Goal: Contribute content: Add original content to the website for others to see

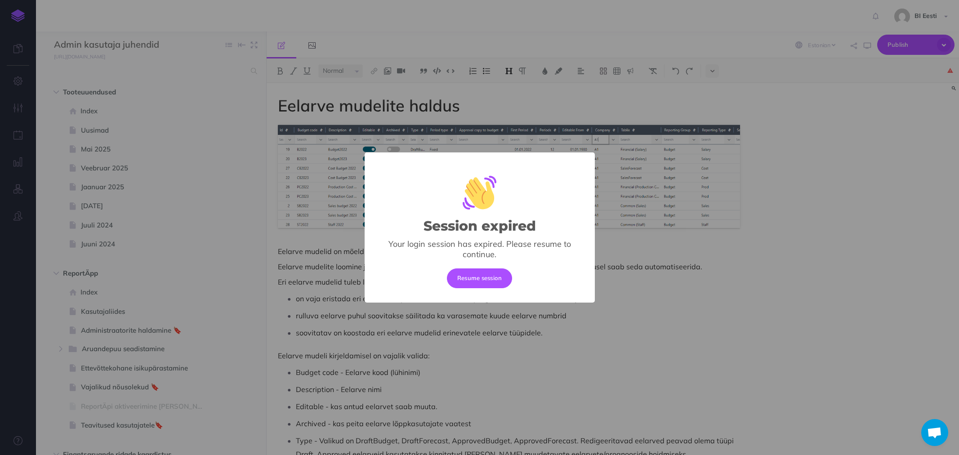
select select "et"
select select "null"
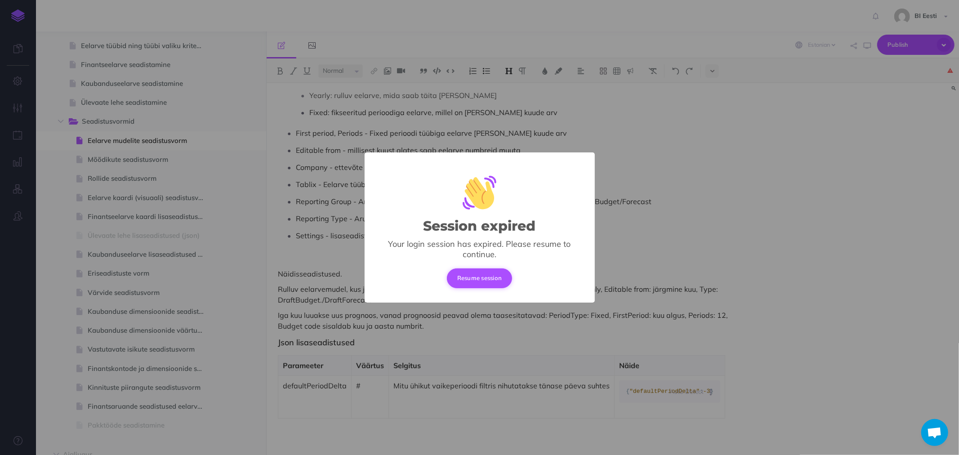
click at [488, 281] on button "Resume session" at bounding box center [480, 279] width 66 height 20
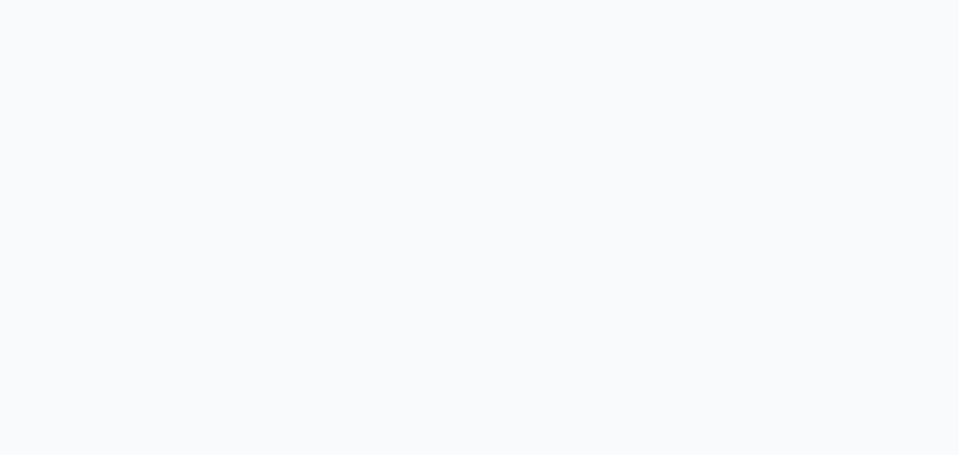
select select "et"
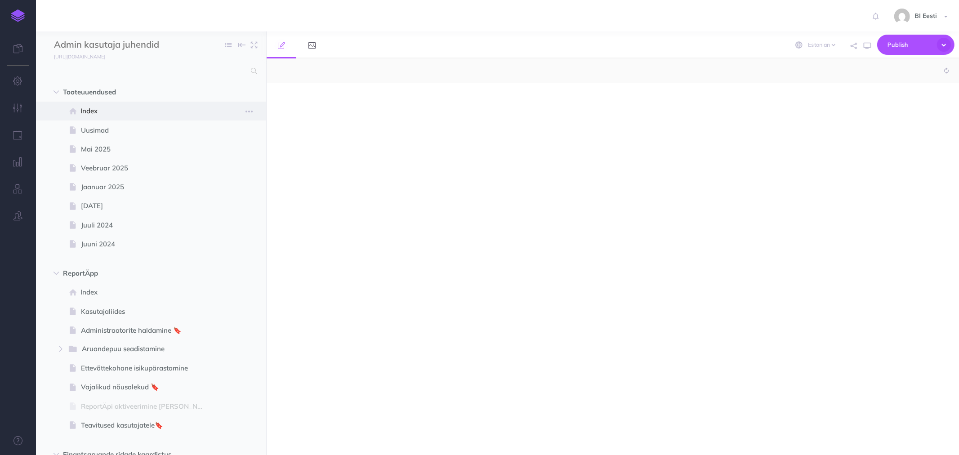
select select "null"
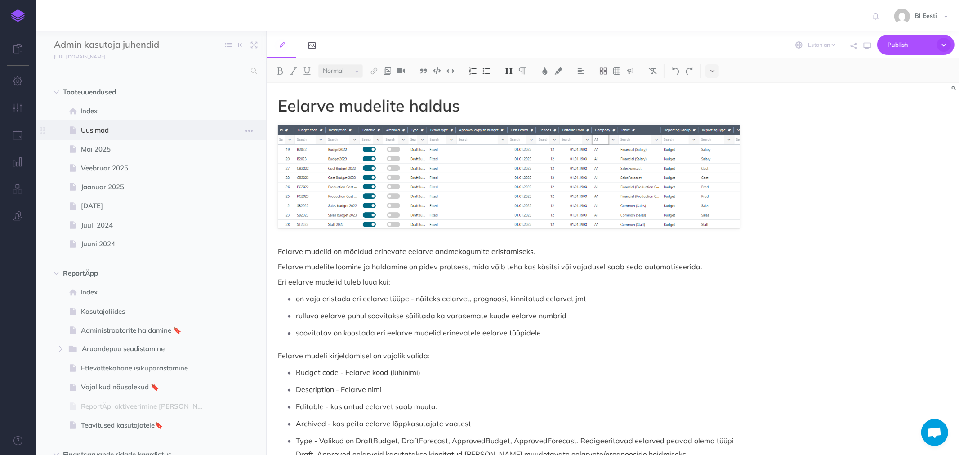
click at [85, 129] on span "Uusimad" at bounding box center [146, 130] width 131 height 11
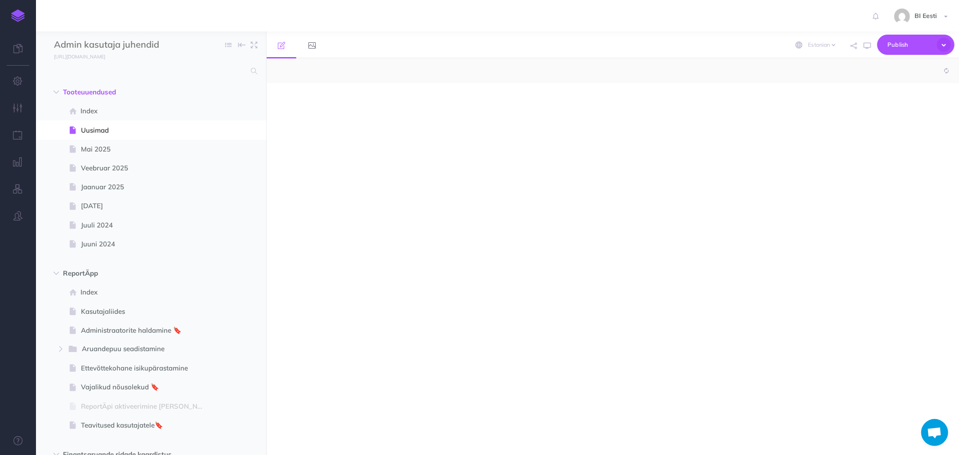
select select "null"
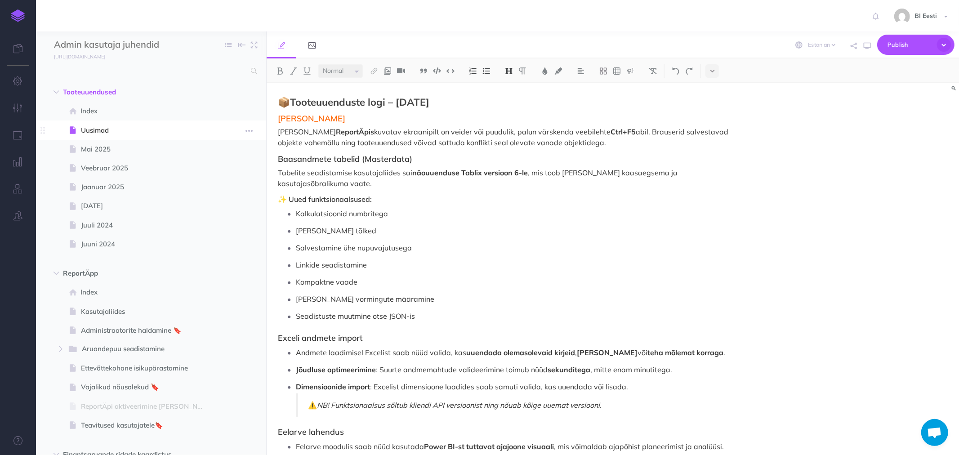
drag, startPoint x: 111, startPoint y: 129, endPoint x: 94, endPoint y: 129, distance: 17.5
click at [94, 129] on span "Uusimad" at bounding box center [146, 130] width 131 height 11
click at [250, 130] on icon "button" at bounding box center [249, 130] width 7 height 11
click at [226, 180] on link "Duplicate" at bounding box center [223, 176] width 67 height 15
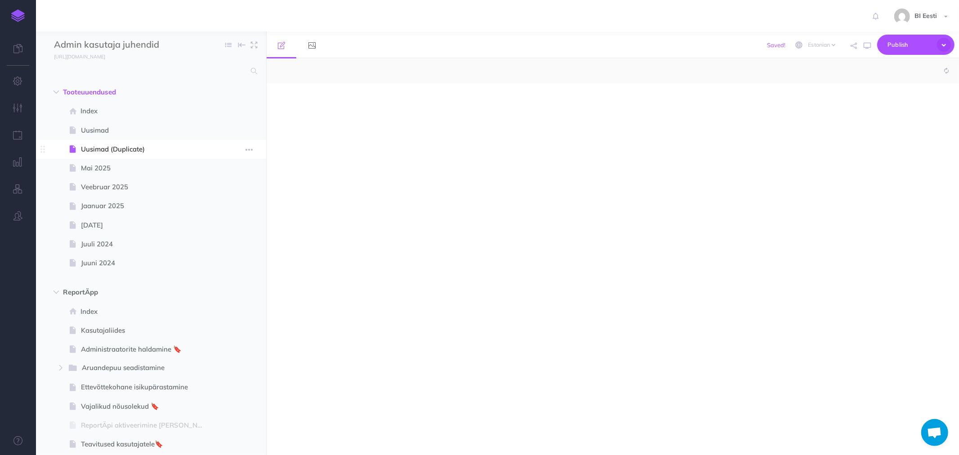
select select "null"
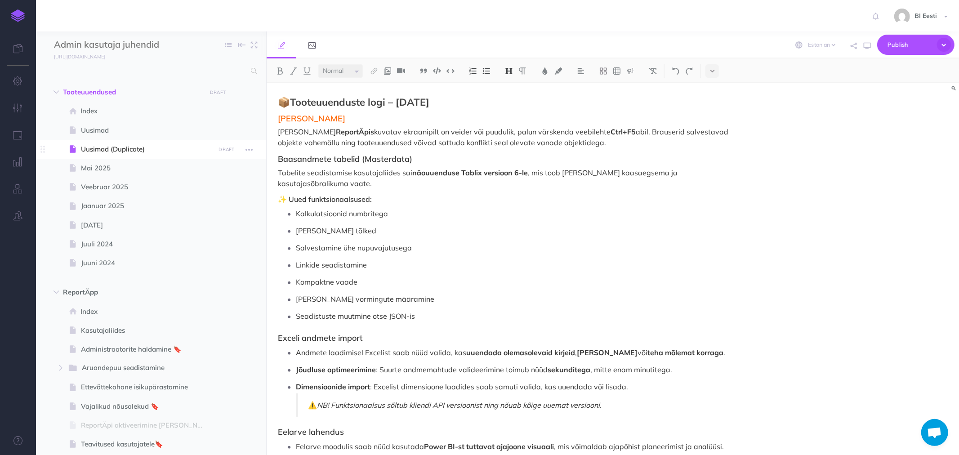
click at [120, 148] on span "Uusimad (Duplicate)" at bounding box center [146, 149] width 131 height 11
click at [252, 149] on icon "button" at bounding box center [249, 149] width 7 height 11
click at [214, 207] on link "Settings" at bounding box center [223, 210] width 67 height 15
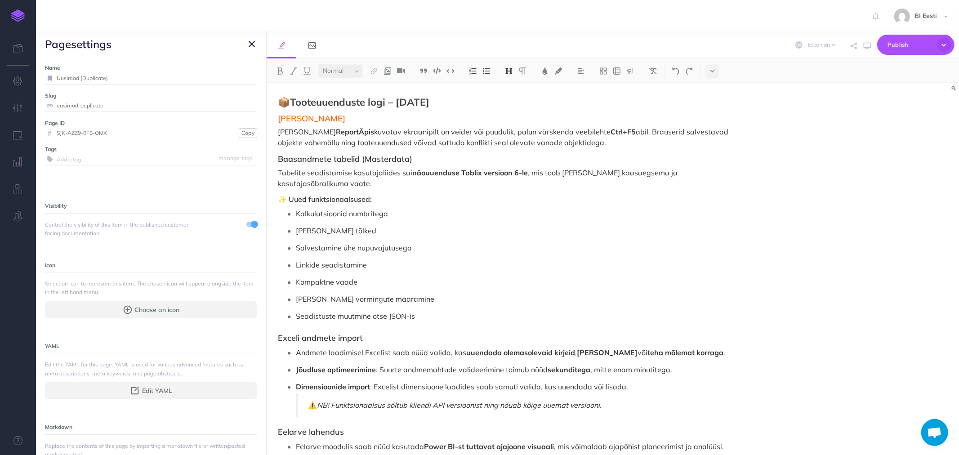
drag, startPoint x: 117, startPoint y: 73, endPoint x: 36, endPoint y: 70, distance: 80.6
click at [36, 70] on div "Name Uusimad (Duplicate) Save Slug uusimad-duplicate Save Page ID # SJK-AZZ9-0F…" at bounding box center [151, 256] width 230 height 398
type input "[DATE]"
click at [243, 79] on small "Save" at bounding box center [247, 78] width 12 height 7
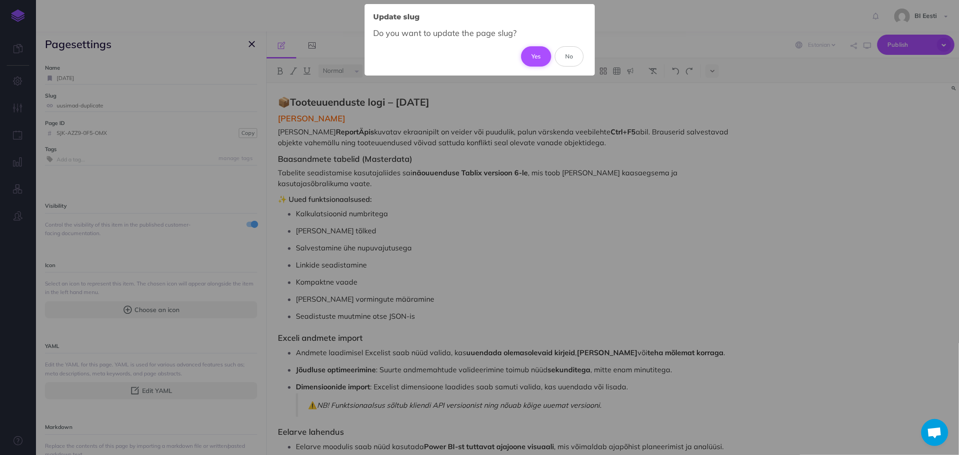
click at [543, 58] on button "Yes" at bounding box center [536, 56] width 30 height 20
type input "september-2025"
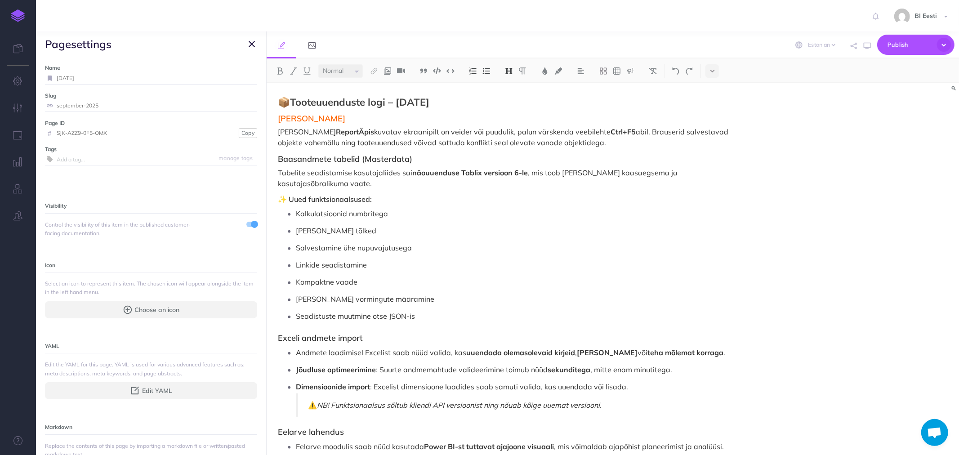
click at [252, 44] on icon "button" at bounding box center [252, 44] width 6 height 11
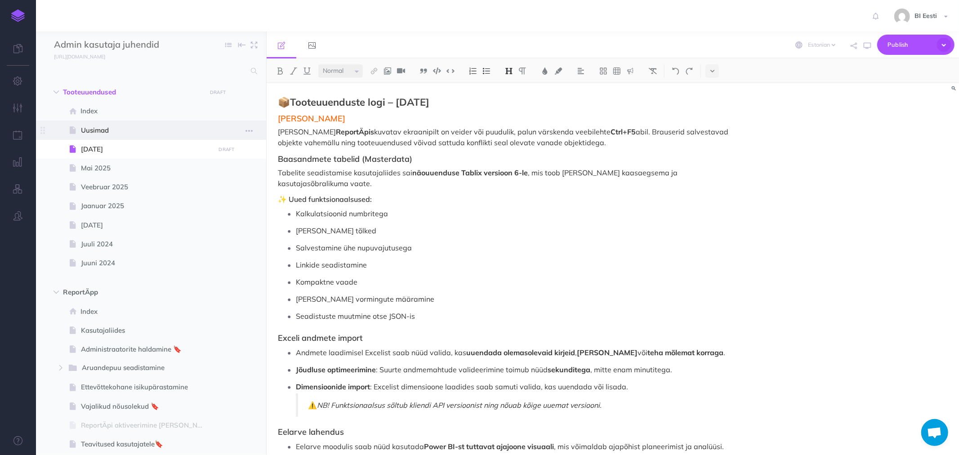
click at [108, 128] on span "Uusimad" at bounding box center [146, 130] width 131 height 11
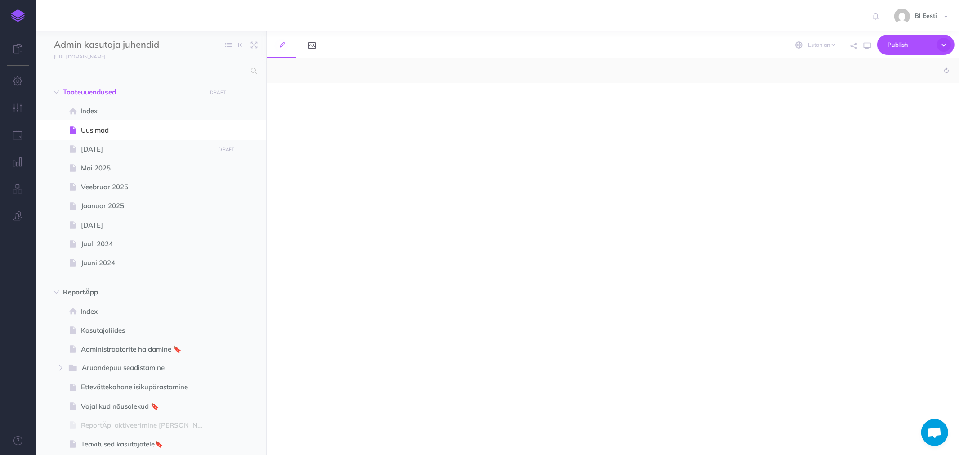
select select "null"
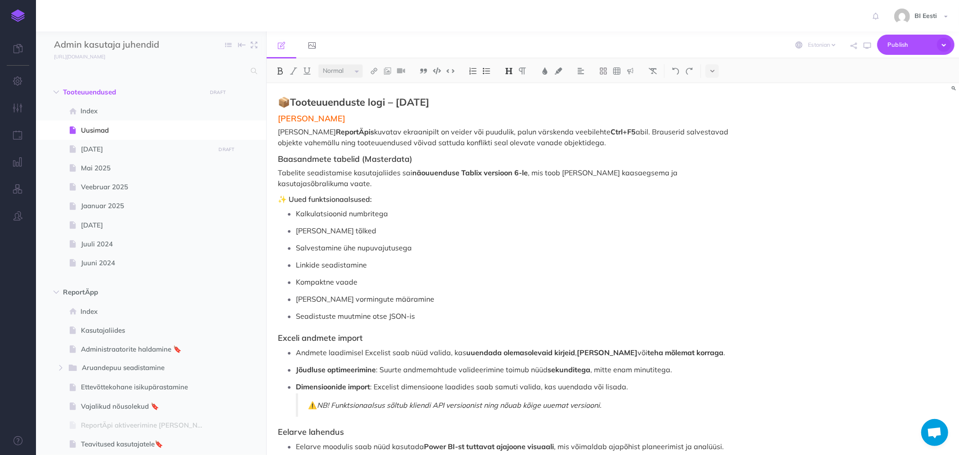
drag, startPoint x: 419, startPoint y: 103, endPoint x: 451, endPoint y: 102, distance: 32.4
click at [430, 102] on strong "Tooteuuenduste logi – September 2025" at bounding box center [359, 102] width 139 height 13
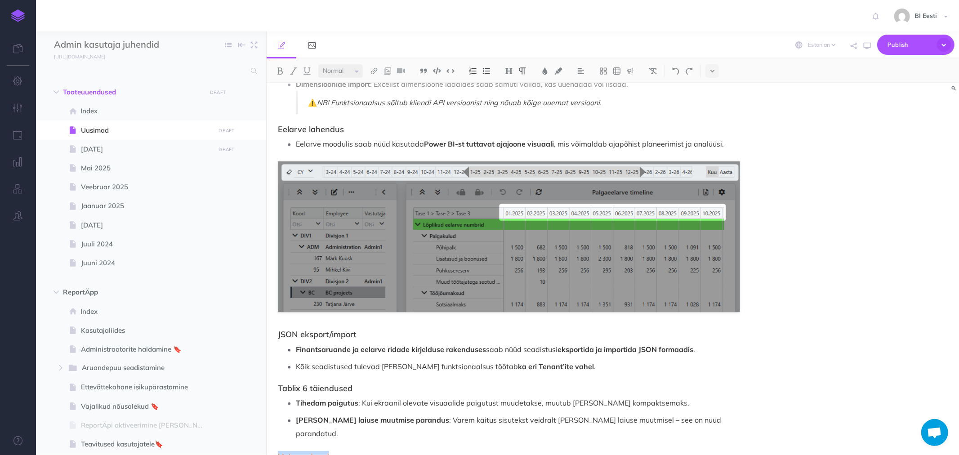
drag, startPoint x: 327, startPoint y: 431, endPoint x: 277, endPoint y: 430, distance: 50.4
click at [277, 430] on div "📦 Tooteuuenduste logi – Oktoober 2025 Üldine märkus Kui ReportÄpis kuvatav ekra…" at bounding box center [509, 130] width 485 height 699
drag, startPoint x: 309, startPoint y: 434, endPoint x: 278, endPoint y: 436, distance: 31.1
click at [278, 451] on p "Septembri uuendused" at bounding box center [509, 456] width 462 height 11
click at [373, 72] on img at bounding box center [374, 70] width 8 height 7
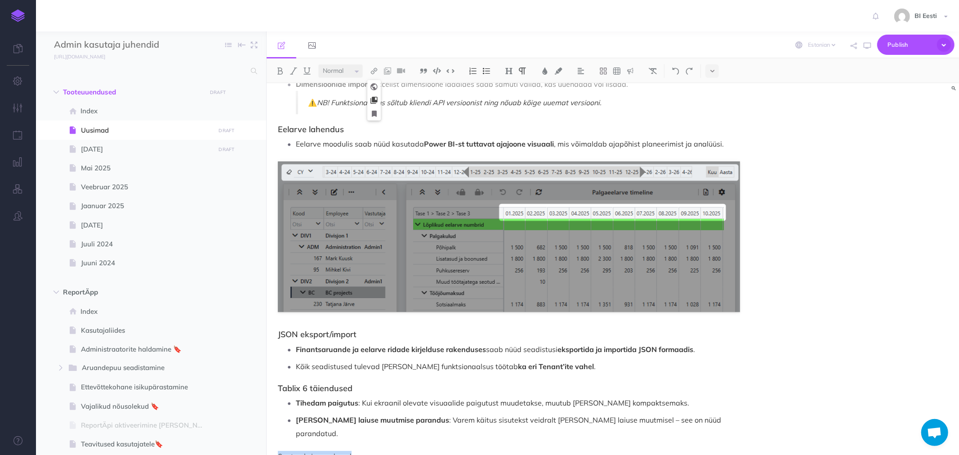
click at [374, 101] on icon at bounding box center [374, 100] width 7 height 6
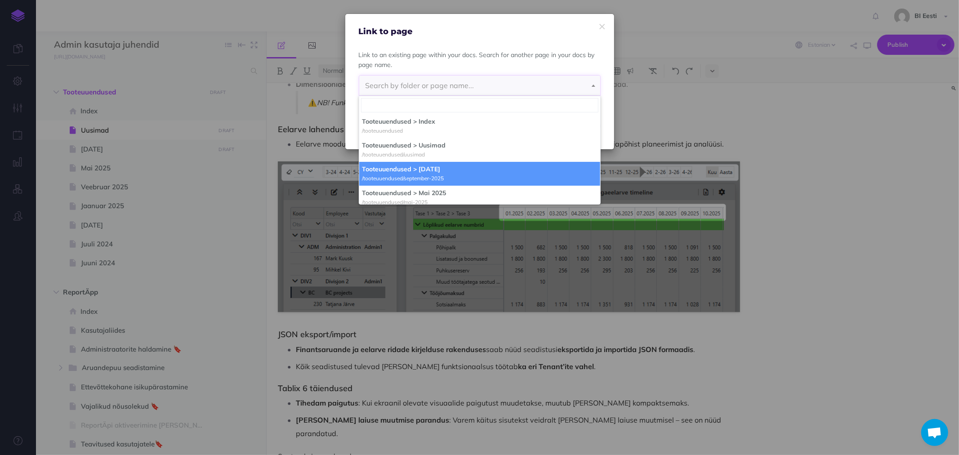
select select "SJK-AZZ9-0F5-OMX"
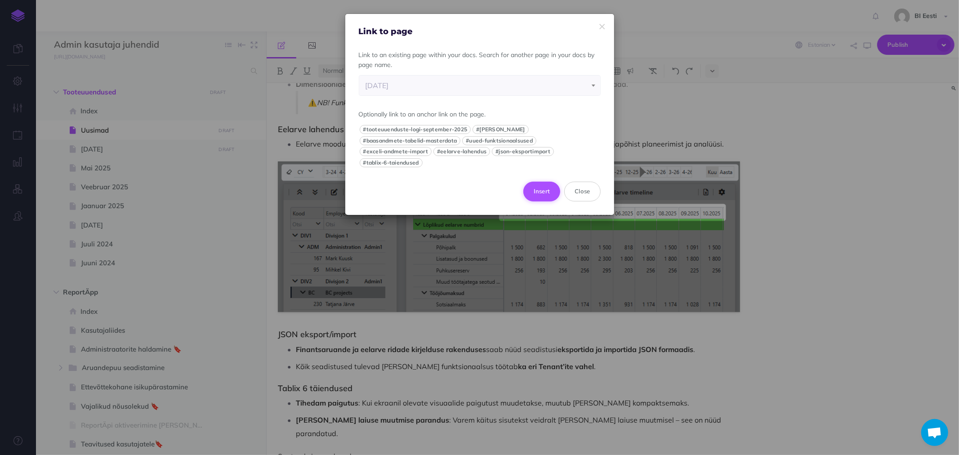
click at [537, 189] on button "Insert" at bounding box center [542, 192] width 37 height 20
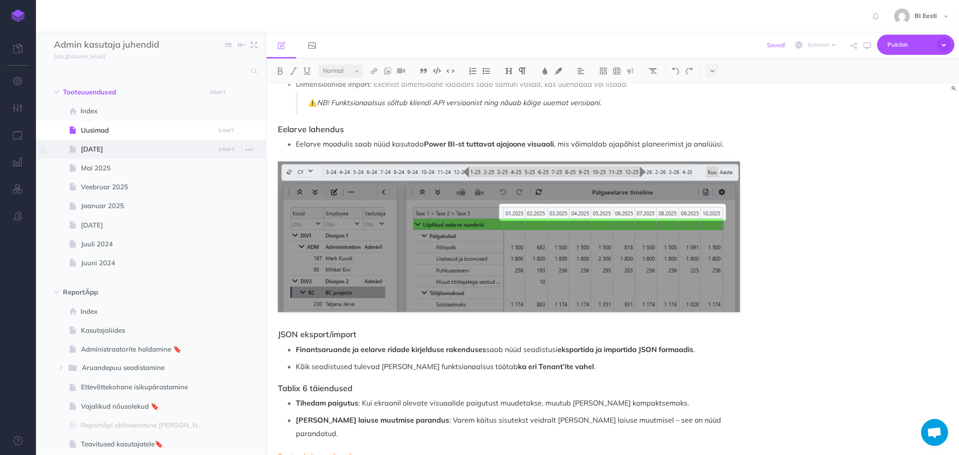
click at [126, 146] on span "[DATE]" at bounding box center [146, 149] width 131 height 11
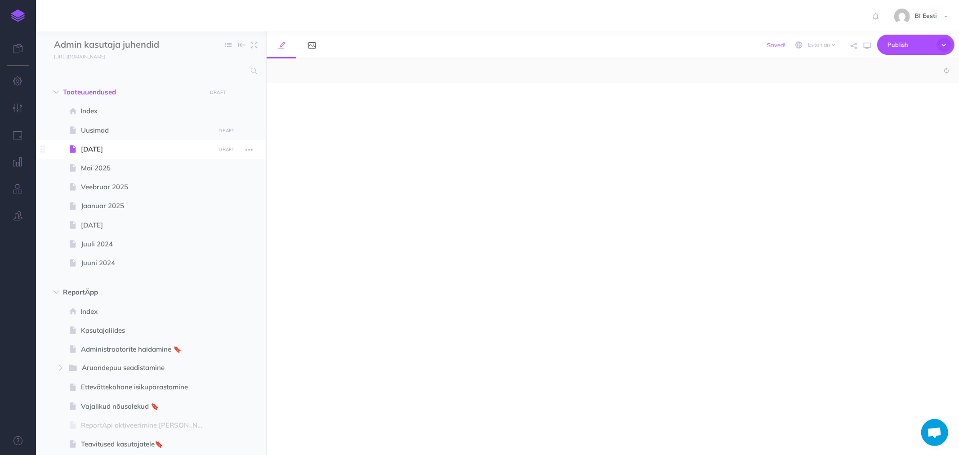
select select "null"
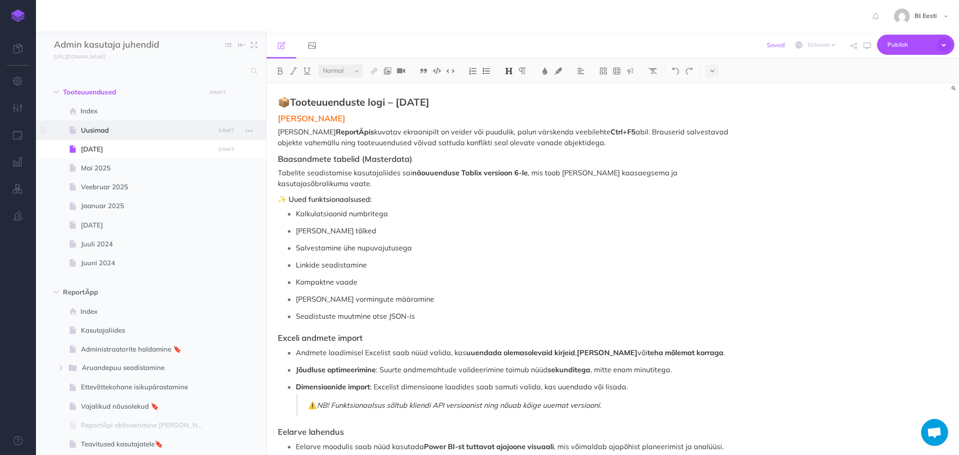
click at [115, 131] on span "Uusimad" at bounding box center [146, 130] width 131 height 11
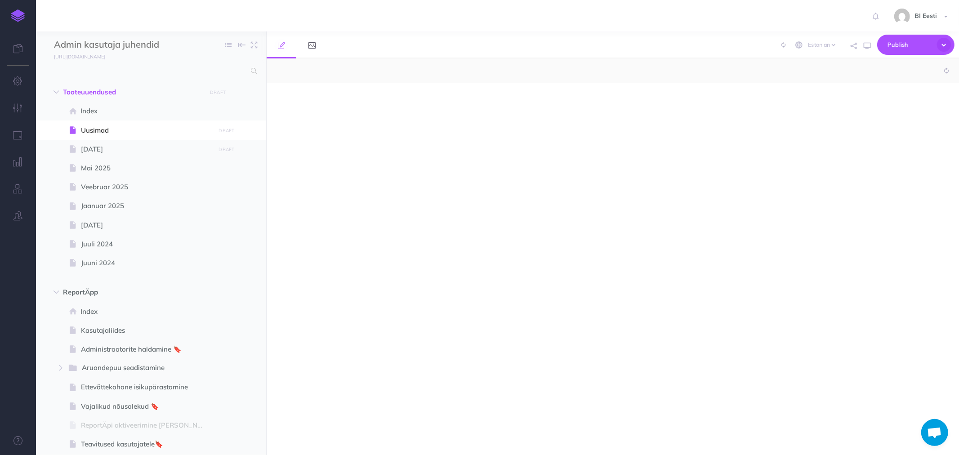
select select "null"
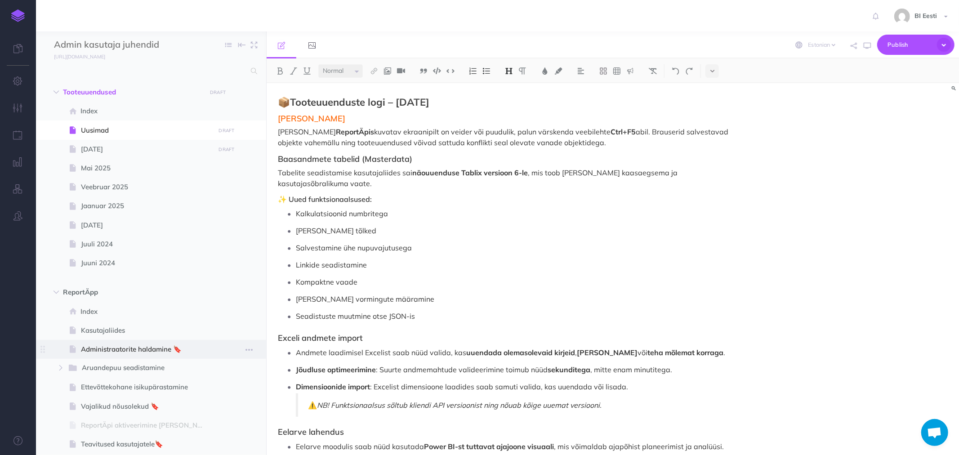
click at [155, 344] on span "Administraatorite haldamine 🔖" at bounding box center [146, 349] width 131 height 11
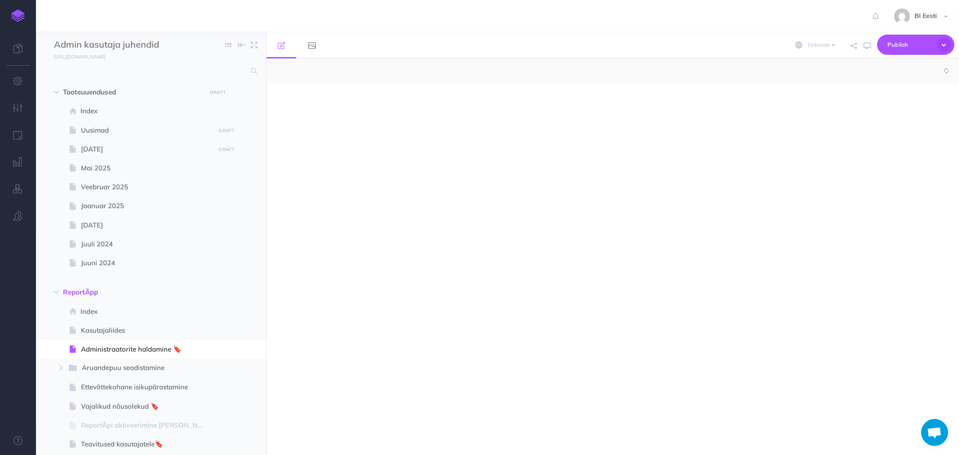
select select "null"
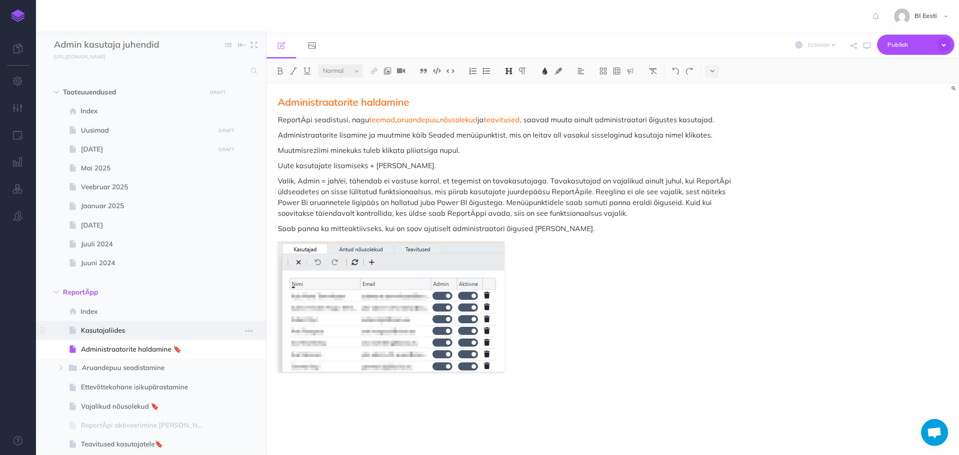
click at [113, 331] on span "Kasutajaliides" at bounding box center [146, 330] width 131 height 11
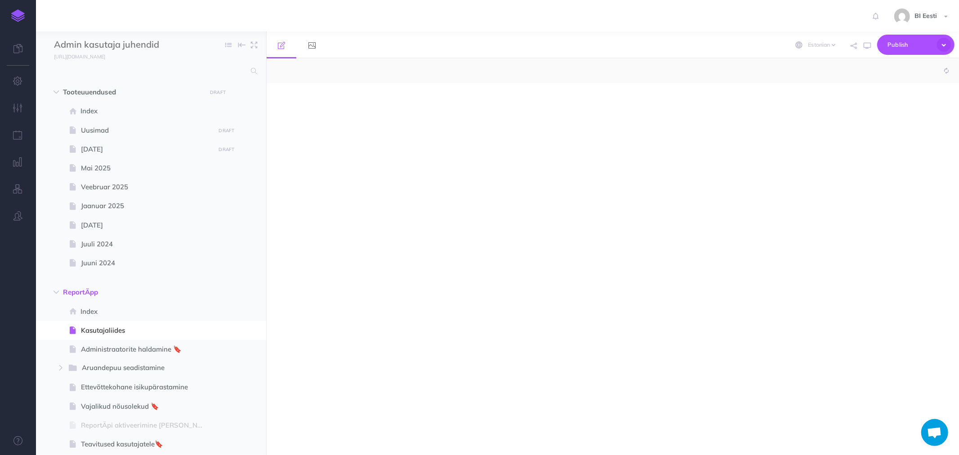
select select "null"
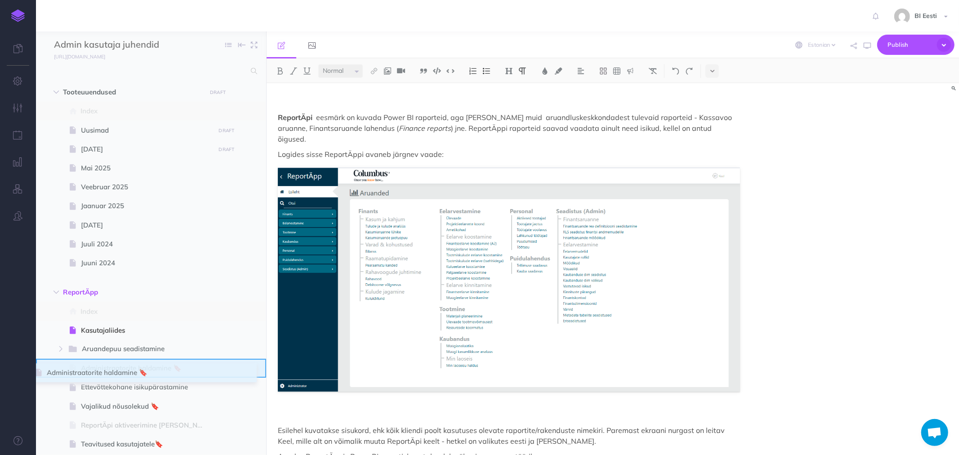
drag, startPoint x: 41, startPoint y: 351, endPoint x: 36, endPoint y: 375, distance: 23.9
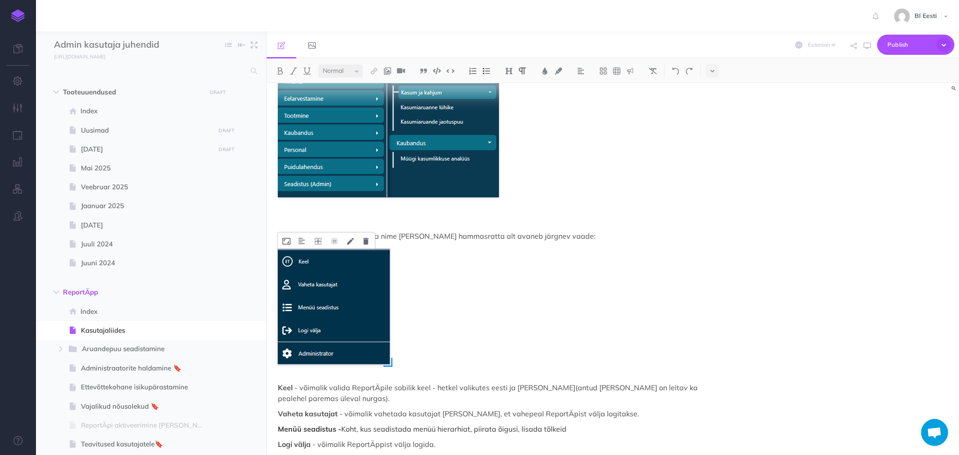
scroll to position [1056, 0]
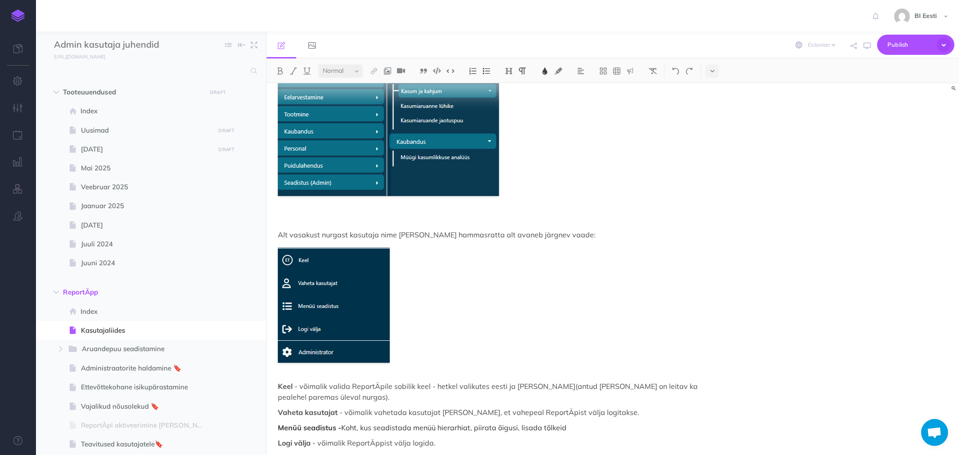
click at [328, 386] on p "Keel - võimalik valida ReportÄpile sobilik keel - hetkel valikutes eesti ja ing…" at bounding box center [509, 392] width 462 height 22
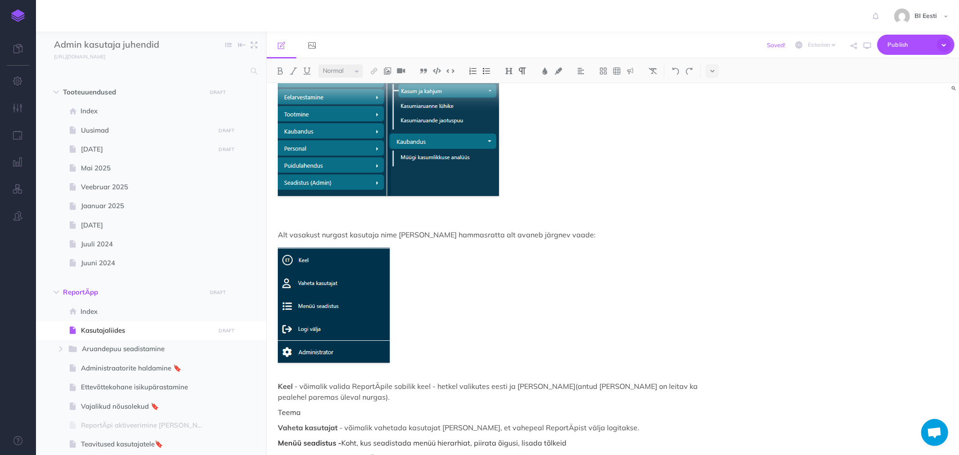
click at [287, 407] on p "Teema" at bounding box center [509, 412] width 462 height 11
click at [315, 407] on p "Teema" at bounding box center [509, 412] width 462 height 11
click at [595, 422] on p "Vaheta kasutajat - võimalik vahetada kasutajat ilma, et vahepeal ReportÄpist vä…" at bounding box center [509, 427] width 462 height 11
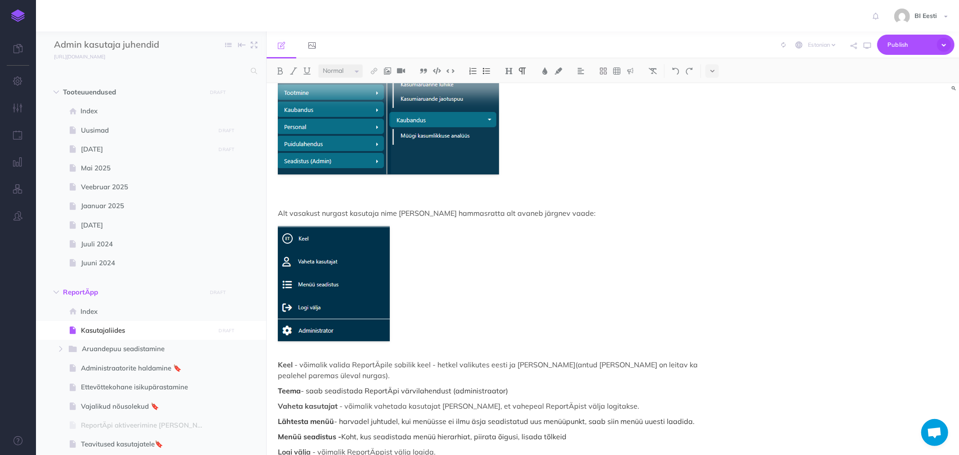
scroll to position [1086, 0]
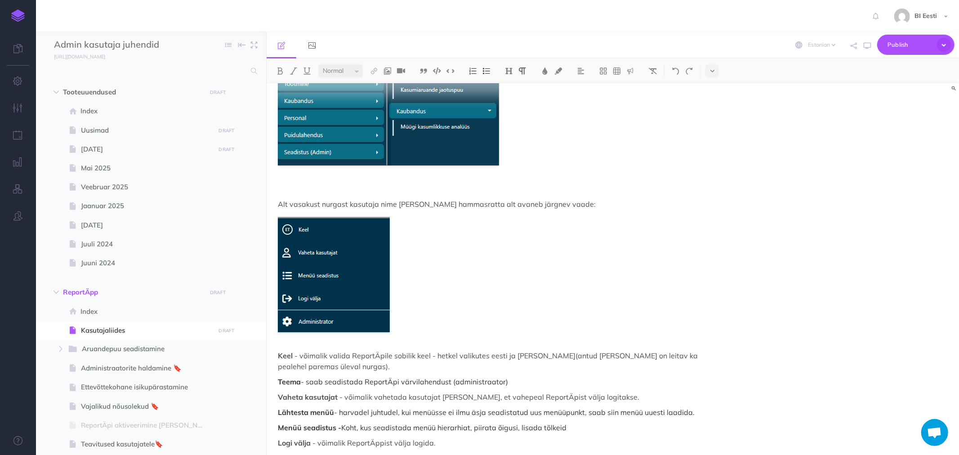
click at [585, 422] on p "Menüü seadistus - Koht, kus seadistada menüü hierarhiat, piirata õigusi, lisada…" at bounding box center [509, 427] width 462 height 11
click at [479, 438] on p "Seaded - siin on erinevad administraatori seadistused nagu akasutajate loetelu," at bounding box center [509, 443] width 462 height 11
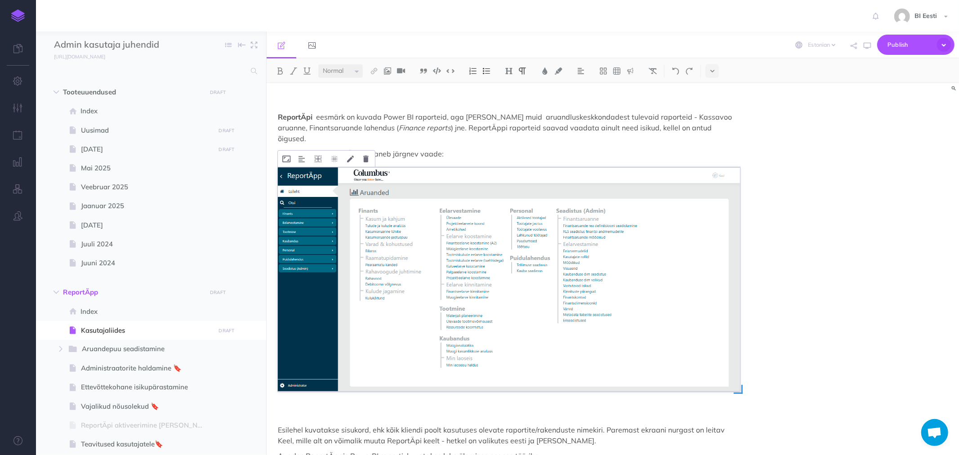
scroll to position [0, 0]
click at [901, 40] on span "Publish" at bounding box center [910, 45] width 45 height 14
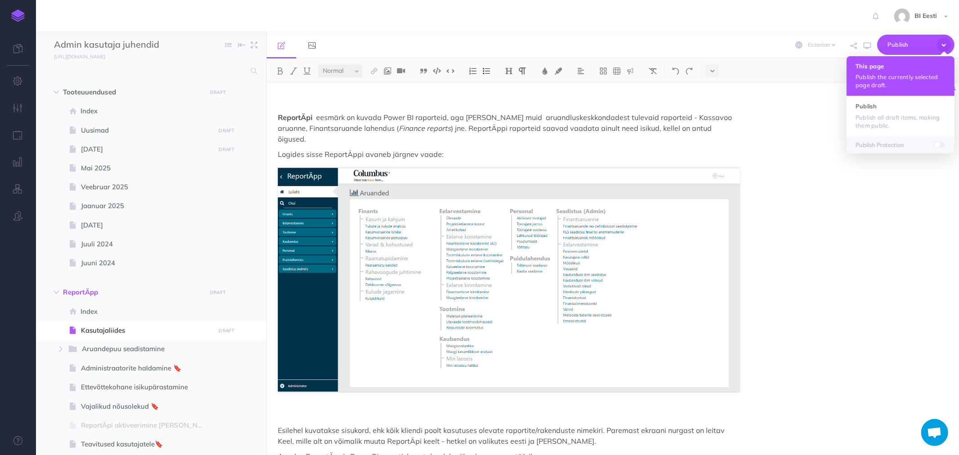
click at [878, 78] on p "Publish the currently selected page draft." at bounding box center [901, 81] width 90 height 16
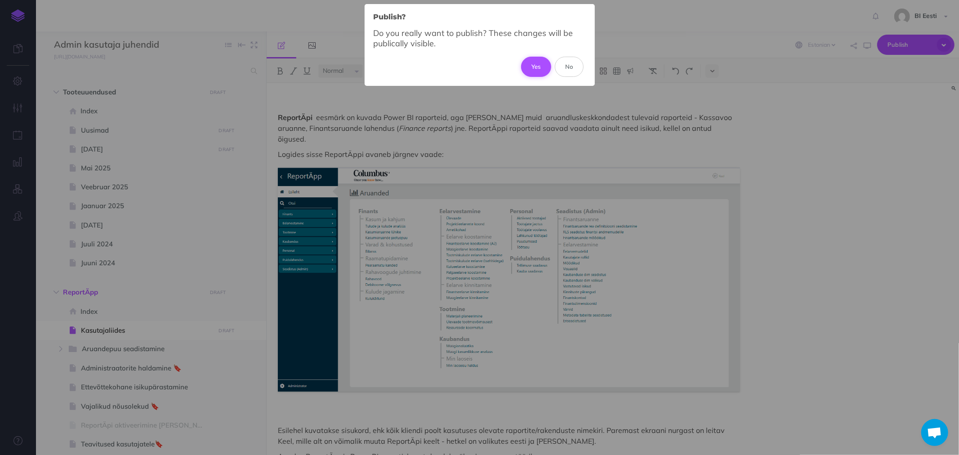
click at [536, 62] on button "Yes" at bounding box center [536, 67] width 30 height 20
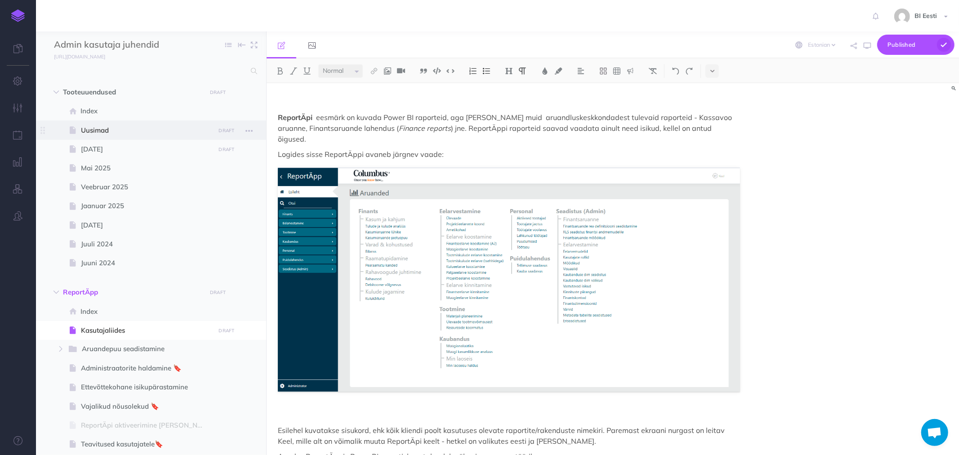
click at [115, 125] on span "Uusimad" at bounding box center [146, 130] width 131 height 11
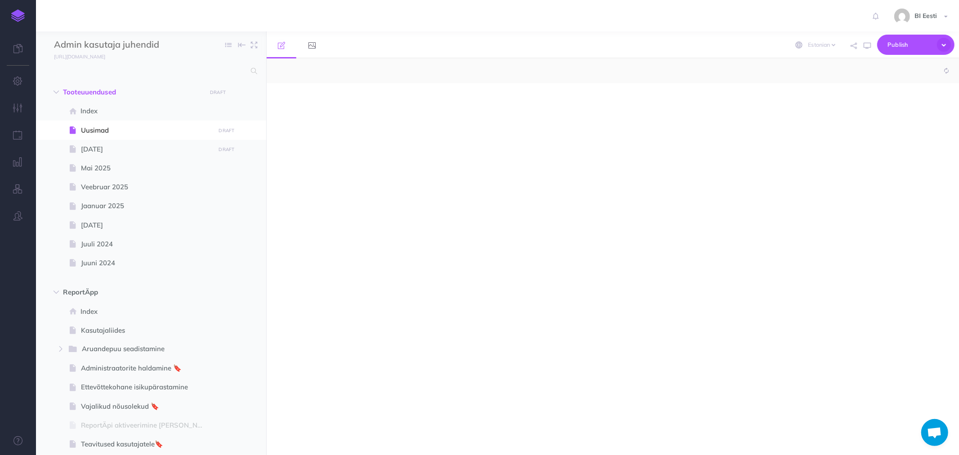
select select "null"
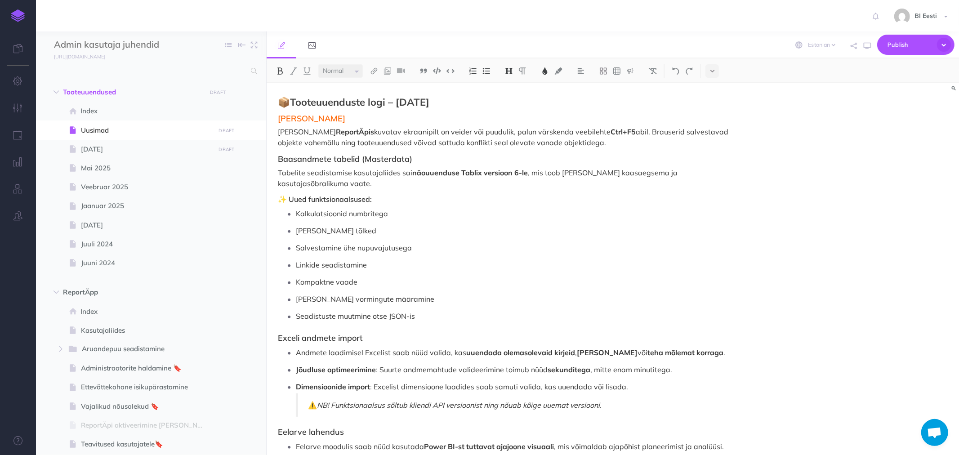
drag, startPoint x: 496, startPoint y: 145, endPoint x: 278, endPoint y: 122, distance: 219.4
click at [278, 122] on div "📦 Tooteuuenduste logi – Oktoober 2025 Üldine märkus Kui ReportÄpis kuvatav ekra…" at bounding box center [509, 432] width 485 height 699
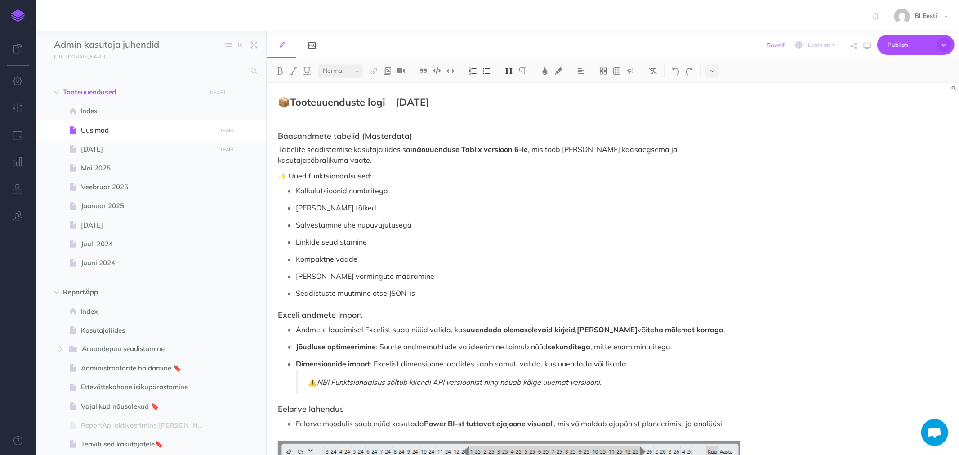
click at [293, 103] on h2 "📦 Tooteuuenduste logi – Oktoober 2025" at bounding box center [509, 102] width 462 height 11
click at [308, 123] on p at bounding box center [509, 119] width 462 height 11
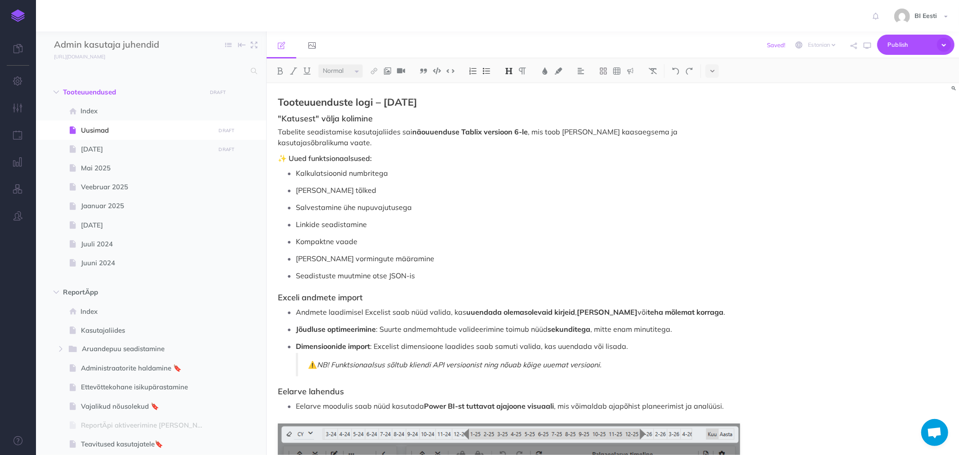
click at [279, 130] on p "Tabelite seadistamise kasutajaliides sai näouuenduse Tablix versioon 6-le , mis…" at bounding box center [509, 137] width 462 height 22
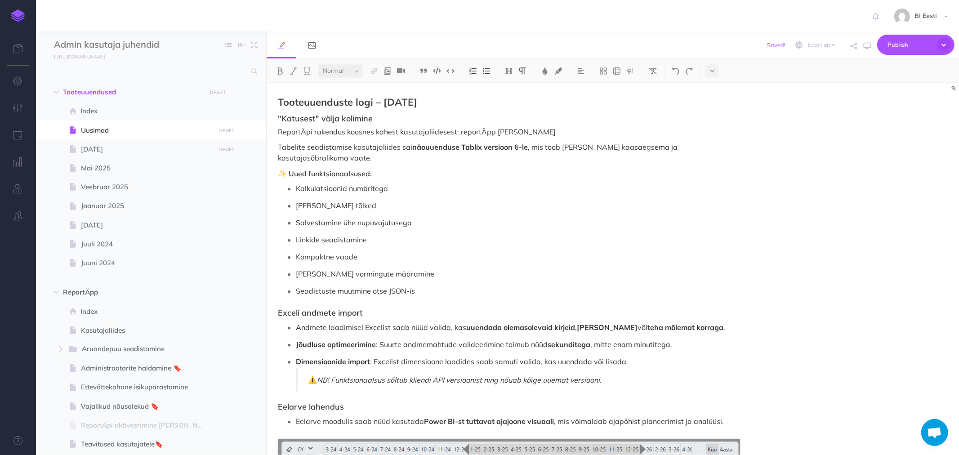
click at [458, 130] on p "ReportÄpi rakendus koosnes kahest kasutajaliidesest: reportÄpp ja Katus" at bounding box center [509, 131] width 462 height 11
click at [529, 130] on p "ReportÄpi rakendus koosnes kahest kasutajaliidesest: ReportÄpp ja Katus" at bounding box center [509, 131] width 462 height 11
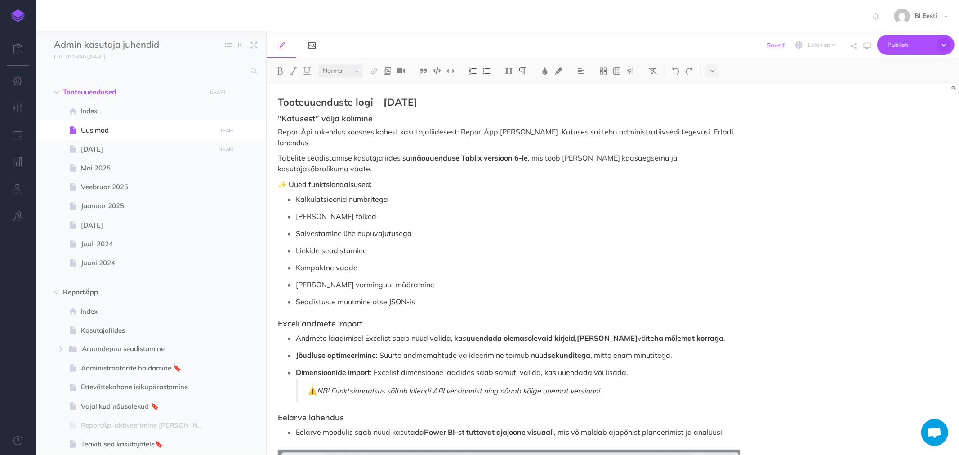
click at [685, 132] on p "ReportÄpi rakendus koosnes kahest kasutajaliidesest: ReportÄpp ja Katus. Katuse…" at bounding box center [509, 137] width 462 height 22
click at [695, 129] on p "ReportÄpi rakendus koosnes kahest kasutajaliidesest: ReportÄpp ja Katus. Katuse…" at bounding box center [509, 137] width 462 height 22
click at [639, 129] on p "ReportÄpi rakendus koosnes kahest kasutajaliidesest: ReportÄpp ja Katus. Katuse…" at bounding box center [509, 137] width 462 height 22
click at [582, 130] on p "ReportÄpi rakendus koosnes kahest kasutajaliidesest: ReportÄpp ja Katus. Katuse…" at bounding box center [509, 137] width 462 height 22
click at [610, 130] on p "ReportÄpi rakendus koosnes kahest kasutajaliidesest: ReportÄpp ja Katus. Katuse…" at bounding box center [509, 137] width 462 height 22
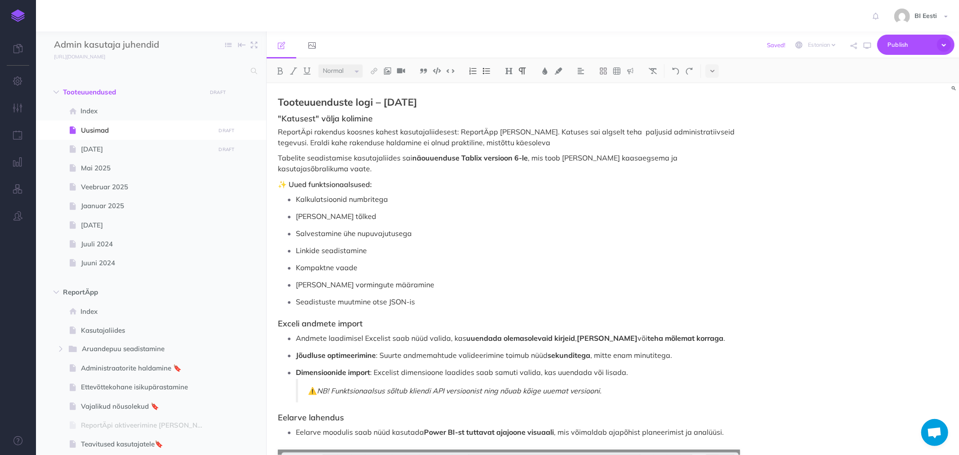
click at [519, 141] on p "ReportÄpi rakendus koosnes kahest kasutajaliidesest: ReportÄpp ja Katus. Katuse…" at bounding box center [509, 137] width 462 height 22
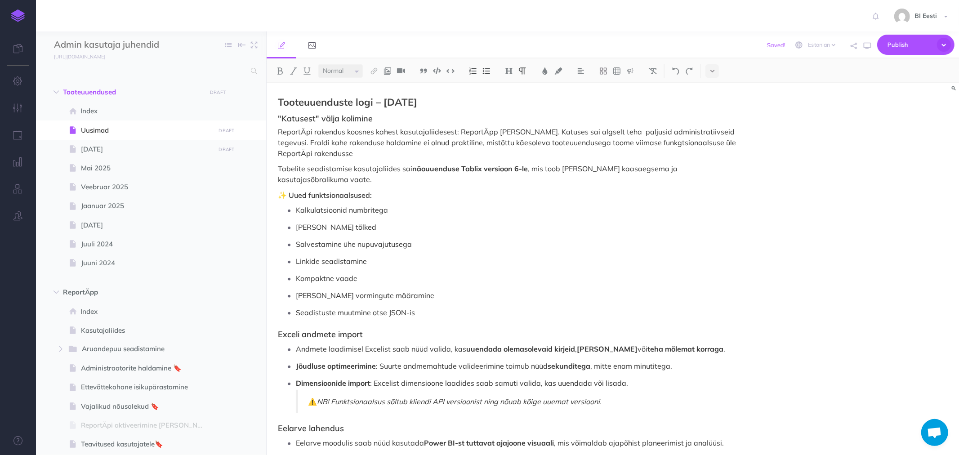
drag, startPoint x: 644, startPoint y: 144, endPoint x: 649, endPoint y: 140, distance: 6.1
click at [645, 144] on p "ReportÄpi rakendus koosnes kahest kasutajaliidesest: ReportÄpp ja Katus. Katuse…" at bounding box center [509, 142] width 462 height 32
click at [324, 153] on p "ReportÄpi rakendus koosnes kahest kasutajaliidesest: ReportÄpp ja Katus. Katuse…" at bounding box center [509, 142] width 462 height 32
click at [627, 140] on p "ReportÄpi rakendus koosnes kahest kasutajaliidesest: ReportÄpp ja Katus. Katuse…" at bounding box center [509, 142] width 462 height 32
click at [623, 142] on p "ReportÄpi rakendus koosnes kahest kasutajaliidesest: ReportÄpp ja Katus. Katuse…" at bounding box center [509, 142] width 462 height 32
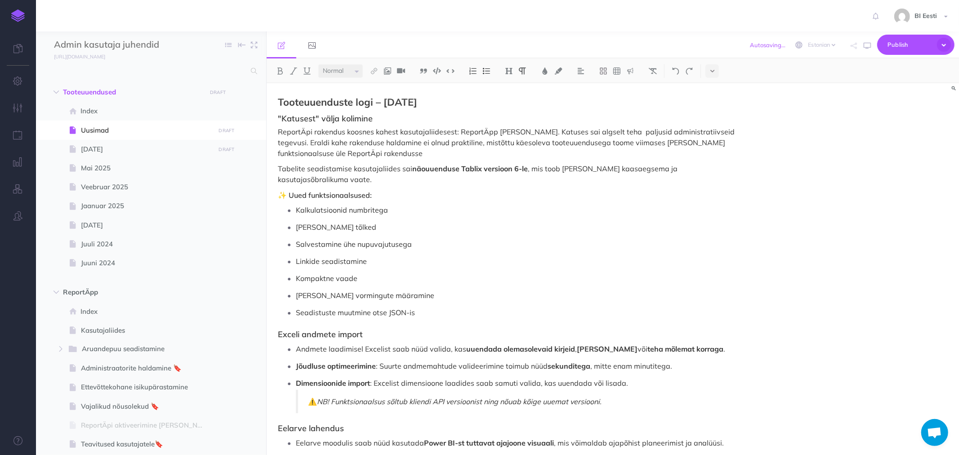
click at [711, 143] on p "ReportÄpi rakendus koosnes kahest kasutajaliidesest: ReportÄpp ja Katus. Katuse…" at bounding box center [509, 142] width 462 height 32
click at [352, 153] on p "ReportÄpi rakendus koosnes kahest kasutajaliidesest: ReportÄpp ja Katus. Katuse…" at bounding box center [509, 142] width 462 height 32
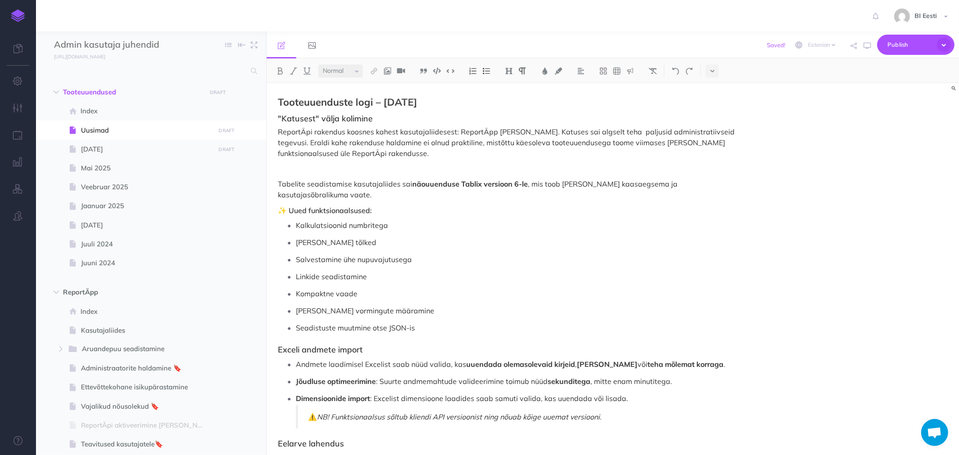
click at [331, 119] on h3 ""Katusest" välja kolimine" at bounding box center [509, 118] width 462 height 9
click at [510, 72] on img at bounding box center [509, 70] width 8 height 7
click at [510, 100] on button "H2" at bounding box center [508, 100] width 13 height 13
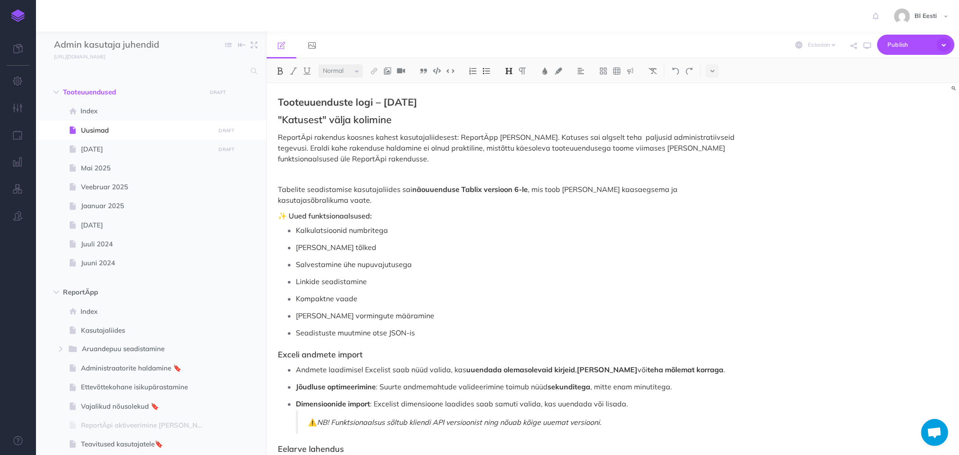
click at [394, 100] on strong "Tooteuuenduste logi – Oktoober 2025" at bounding box center [347, 102] width 139 height 13
click at [408, 102] on strong "Tooteuuenduste logi – Oktoober 2025" at bounding box center [347, 102] width 139 height 13
click at [507, 71] on img at bounding box center [509, 70] width 8 height 7
click at [510, 88] on button "H1" at bounding box center [508, 86] width 13 height 13
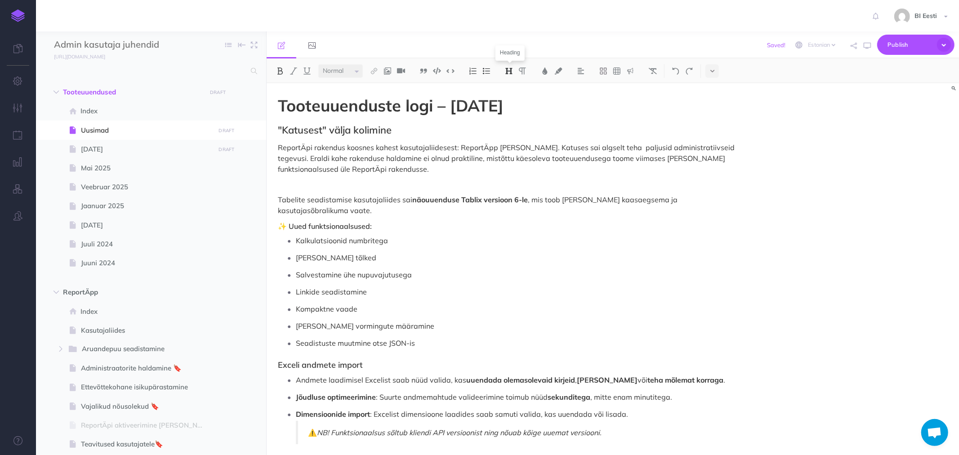
click at [510, 69] on img at bounding box center [509, 70] width 8 height 7
click at [510, 97] on button "H2" at bounding box center [508, 100] width 13 height 13
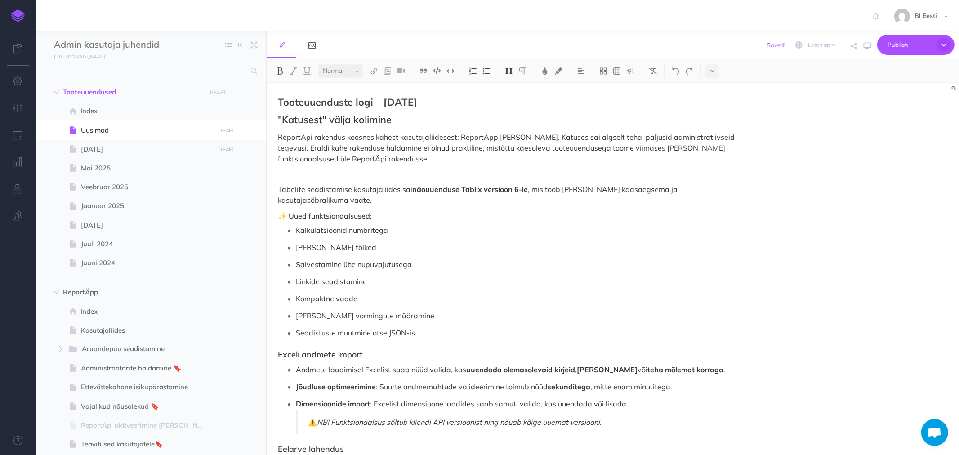
drag, startPoint x: 344, startPoint y: 103, endPoint x: 277, endPoint y: 101, distance: 67.1
click at [277, 101] on div "Tooteuuenduste logi – Oktoober 2025 "Katusest" välja kolimine ReportÄpi rakendu…" at bounding box center [509, 441] width 485 height 716
click at [543, 70] on img at bounding box center [545, 70] width 8 height 7
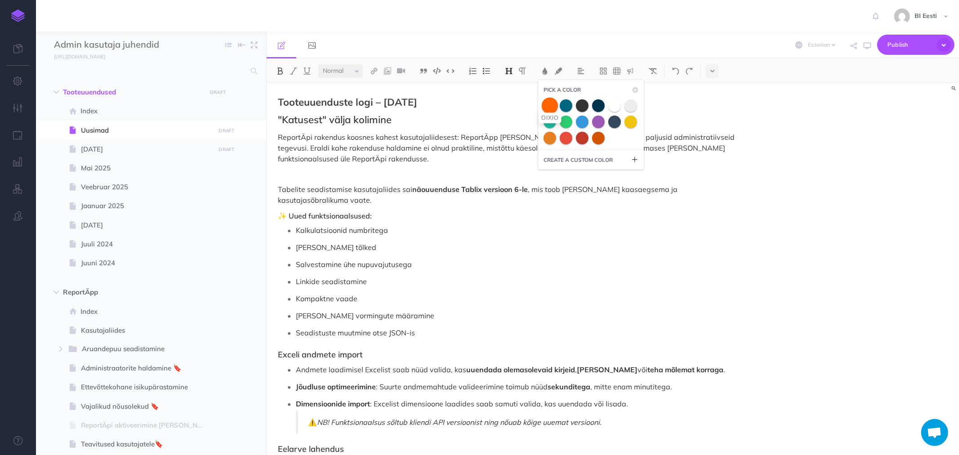
click at [554, 104] on span at bounding box center [550, 105] width 16 height 16
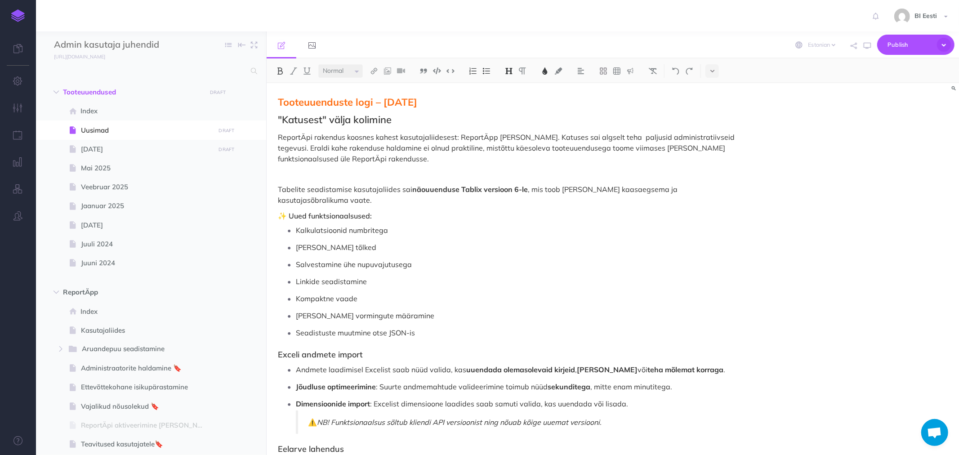
click at [448, 134] on p "ReportÄpi rakendus koosnes kahest kasutajaliidesest: ReportÄpp ja Katus. Katuse…" at bounding box center [509, 148] width 462 height 32
click at [297, 171] on p at bounding box center [509, 174] width 462 height 11
click at [627, 147] on p "ReportÄpi rakendus koosnes kahest kasutajaliidesest: ReportÄpp ja Katus. Katuse…" at bounding box center [509, 148] width 462 height 32
click at [288, 170] on p at bounding box center [509, 174] width 462 height 11
click at [283, 171] on p at bounding box center [509, 174] width 462 height 11
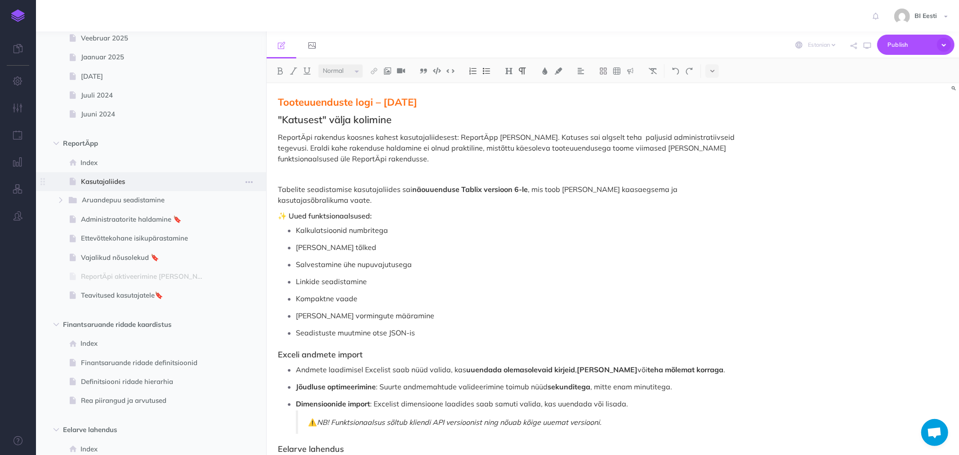
scroll to position [50, 0]
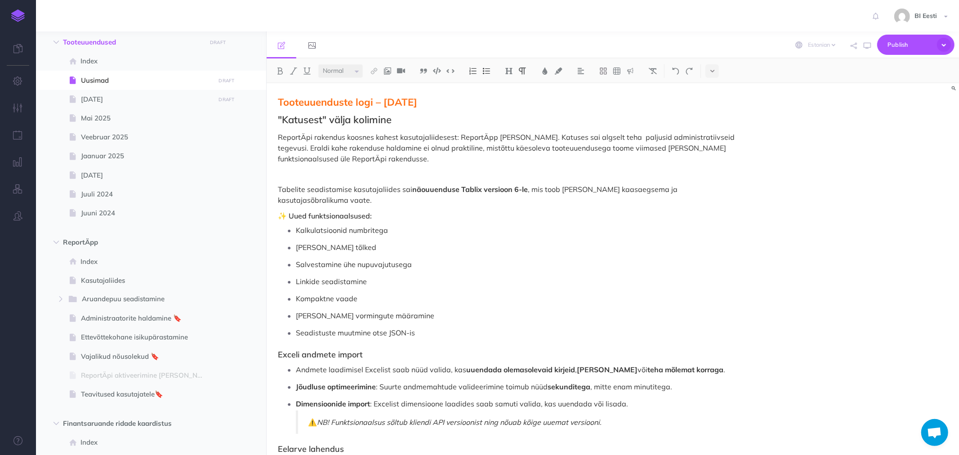
click at [286, 171] on p at bounding box center [509, 174] width 462 height 11
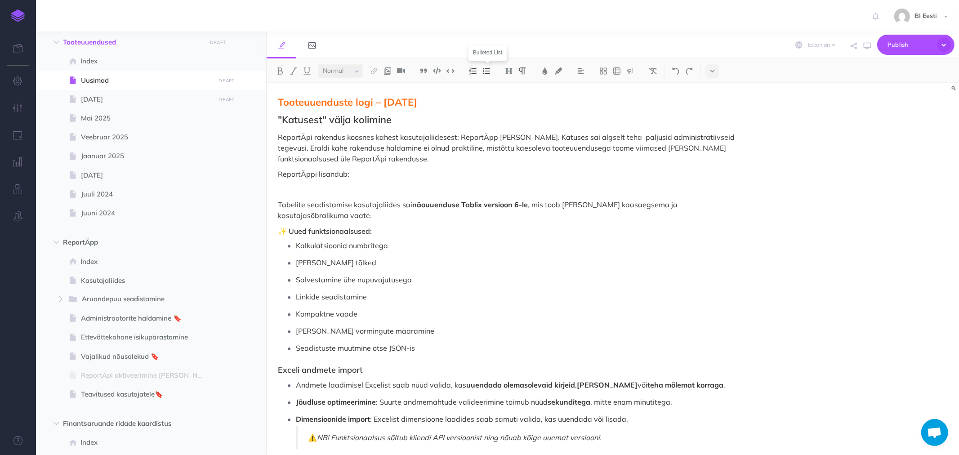
click at [489, 73] on img at bounding box center [487, 70] width 8 height 7
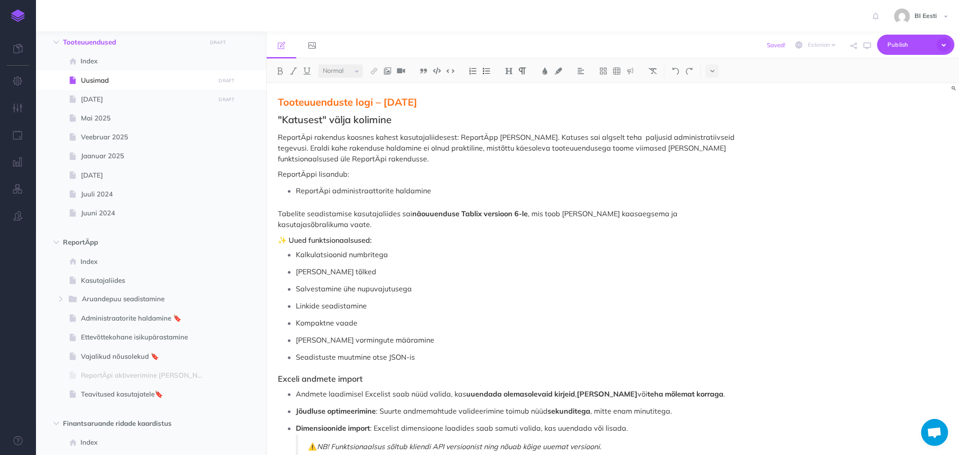
click at [372, 189] on p "ReportÄpi administraattorite haldamine" at bounding box center [518, 190] width 444 height 13
click at [430, 188] on p "ReportÄpi administraatorite haldamine" at bounding box center [518, 190] width 444 height 13
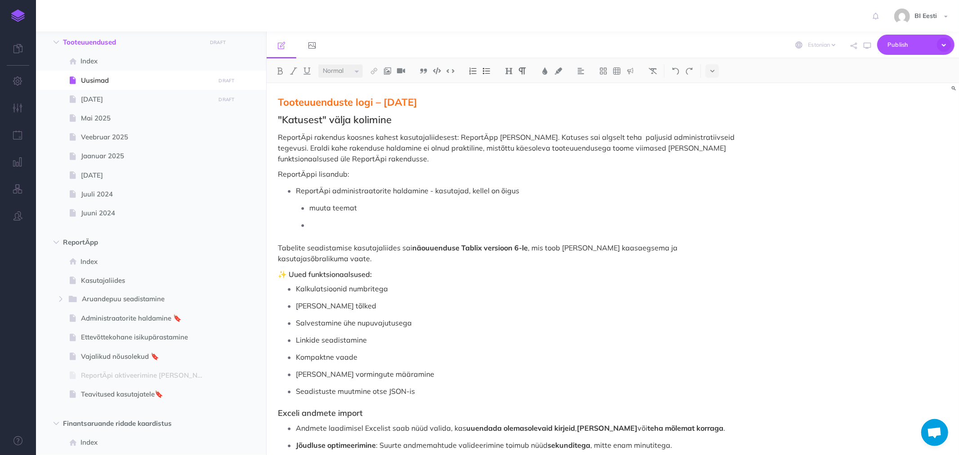
click at [322, 222] on p at bounding box center [524, 224] width 431 height 13
click at [315, 220] on p at bounding box center [524, 224] width 431 height 13
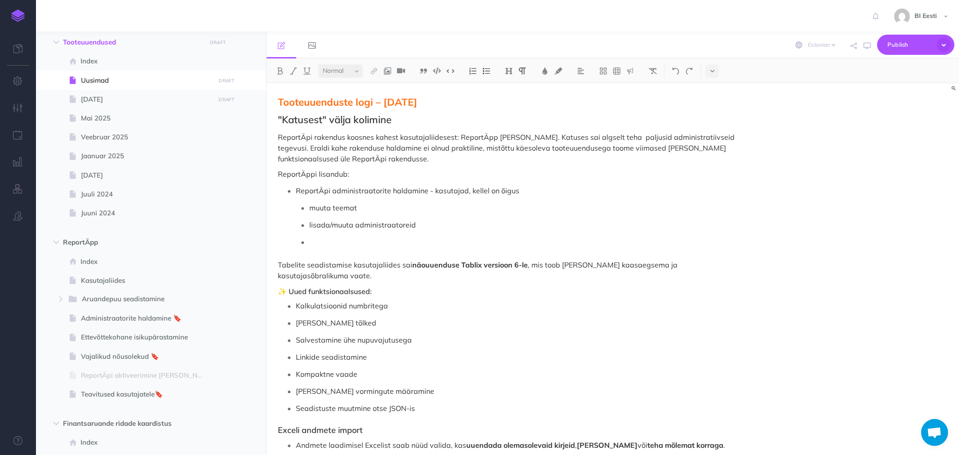
click at [322, 237] on p at bounding box center [524, 241] width 431 height 13
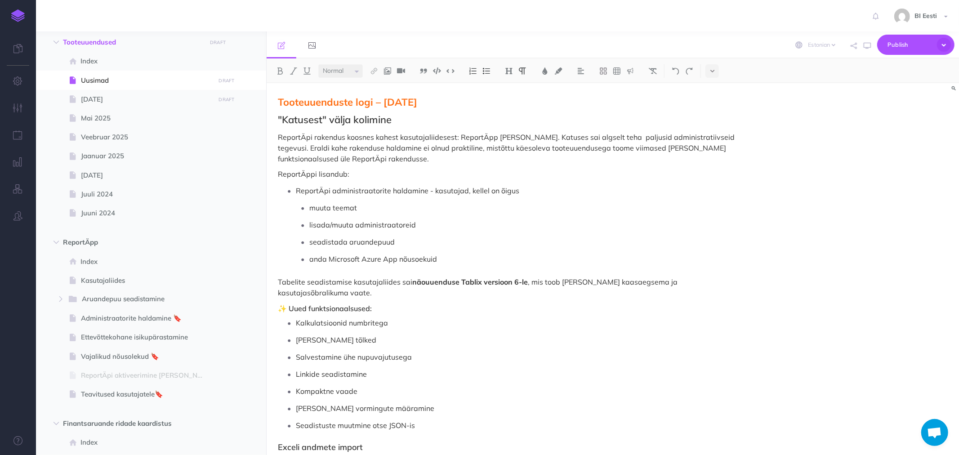
click at [417, 259] on p "anda Microsoft Azure App nõusoekuid" at bounding box center [524, 258] width 431 height 13
click at [446, 254] on p "anda Microsoft Azure App nõusolekuid" at bounding box center [524, 258] width 431 height 13
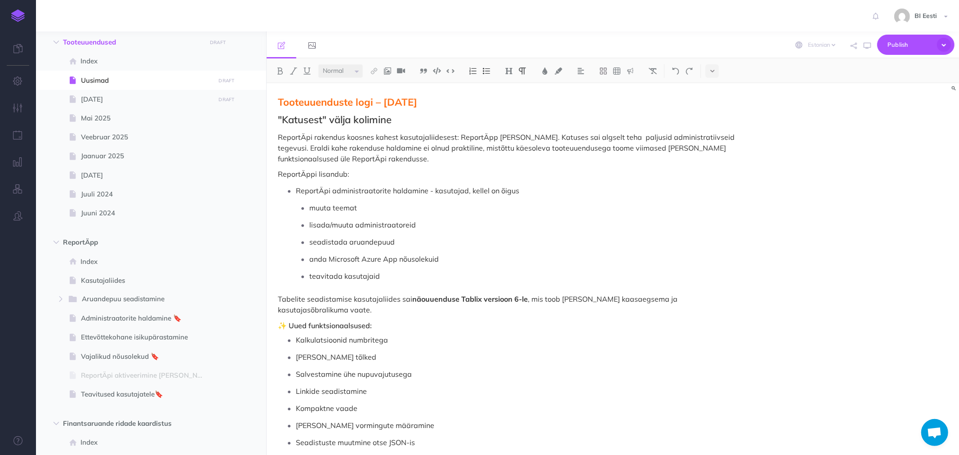
click at [322, 276] on p "teavitada kasutajaid" at bounding box center [524, 275] width 431 height 13
click at [379, 273] on p "edastada kasutajaid" at bounding box center [524, 275] width 431 height 13
click at [321, 276] on p "edastada kasutajatele ReportÄpi teavitusi" at bounding box center [524, 275] width 431 height 13
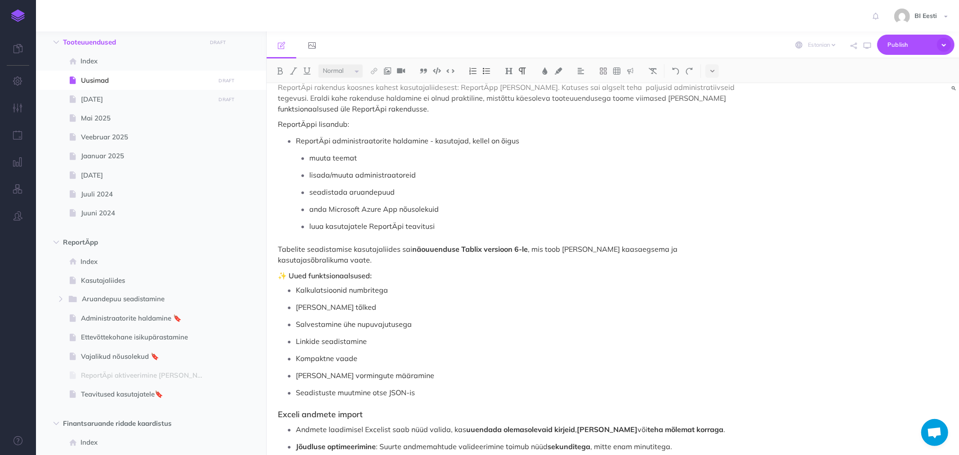
drag, startPoint x: 289, startPoint y: 241, endPoint x: 294, endPoint y: 242, distance: 5.0
click at [290, 242] on div "Tooteuuenduste logi – Oktoober 2025 "Katusest" välja kolimine ReportÄpi rakendu…" at bounding box center [509, 446] width 485 height 826
click at [276, 245] on div "Tooteuuenduste logi – Oktoober 2025 "Katusest" välja kolimine ReportÄpi rakendu…" at bounding box center [509, 446] width 485 height 826
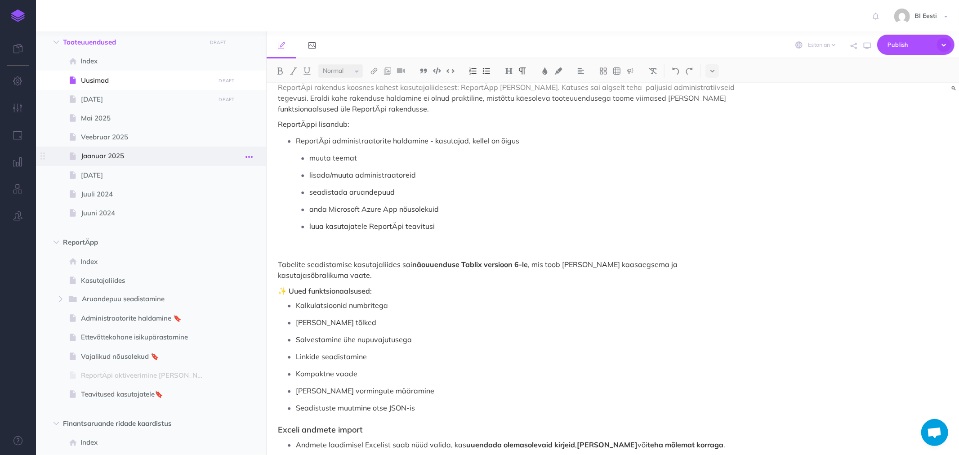
drag, startPoint x: 444, startPoint y: 228, endPoint x: 246, endPoint y: 152, distance: 211.8
click at [246, 152] on div "Admin kasutaja juhendid Collapse all Expand all Expand to root folders https://…" at bounding box center [497, 243] width 923 height 424
click at [525, 137] on p "ReportÄpi administraatorite haldamine - kasutajad, kellel on õigus" at bounding box center [518, 140] width 444 height 13
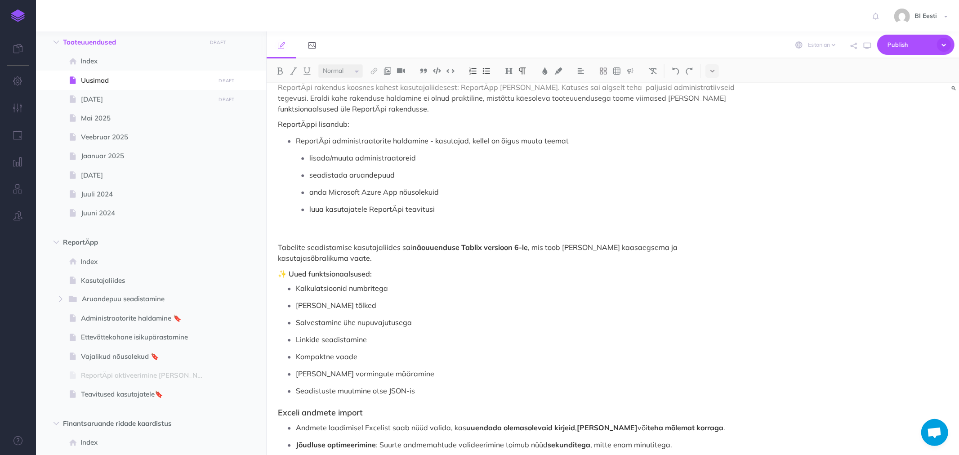
click at [576, 141] on p "ReportÄpi administraatorite haldamine - kasutajad, kellel on õigus muuta teemat" at bounding box center [518, 140] width 444 height 13
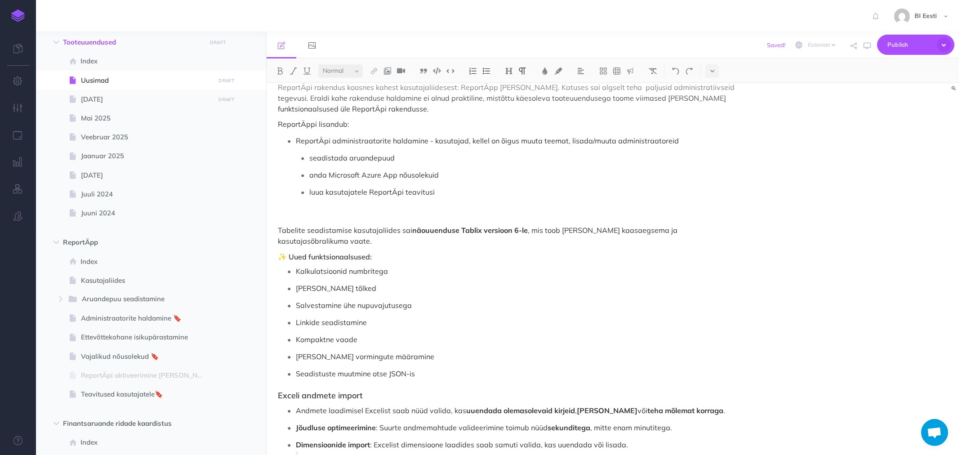
click at [425, 138] on p "ReportÄpi administraatorite haldamine - kasutajad, kellel on õigus muuta teemat…" at bounding box center [518, 140] width 444 height 13
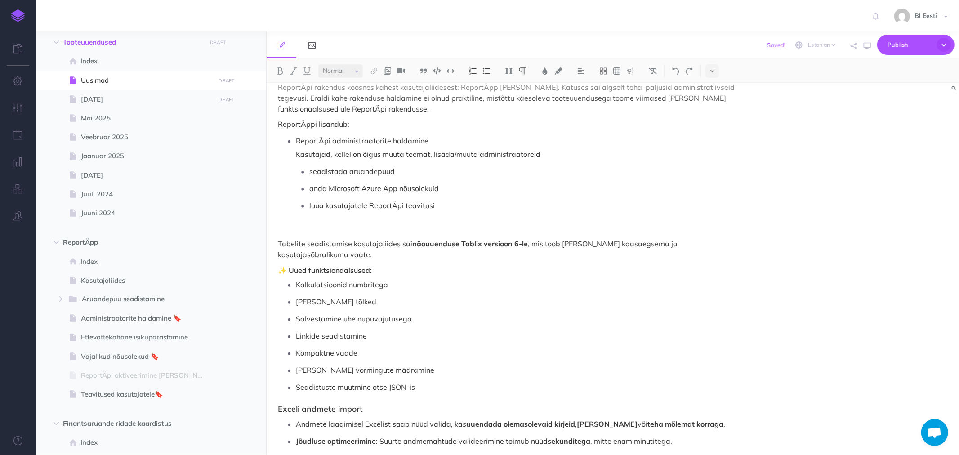
click at [538, 154] on p "ReportÄpi administraatorite haldamine Kasutajad, kellel on õigus muuta teemat, …" at bounding box center [518, 147] width 444 height 27
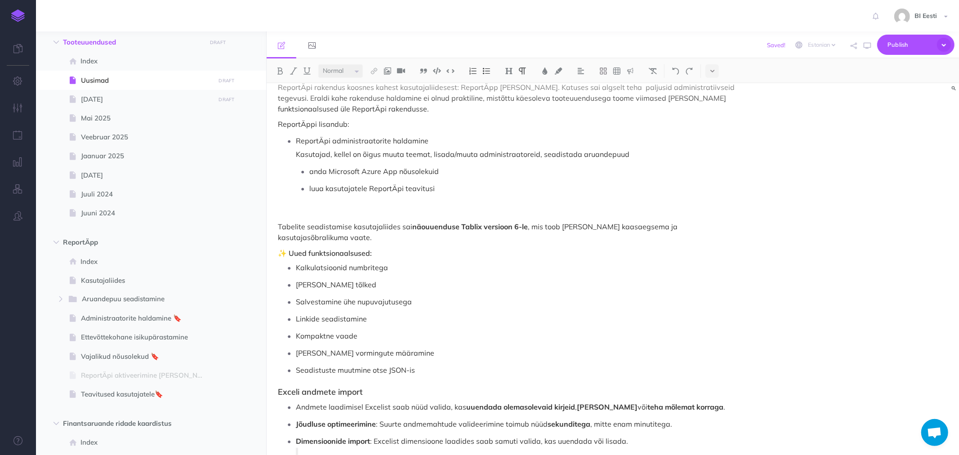
click at [627, 151] on p "ReportÄpi administraatorite haldamine Kasutajad, kellel on õigus muuta teemat, …" at bounding box center [518, 147] width 444 height 27
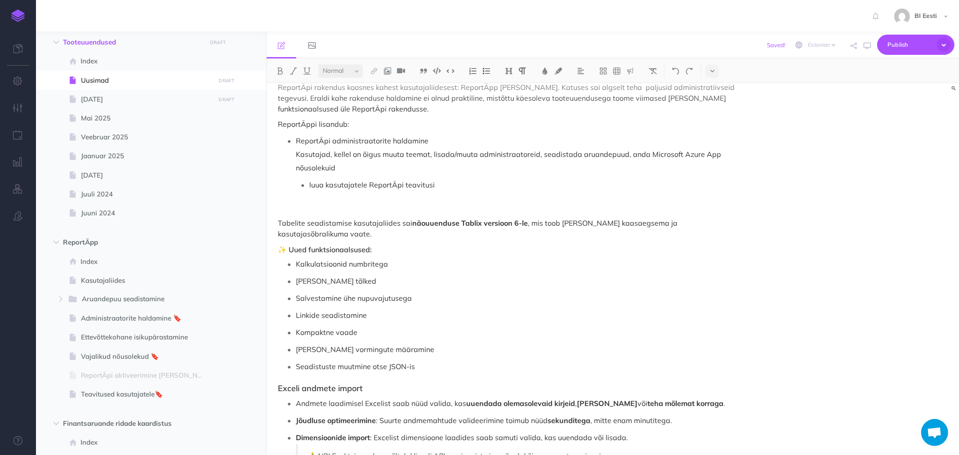
click at [721, 153] on p "ReportÄpi administraatorite haldamine Kasutajad, kellel on õigus muuta teemat, …" at bounding box center [518, 154] width 444 height 40
click at [341, 166] on p "ReportÄpi administraatorite haldamine Kasutajad, kellel on õigus muuta teemat, …" at bounding box center [518, 154] width 444 height 40
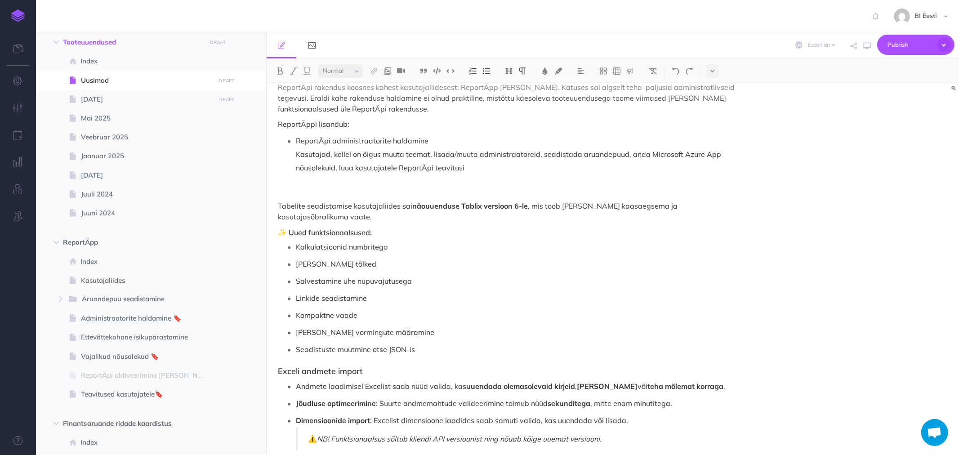
click at [343, 167] on p "ReportÄpi administraatorite haldamine Kasutajad, kellel on õigus muuta teemat, …" at bounding box center [518, 154] width 444 height 40
click at [480, 169] on p "ReportÄpi administraatorite haldamine Kasutajad, kellel on õigus muuta teemat, …" at bounding box center [518, 154] width 444 height 40
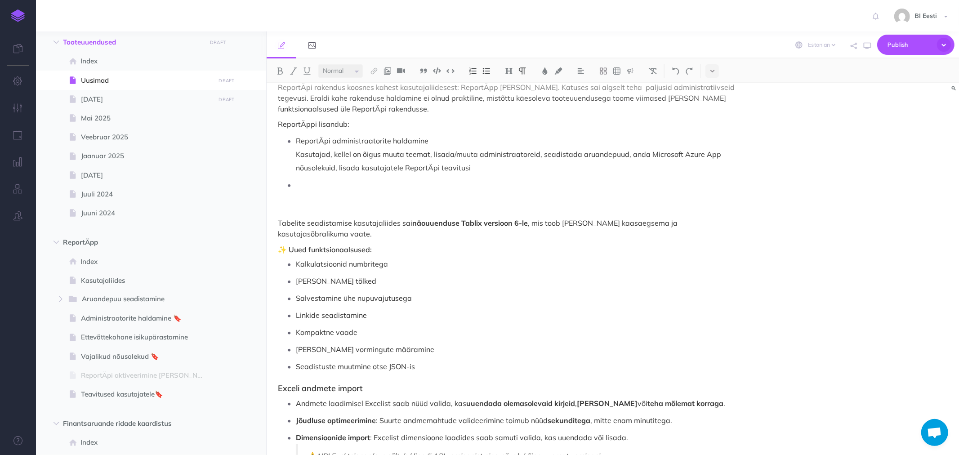
click at [300, 183] on p at bounding box center [518, 184] width 444 height 13
click at [439, 185] on em "consentsI)" at bounding box center [425, 184] width 34 height 9
click at [437, 184] on p "Microsoft Azure App nõusolekud ( consents)" at bounding box center [518, 184] width 444 height 13
click at [452, 184] on p "Microsoft Azure App nõusolekud ( consents )" at bounding box center [518, 184] width 444 height 13
click at [306, 197] on p at bounding box center [518, 201] width 444 height 13
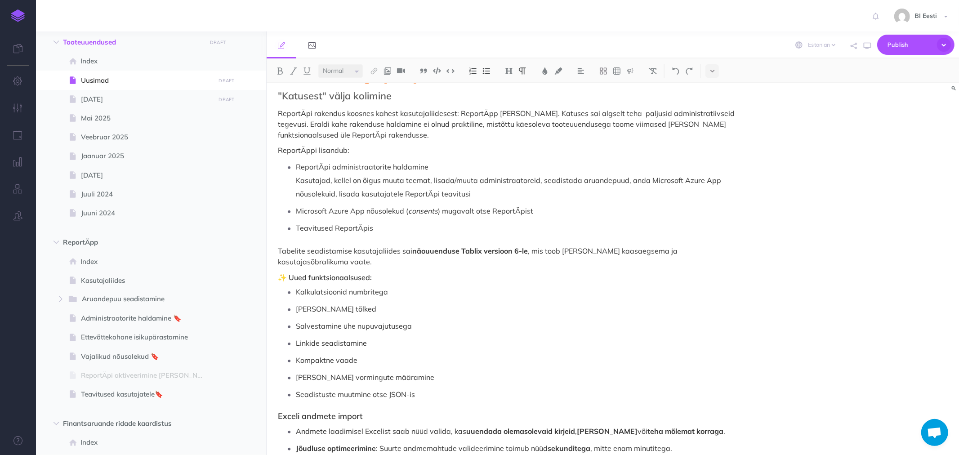
scroll to position [0, 0]
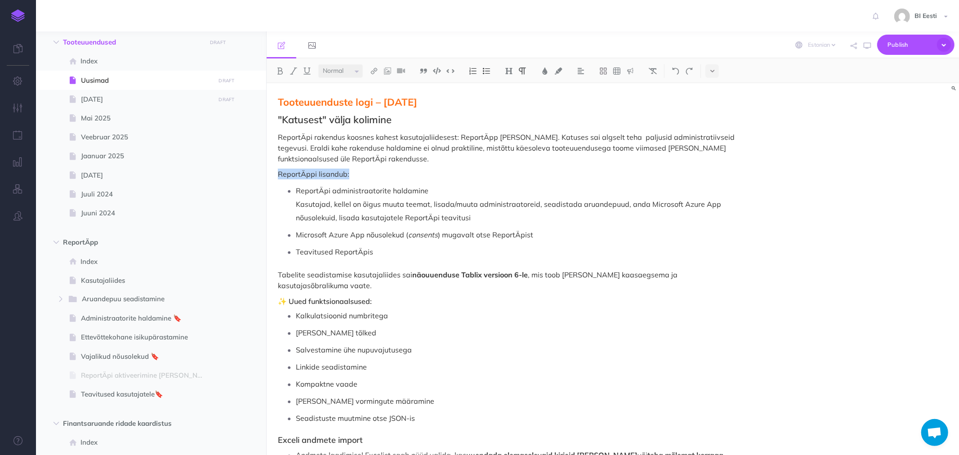
drag, startPoint x: 279, startPoint y: 172, endPoint x: 347, endPoint y: 172, distance: 67.9
click at [347, 172] on p "ReportÄppi lisandub:" at bounding box center [509, 174] width 462 height 11
click at [545, 71] on img at bounding box center [545, 70] width 8 height 7
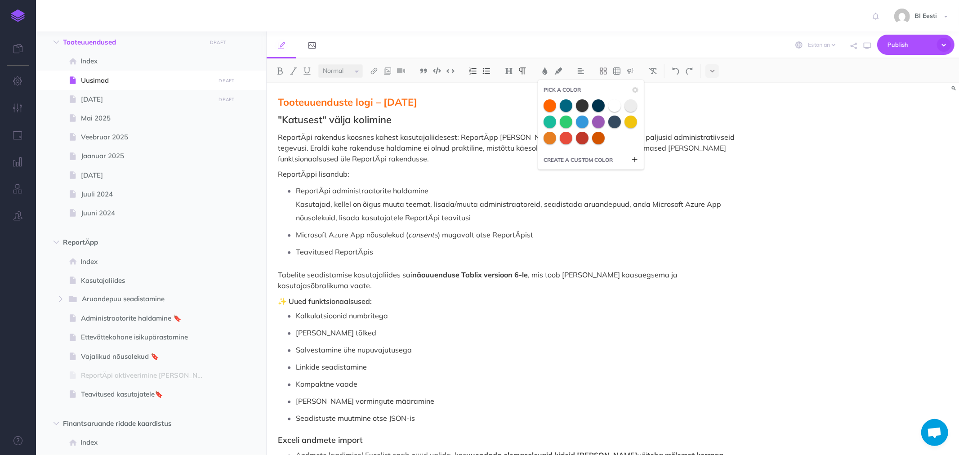
drag, startPoint x: 551, startPoint y: 107, endPoint x: 497, endPoint y: 136, distance: 62.0
click at [551, 107] on span at bounding box center [550, 105] width 13 height 13
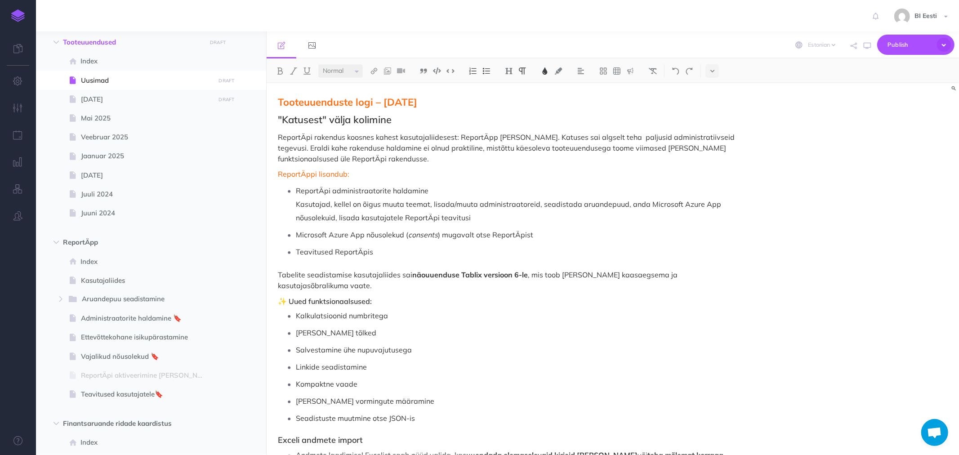
drag, startPoint x: 409, startPoint y: 173, endPoint x: 397, endPoint y: 183, distance: 16.3
click at [408, 173] on p "ReportÄppi lisandub:" at bounding box center [509, 174] width 462 height 11
click at [353, 192] on p "ReportÄpi administraatorite haldamine Kasutajad, kellel on õigus muuta teemat, …" at bounding box center [518, 204] width 444 height 40
click at [317, 188] on p "ReportÄpi administraatorite haldamine Kasutajad, kellel on õigus muuta teemat, …" at bounding box center [518, 204] width 444 height 40
drag, startPoint x: 298, startPoint y: 192, endPoint x: 426, endPoint y: 190, distance: 128.2
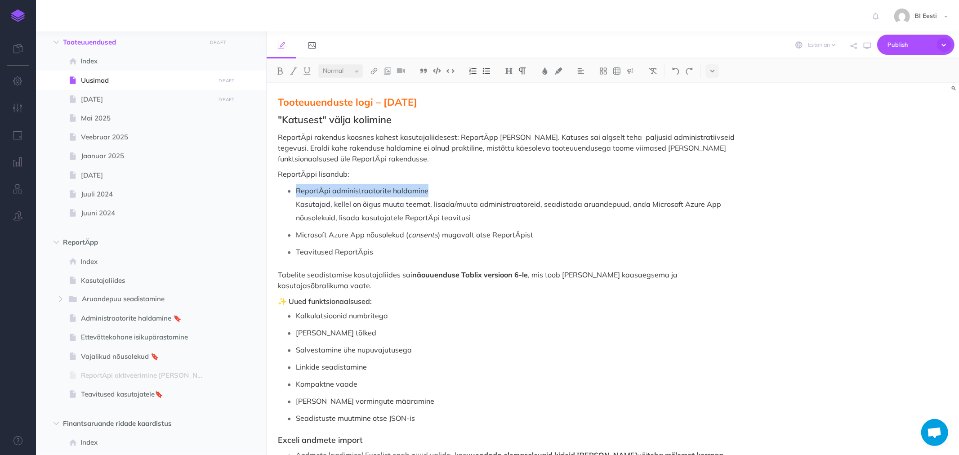
click at [426, 190] on p "ReportÄpi administraatorite haldamine Kasutajad, kellel on õigus muuta teemat, …" at bounding box center [518, 204] width 444 height 40
click at [423, 210] on p "ReportÄpi administraatorite haldamine Kasutajad, kellel on õigus muuta teemat, …" at bounding box center [518, 204] width 444 height 40
drag, startPoint x: 366, startPoint y: 235, endPoint x: 401, endPoint y: 236, distance: 35.1
click at [401, 236] on p "Microsoft Azure App nõusolekud ( consents ) mugavalt otse ReportÄpist" at bounding box center [518, 234] width 444 height 13
click at [309, 191] on strong "ReportÄpi administraatorite haldamine" at bounding box center [363, 190] width 134 height 9
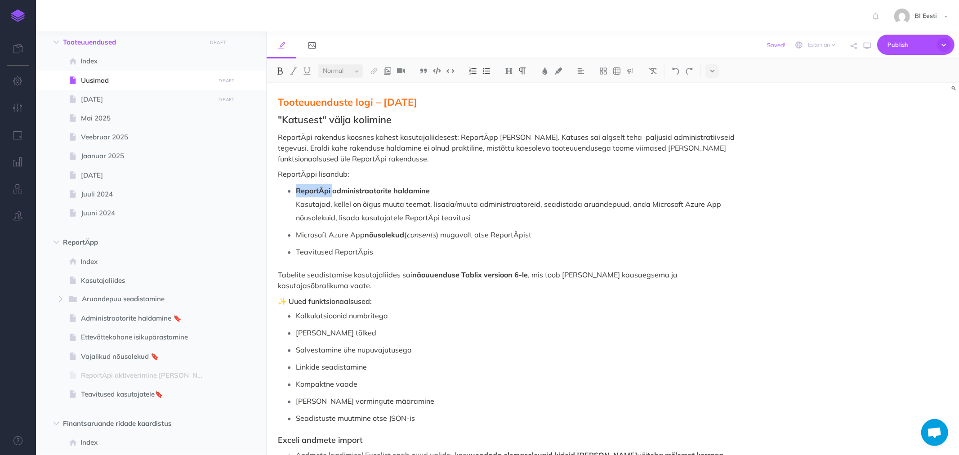
click at [309, 191] on strong "ReportÄpi administraatorite haldamine" at bounding box center [363, 190] width 134 height 9
drag, startPoint x: 296, startPoint y: 252, endPoint x: 332, endPoint y: 250, distance: 36.0
click at [332, 250] on p "Teavitused ReportÄpis" at bounding box center [518, 251] width 444 height 13
click at [393, 253] on p "Teavitused ReportÄpis" at bounding box center [518, 251] width 444 height 13
click at [458, 252] on p "Teavitused ReportÄpis - mugav võimalus edastaa teateid" at bounding box center [518, 251] width 444 height 13
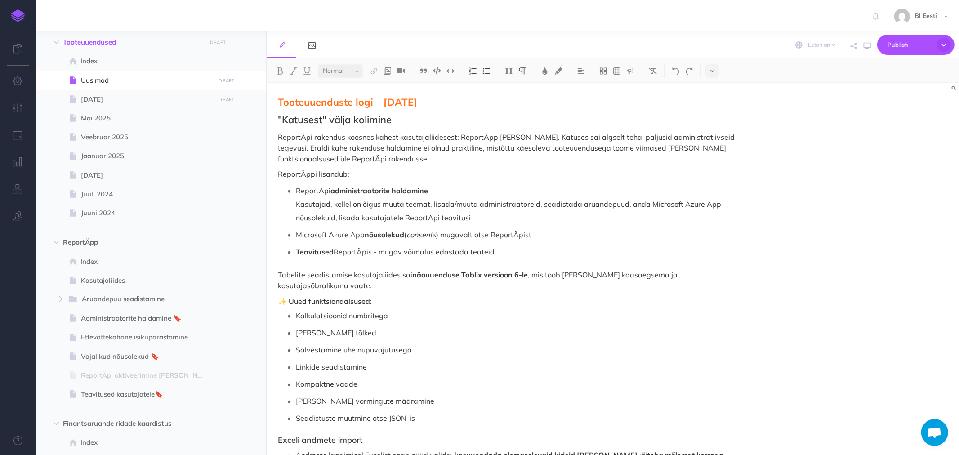
click at [511, 252] on p "Teavitused ReportÄpis - mugav võimalus edastada teateid" at bounding box center [518, 251] width 444 height 13
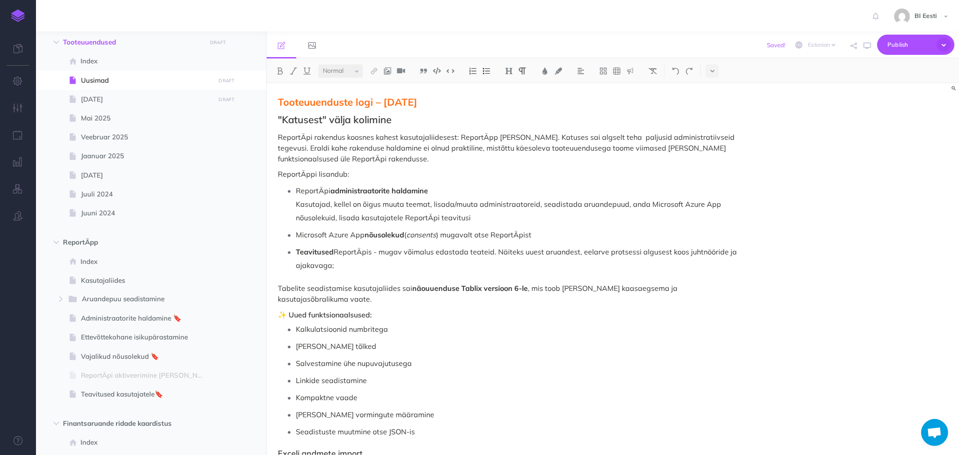
click at [577, 253] on p "Teavitused ReportÄpis - mugav võimalus edastada teateid. Näiteks uuest aruandes…" at bounding box center [518, 258] width 444 height 27
click at [492, 266] on p "Teavitused ReportÄpis - mugav võimalus edastada teateid. Näiteks uuest aruandes…" at bounding box center [518, 258] width 444 height 27
click at [697, 251] on p "Teavitused ReportÄpis - mugav võimalus edastada teateid. Näiteks uuest aruandes…" at bounding box center [518, 258] width 444 height 27
click at [471, 268] on p "Teavitused ReportÄpis - mugav võimalus edastada teateid. Näiteks uuest aruandes…" at bounding box center [518, 258] width 444 height 27
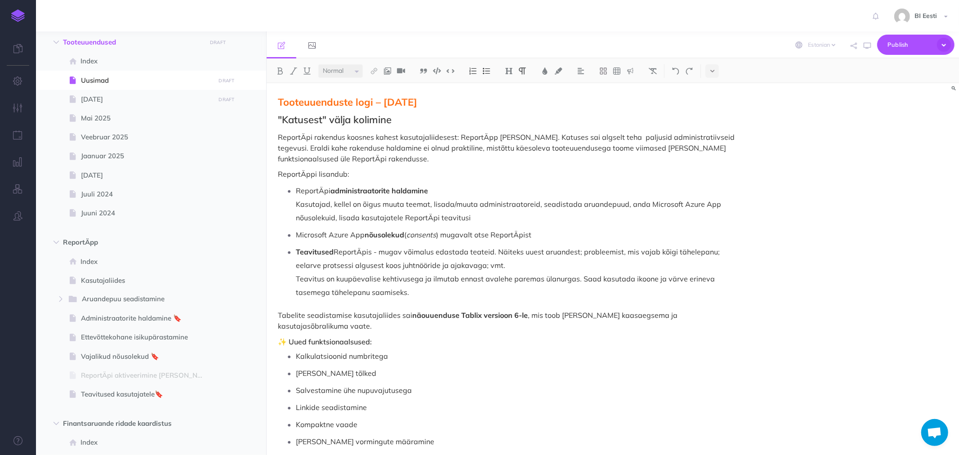
click at [315, 253] on strong "Teavitused" at bounding box center [315, 251] width 38 height 9
click at [375, 73] on img at bounding box center [374, 70] width 8 height 7
click at [374, 101] on icon at bounding box center [374, 100] width 7 height 6
select select
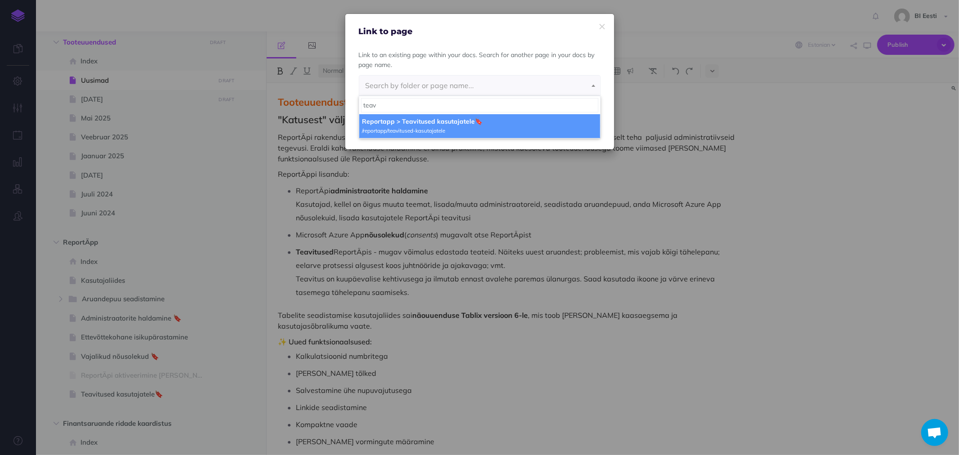
type input "teav"
select select "M1E-PB0C-4Q7-KKF"
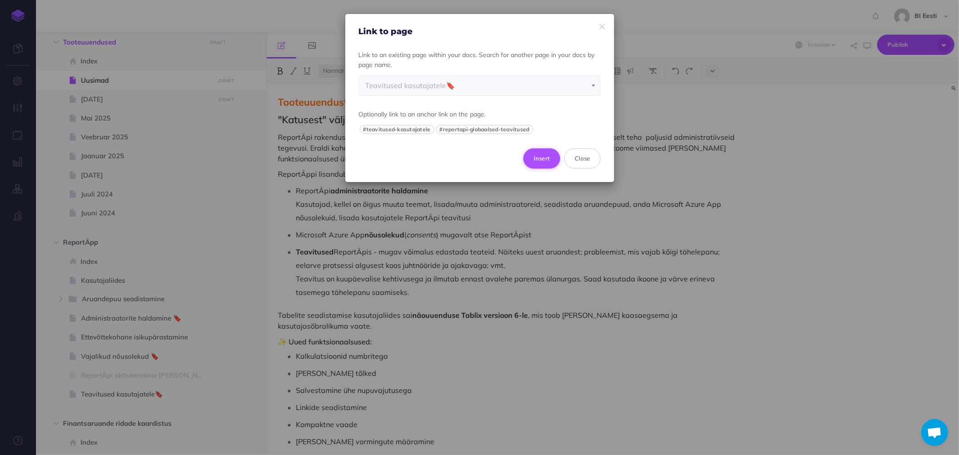
click at [542, 160] on button "Insert" at bounding box center [542, 158] width 37 height 20
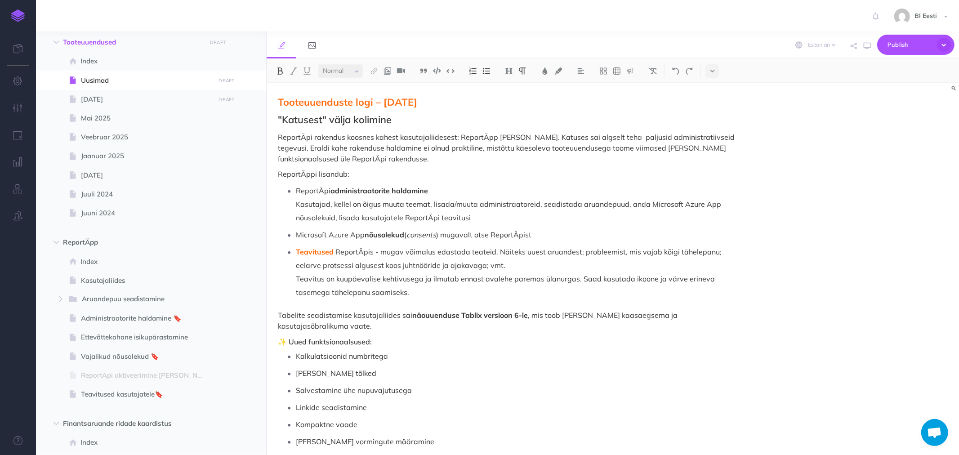
click at [388, 235] on strong "nõusolekud" at bounding box center [385, 234] width 40 height 9
click at [378, 70] on img at bounding box center [374, 70] width 8 height 7
click at [376, 99] on icon at bounding box center [374, 100] width 7 height 6
select select
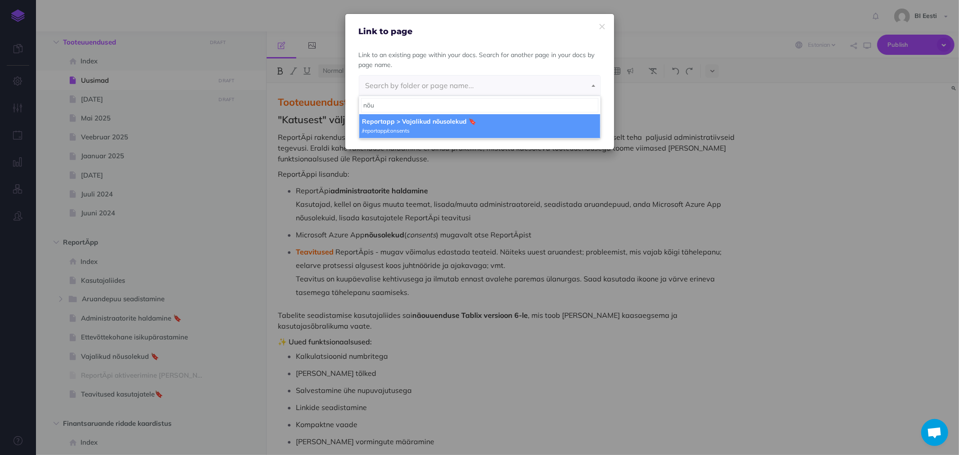
type input "nõu"
select select "7H1-AYMC-JP0-QFW"
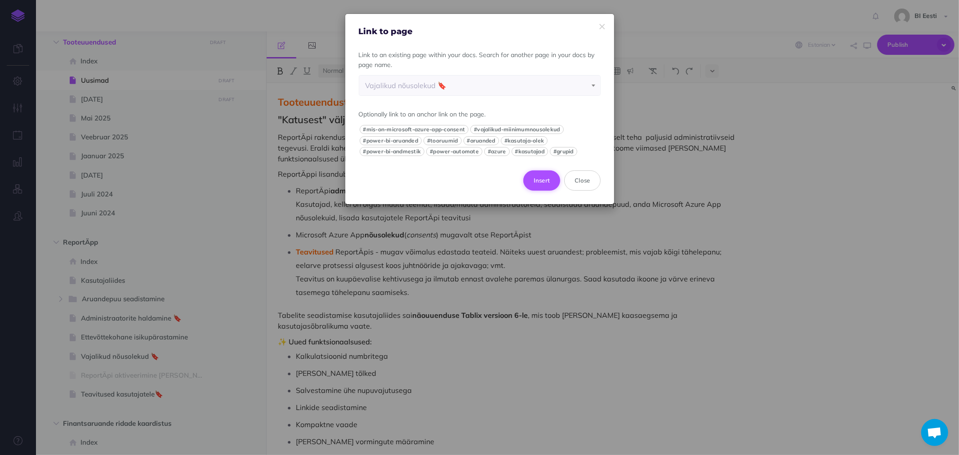
click at [536, 179] on button "Insert" at bounding box center [542, 180] width 37 height 20
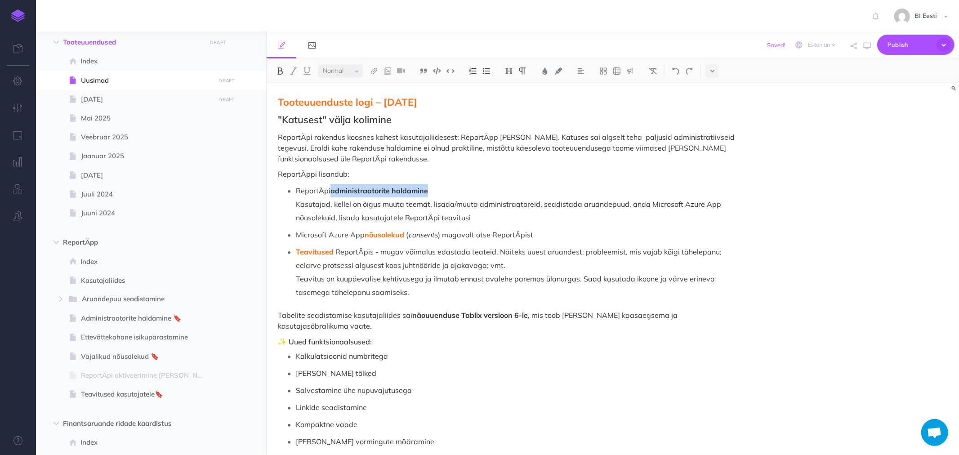
drag, startPoint x: 330, startPoint y: 190, endPoint x: 430, endPoint y: 190, distance: 99.8
click at [430, 190] on p "ReportÄpi administraatorite haldamine Kasutajad, kellel on õigus muuta teemat, …" at bounding box center [518, 204] width 444 height 40
click at [376, 68] on img at bounding box center [374, 70] width 8 height 7
click at [377, 97] on icon at bounding box center [374, 100] width 7 height 6
select select
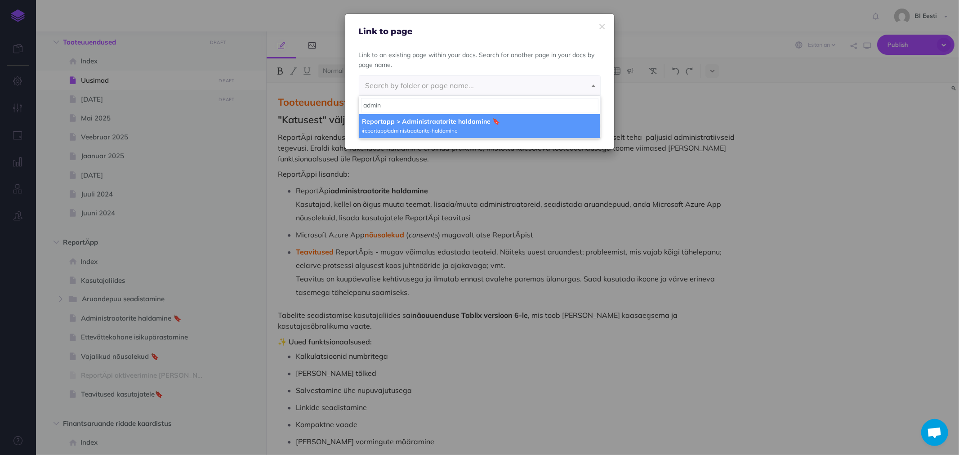
type input "admin"
select select "VDT-UOTA-MJ1-MNH"
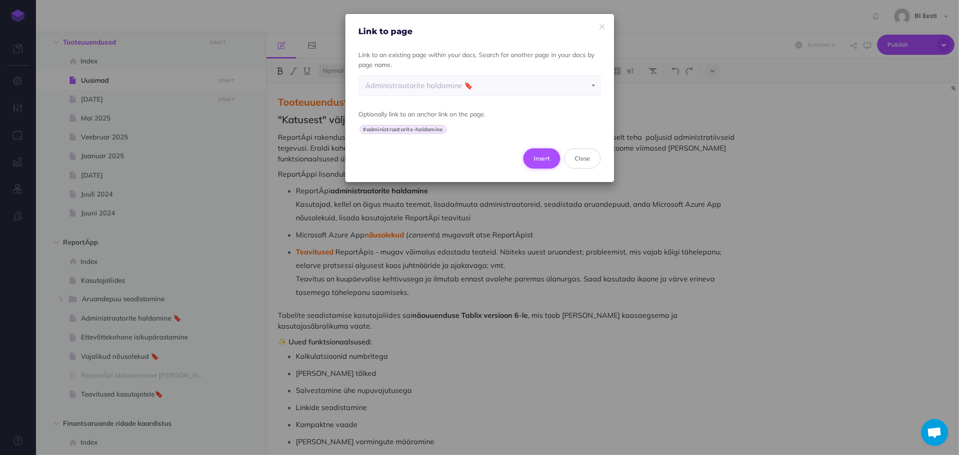
click at [533, 153] on button "Insert" at bounding box center [542, 158] width 37 height 20
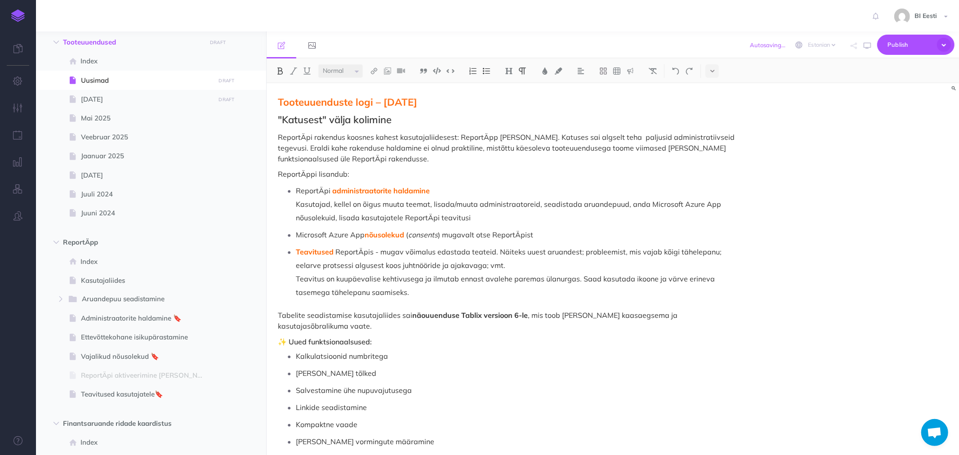
click at [388, 207] on p "ReportÄpi administraatorite haldamine Kasutajad, kellel on õigus muuta teemat, …" at bounding box center [518, 204] width 444 height 40
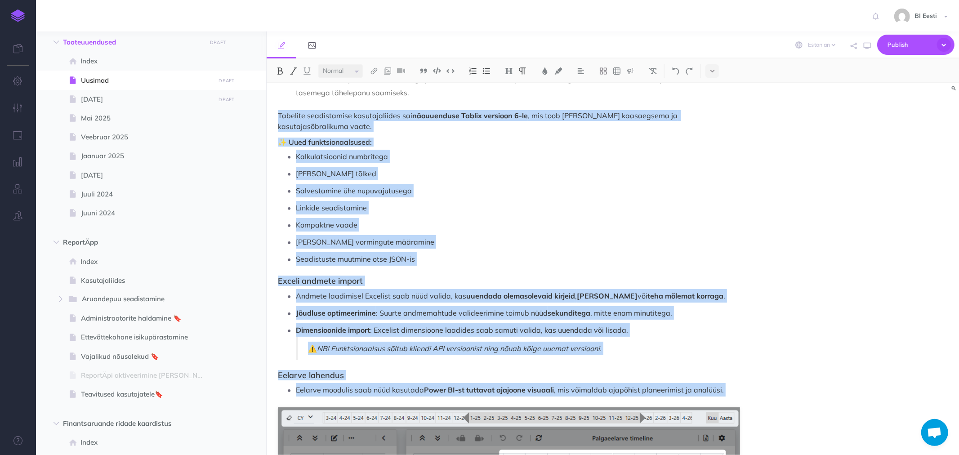
scroll to position [445, 0]
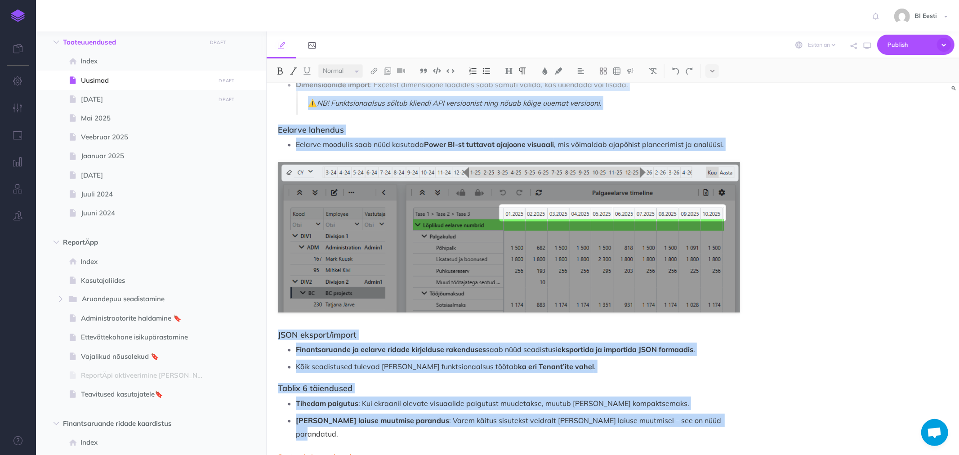
drag, startPoint x: 277, startPoint y: 115, endPoint x: 683, endPoint y: 412, distance: 503.0
click at [683, 412] on div "Tooteuuenduste logi – Oktoober 2025 "Katusest" välja kolimine ReportÄpi rakendu…" at bounding box center [509, 59] width 485 height 842
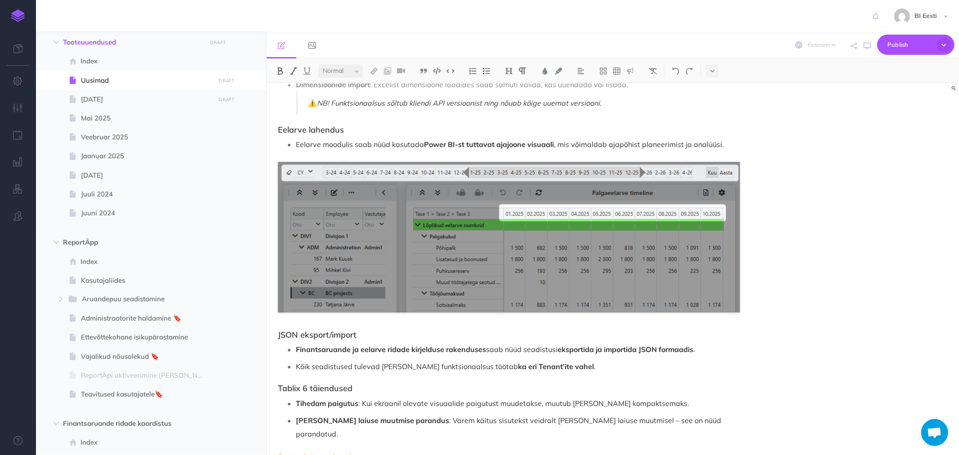
scroll to position [0, 0]
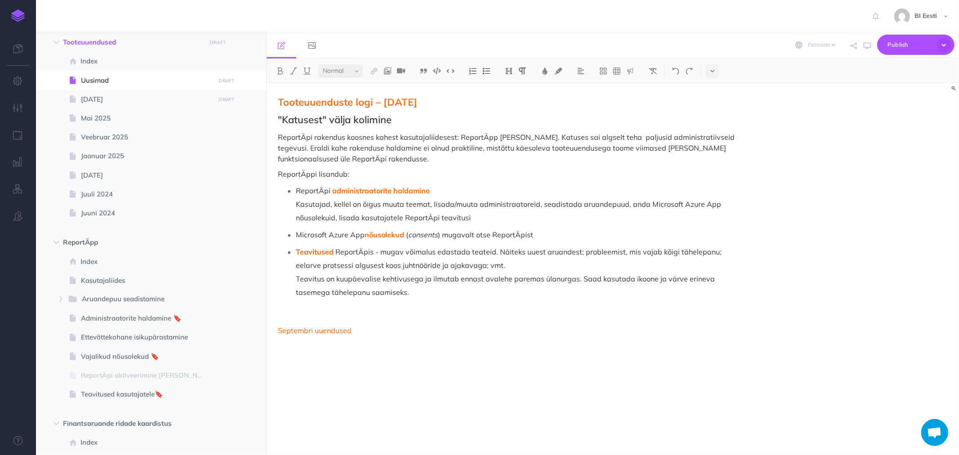
drag, startPoint x: 537, startPoint y: 236, endPoint x: 585, endPoint y: 228, distance: 48.8
click at [538, 236] on p "Microsoft Azure App nõusolekud ( consents ) mugavalt otse ReportÄpist" at bounding box center [518, 234] width 444 height 13
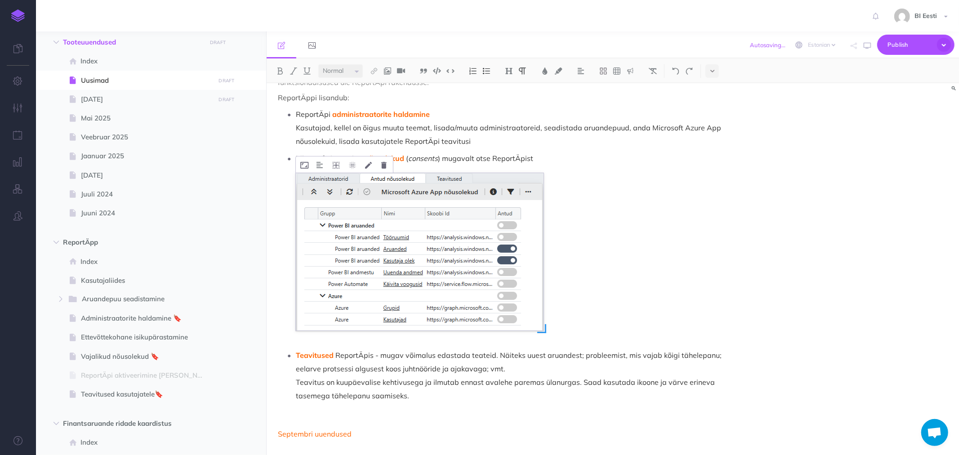
scroll to position [78, 0]
click at [310, 406] on div "Tooteuuenduste logi – Oktoober 2025 "Katusest" välja kolimine ReportÄpi rakendu…" at bounding box center [509, 230] width 485 height 451
click at [298, 400] on p "Teavitused ReportÄpis - mugav võimalus edastada teateid. Näiteks uuest aruandes…" at bounding box center [518, 374] width 444 height 54
click at [443, 398] on p "Teavitused ReportÄpis - mugav võimalus edastada teateid. Näiteks uuest aruandes…" at bounding box center [518, 374] width 444 height 54
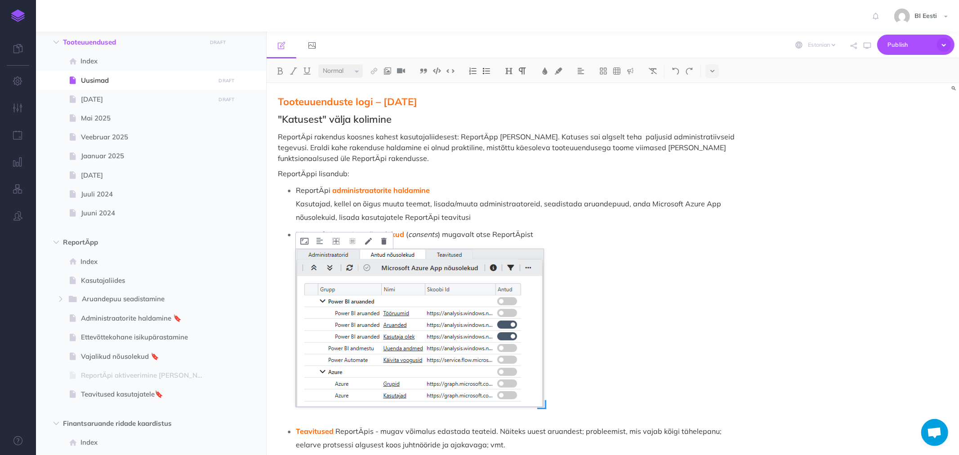
scroll to position [0, 0]
click at [488, 217] on p "ReportÄpi administraatorite haldamine Kasutajad, kellel on õigus muuta teemat, …" at bounding box center [518, 204] width 444 height 40
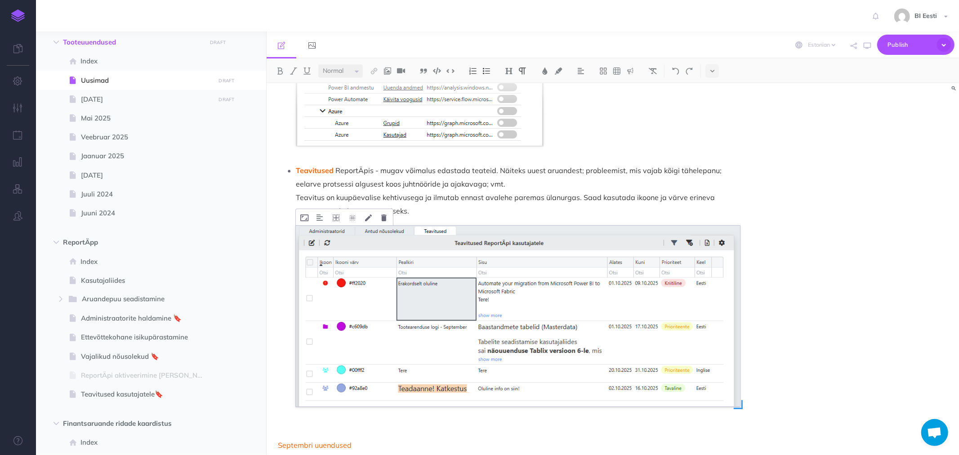
scroll to position [362, 0]
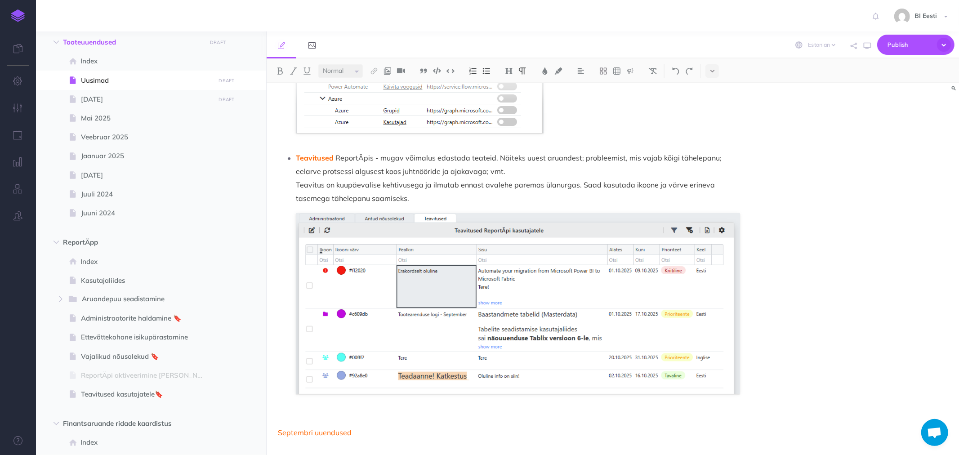
drag, startPoint x: 411, startPoint y: 194, endPoint x: 424, endPoint y: 195, distance: 12.6
click at [411, 194] on p "Teavitused ReportÄpis - mugav võimalus edastada teateid. Näiteks uuest aruandes…" at bounding box center [518, 178] width 444 height 54
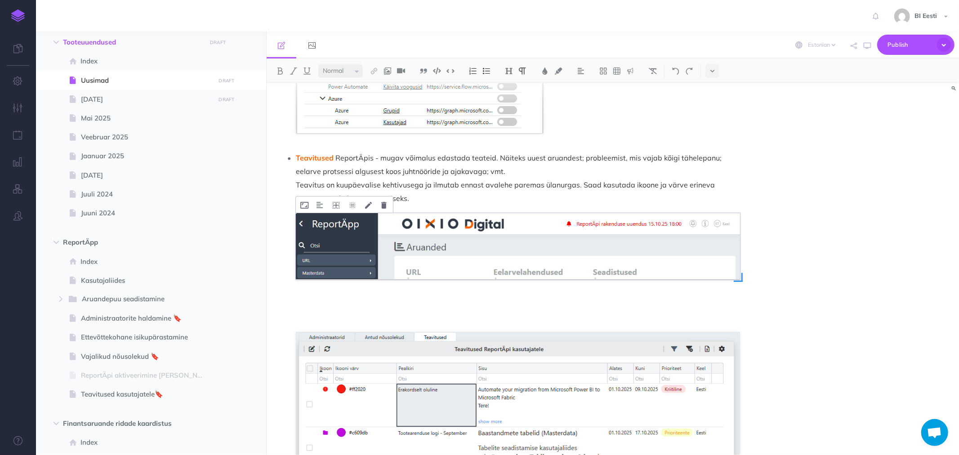
click at [349, 252] on img at bounding box center [518, 246] width 444 height 66
click at [453, 230] on img at bounding box center [518, 246] width 444 height 66
click at [510, 237] on img at bounding box center [518, 246] width 444 height 66
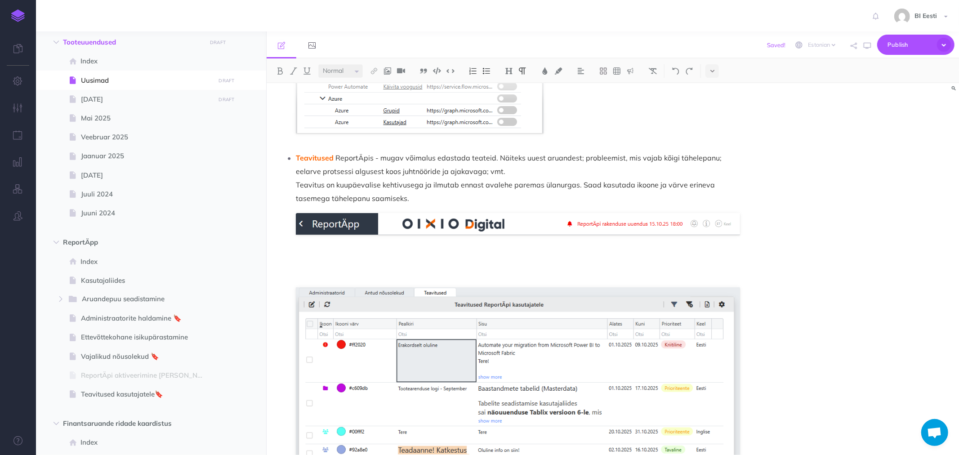
click at [407, 257] on p at bounding box center [518, 266] width 444 height 27
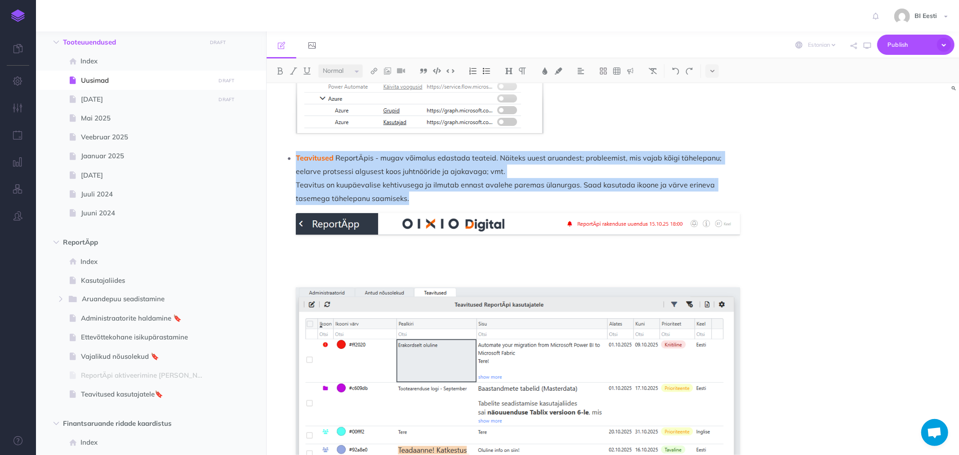
click at [319, 249] on li "Teavitused ReportÄpis - mugav võimalus edastada teateid. Näiteks uuest aruandes…" at bounding box center [518, 309] width 444 height 317
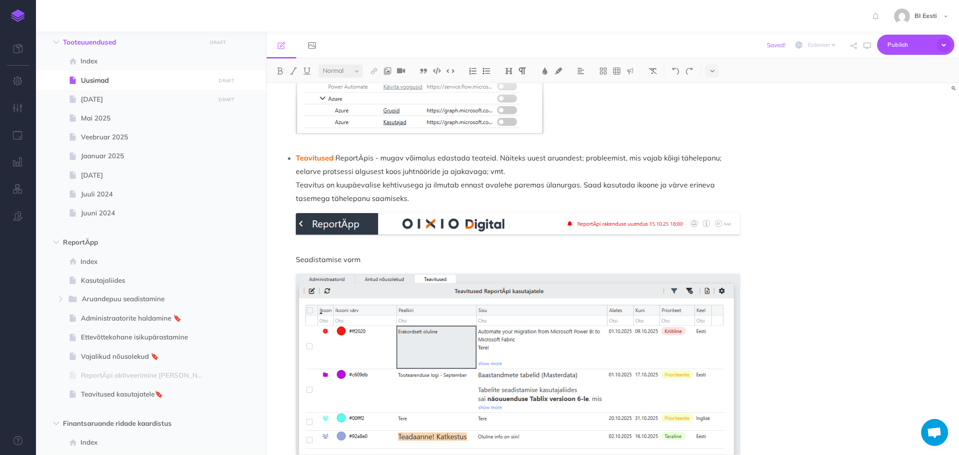
click at [320, 240] on li "Teavitused ReportÄpis - mugav võimalus edastada teateid. Näiteks uuest aruandes…" at bounding box center [518, 303] width 444 height 304
click at [295, 257] on ul "ReportÄpi administraatorite haldamine Kasutajad, kellel on õigus muuta teemat, …" at bounding box center [511, 138] width 458 height 632
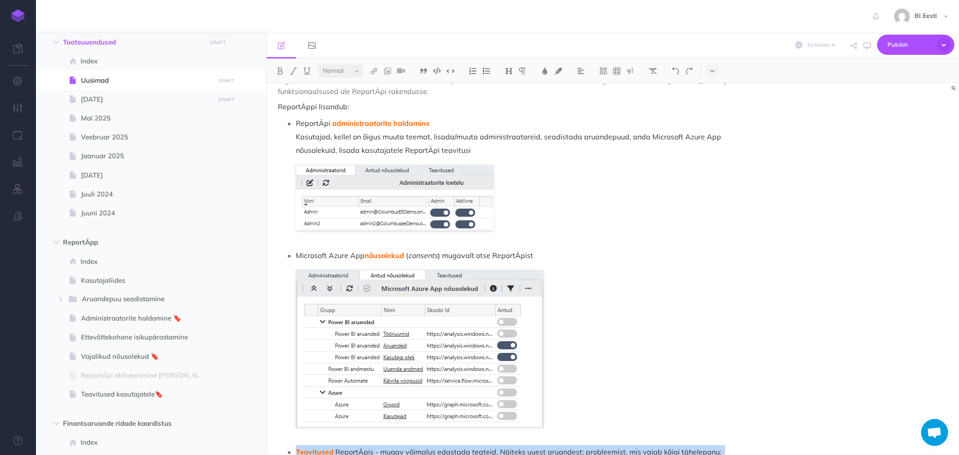
scroll to position [0, 0]
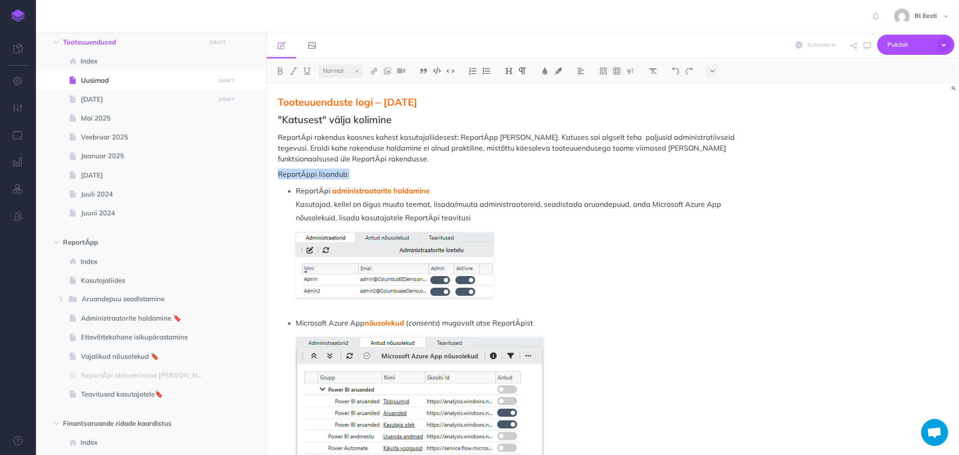
drag, startPoint x: 278, startPoint y: 173, endPoint x: 357, endPoint y: 174, distance: 79.2
click at [357, 174] on p "ReportÄppi lisandub:" at bounding box center [509, 174] width 462 height 11
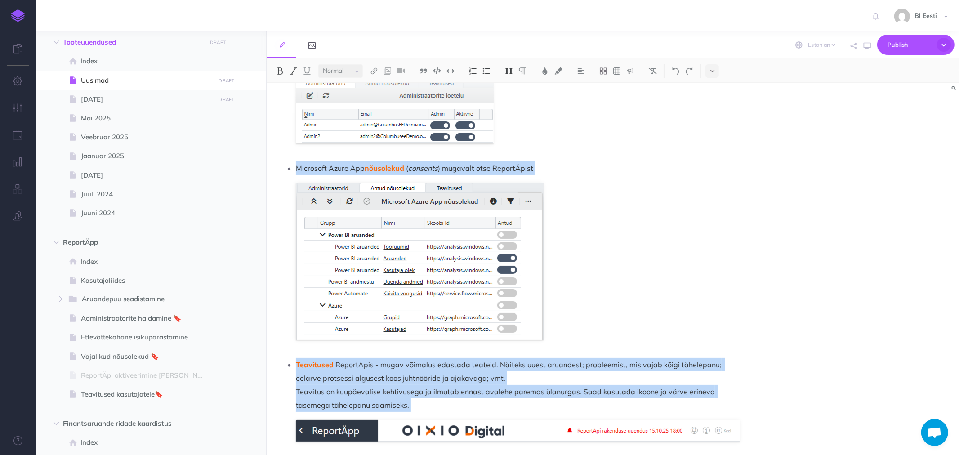
scroll to position [423, 0]
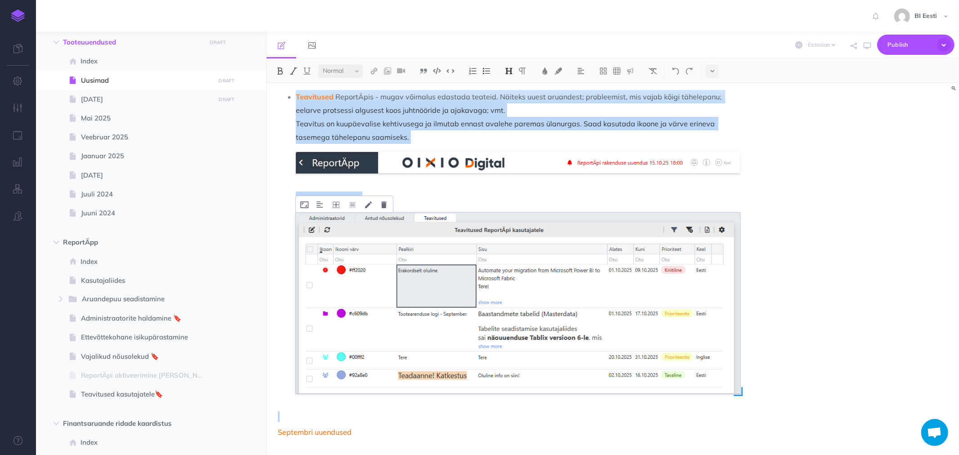
drag, startPoint x: 277, startPoint y: 118, endPoint x: 698, endPoint y: 313, distance: 464.6
click at [698, 313] on div "Tooteuuenduste logi – Oktoober 2025 "Katusest" välja kolimine ReportÄpi rakendu…" at bounding box center [509, 57] width 485 height 795
copy div ""Katusest" välja kolimine ReportÄpi rakendus koosnes kahest kasutajaliidesest: …"
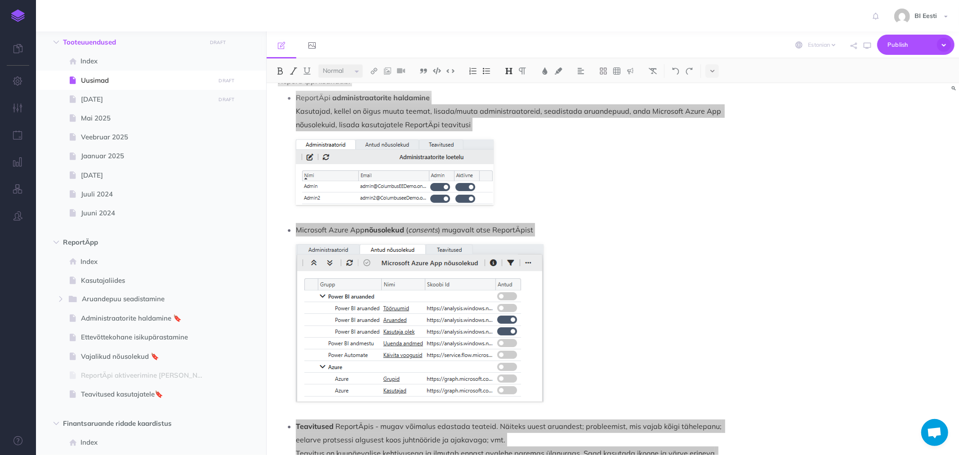
scroll to position [0, 0]
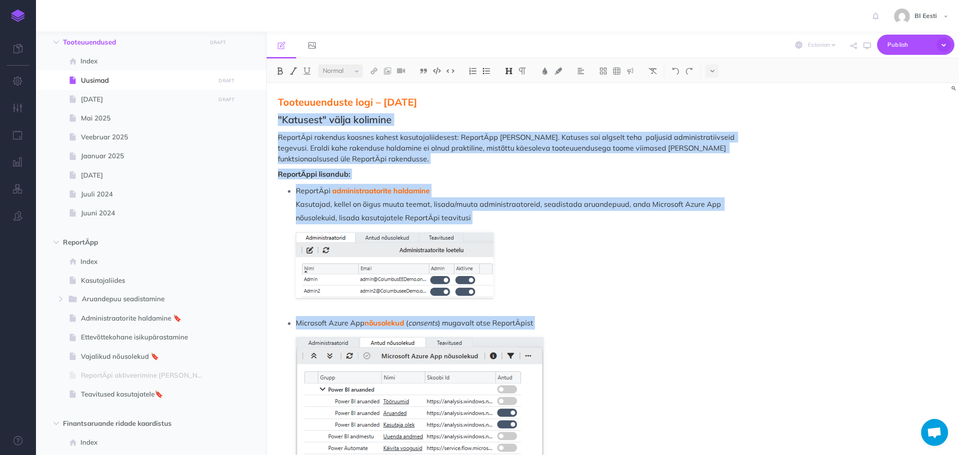
click at [704, 245] on figure at bounding box center [518, 266] width 444 height 66
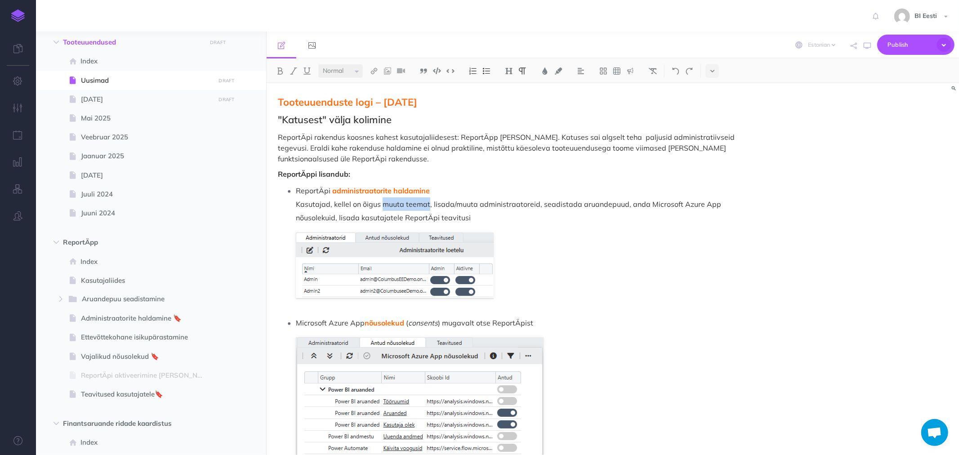
drag, startPoint x: 383, startPoint y: 203, endPoint x: 428, endPoint y: 204, distance: 45.4
click at [428, 204] on p "ReportÄpi administraatorite haldamine Kasutajad, kellel on õigus muuta teemat, …" at bounding box center [518, 204] width 444 height 40
click at [378, 70] on img at bounding box center [374, 70] width 8 height 7
click at [376, 100] on icon at bounding box center [374, 100] width 7 height 6
select select
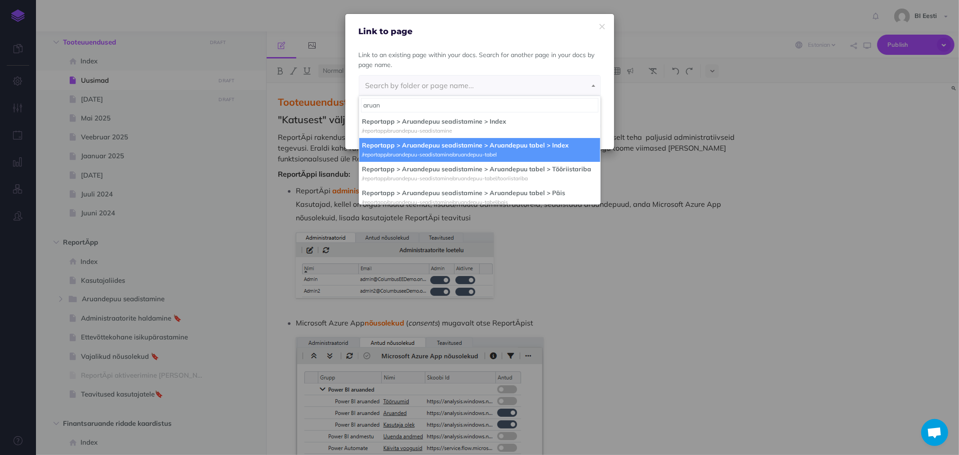
type input "aruan"
select select "BS5-BWKO-GS7-DC1"
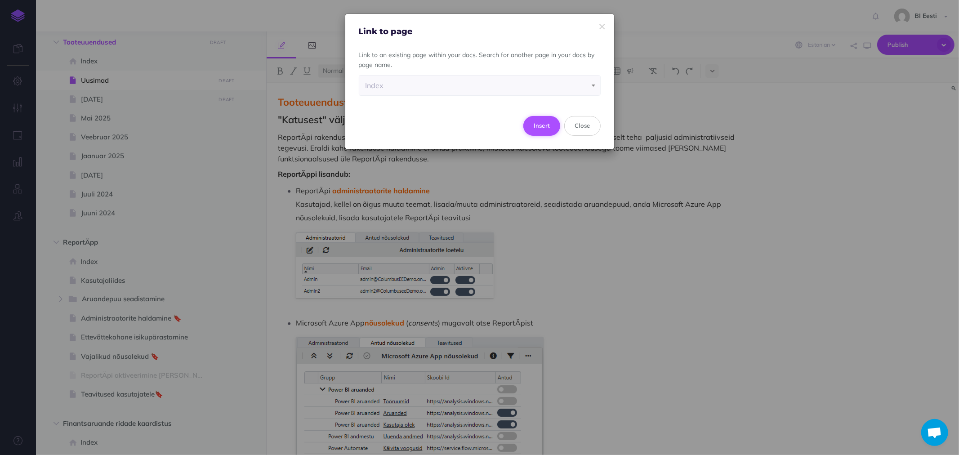
click at [542, 123] on button "Insert" at bounding box center [542, 126] width 37 height 20
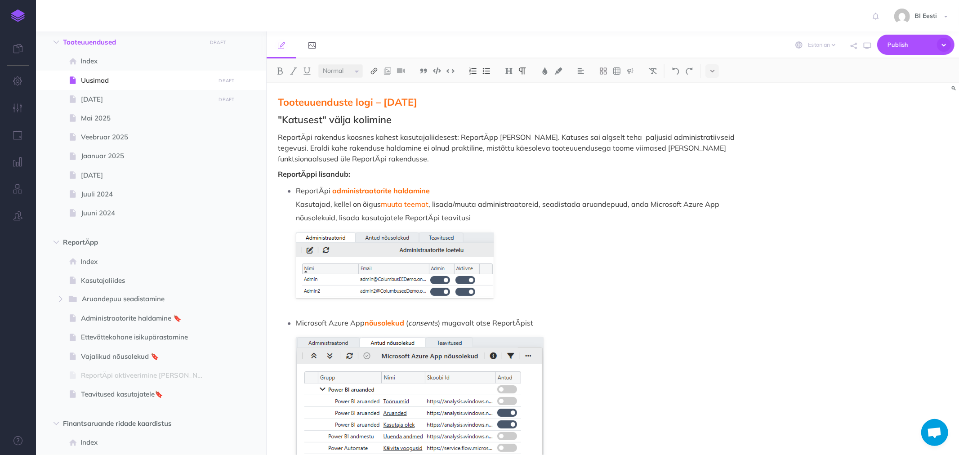
click at [378, 71] on img at bounding box center [374, 70] width 8 height 7
click at [375, 100] on icon at bounding box center [374, 100] width 7 height 6
select select "BS5-BWKO-GS7-DC1"
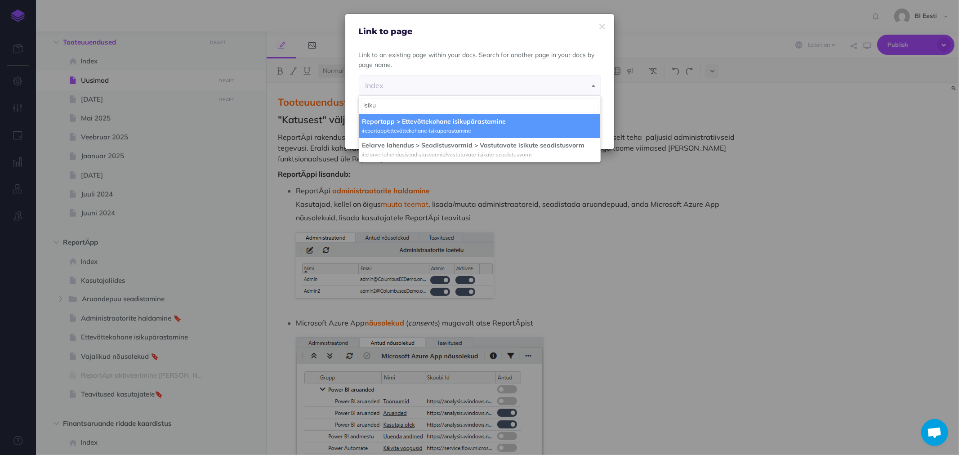
type input "isiku"
select select "C3Y-BIQ1-IB8-MFY"
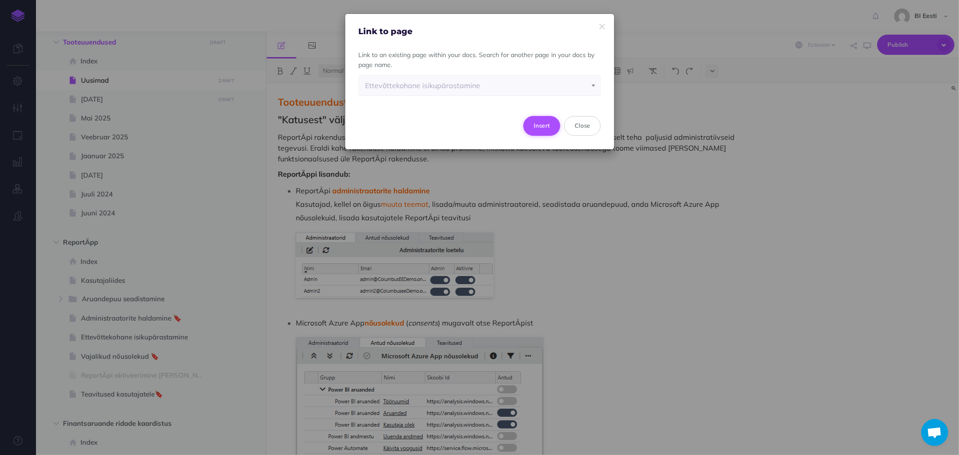
click at [542, 125] on button "Insert" at bounding box center [542, 126] width 37 height 20
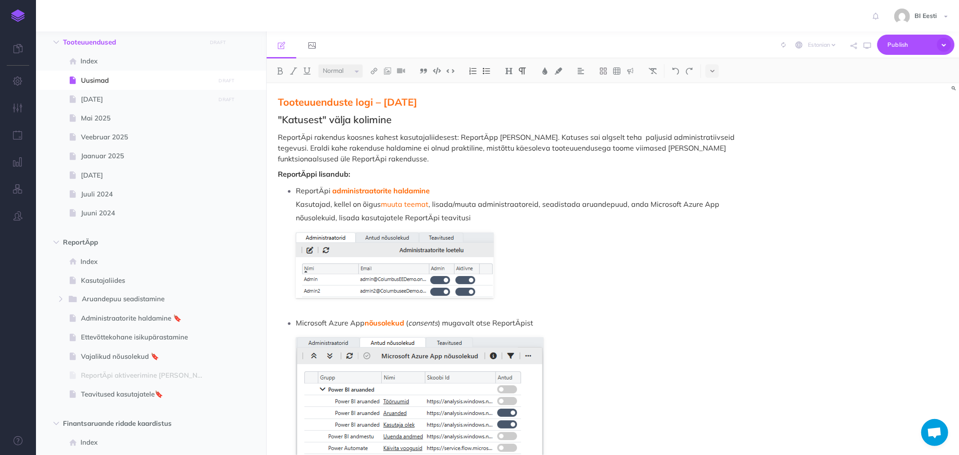
click at [552, 203] on p "ReportÄpi administraatorite haldamine Kasutajad, kellel on õigus muuta teemat ,…" at bounding box center [518, 204] width 444 height 40
click at [378, 74] on img at bounding box center [374, 70] width 8 height 7
click at [375, 97] on icon at bounding box center [374, 100] width 7 height 6
select select "BS5-BWKO-GS7-DC1"
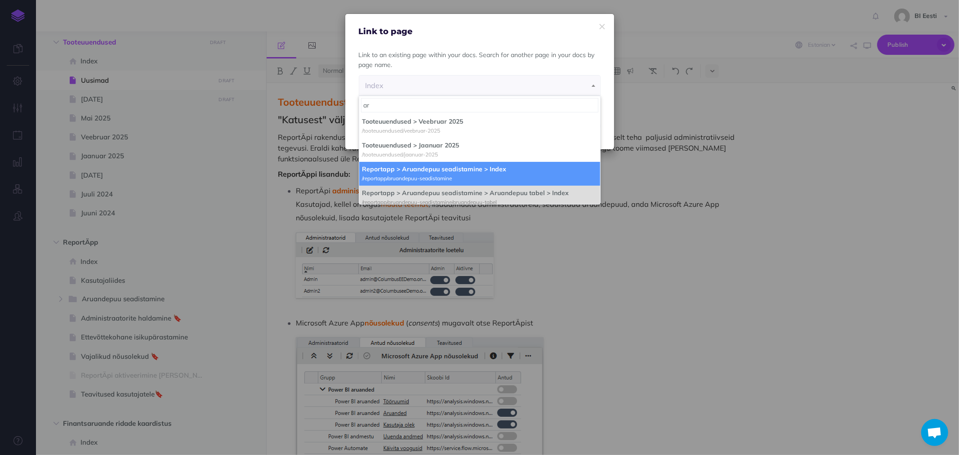
type input "ar"
select select "4TO-X4Q6-DBG-WMM"
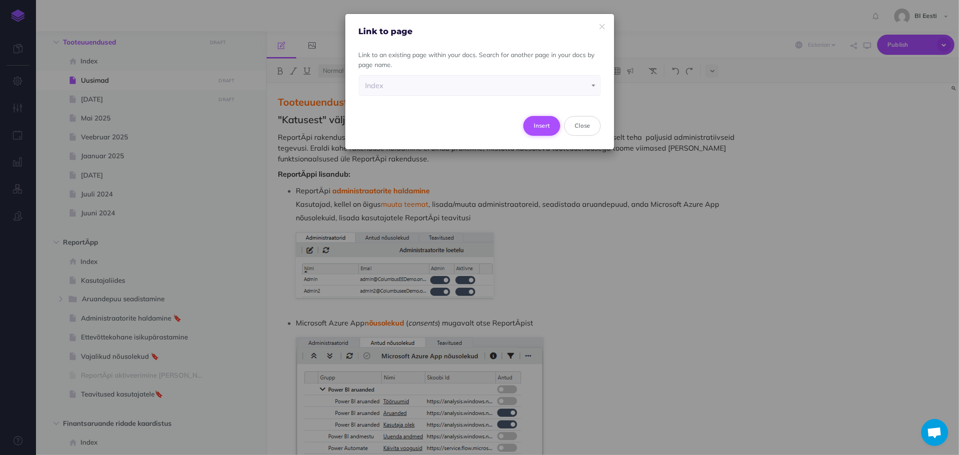
click at [545, 125] on button "Insert" at bounding box center [542, 126] width 37 height 20
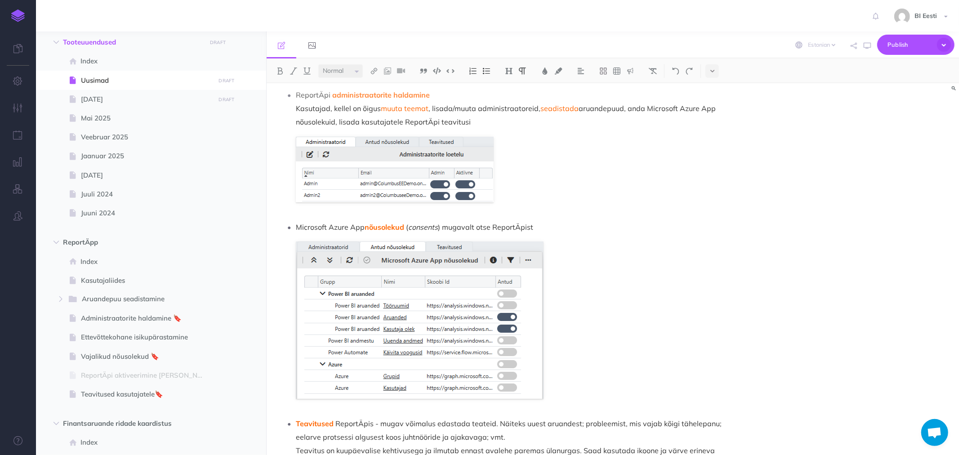
scroll to position [100, 0]
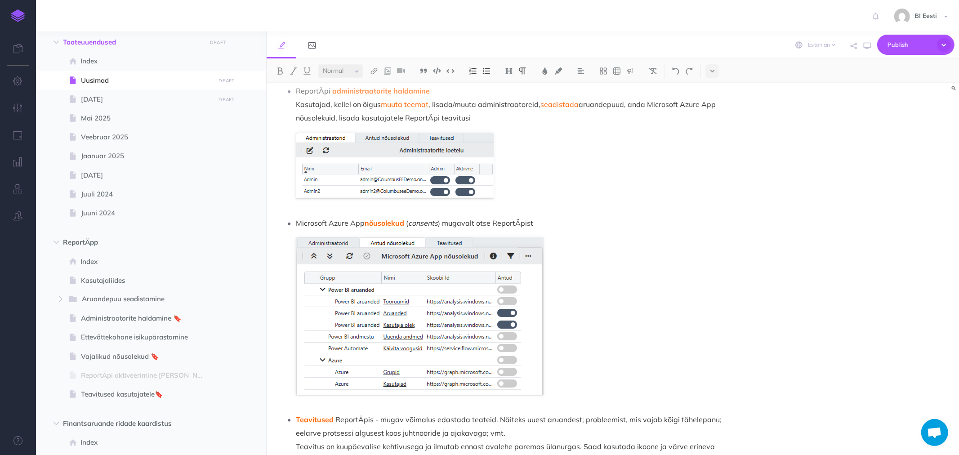
click at [567, 230] on li "Microsoft Azure App nõusolekud ( consents ) mugavalt otse ReportÄpist" at bounding box center [518, 305] width 444 height 179
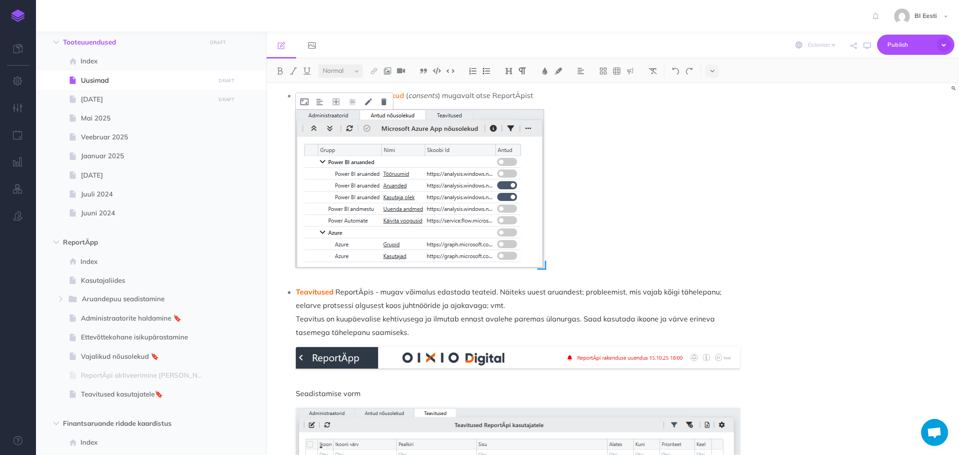
scroll to position [322, 0]
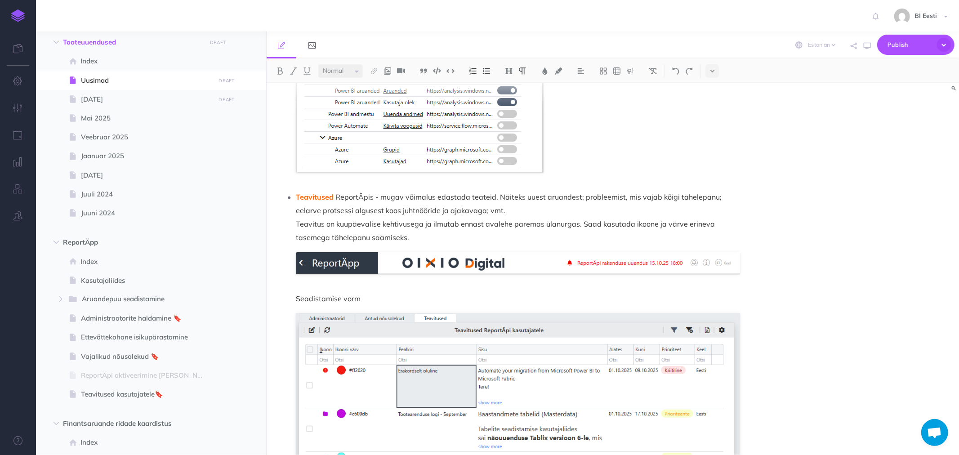
click at [412, 236] on p "Teavitused ReportÄpis - mugav võimalus edastada teateid. Näiteks uuest aruandes…" at bounding box center [518, 217] width 444 height 54
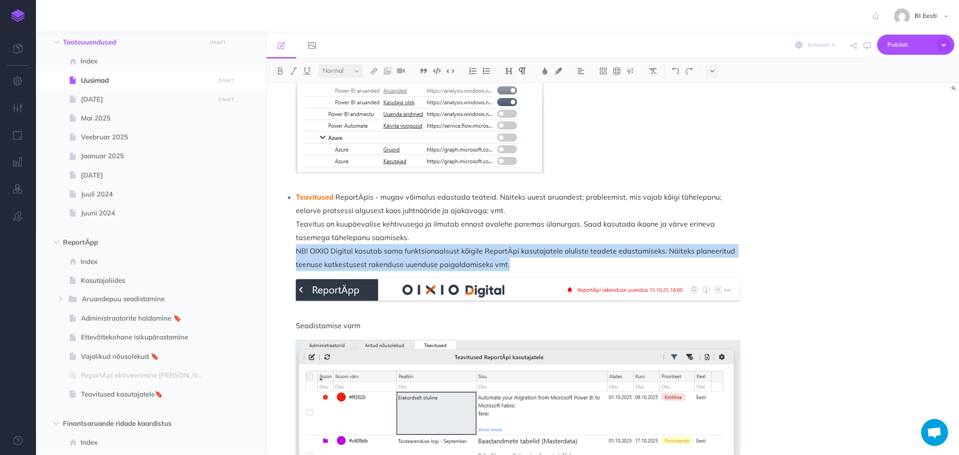
drag, startPoint x: 502, startPoint y: 258, endPoint x: 282, endPoint y: 255, distance: 220.4
click at [282, 255] on div "Tooteuuenduste logi – Oktoober 2025 "Katusest" välja kolimine ReportÄpi rakendu…" at bounding box center [509, 172] width 485 height 822
copy p "NB! OIXIO Digital kasutab sama funktsionaalsust kõigile ReportÄpi kasutajatele …"
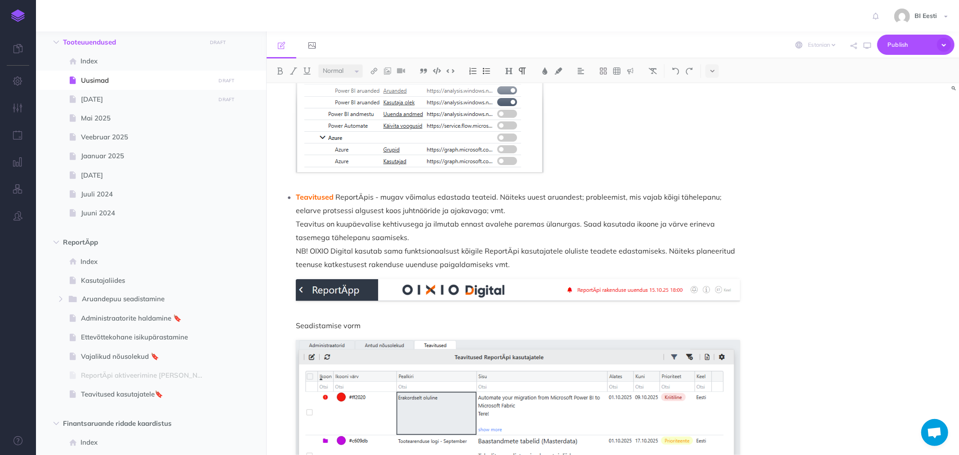
click at [378, 191] on p "Teavitused ReportÄpis - mugav võimalus edastada teateid. Näiteks uuest aruandes…" at bounding box center [518, 230] width 444 height 81
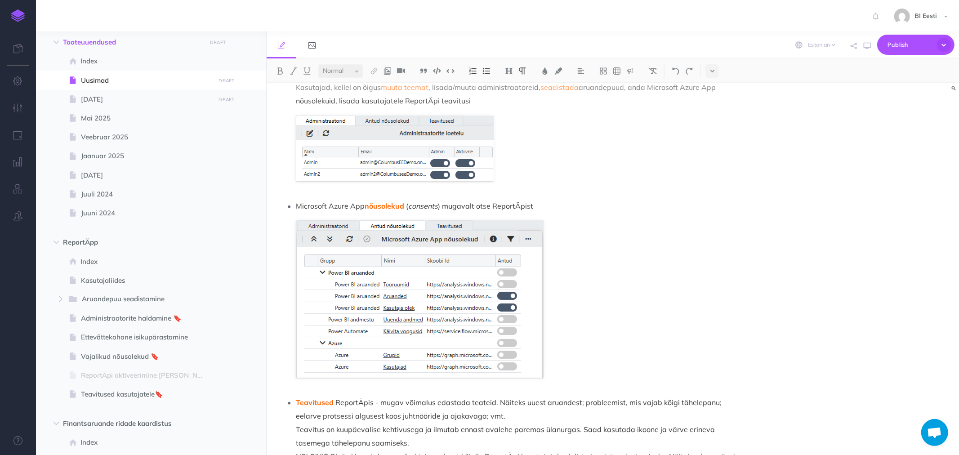
scroll to position [0, 0]
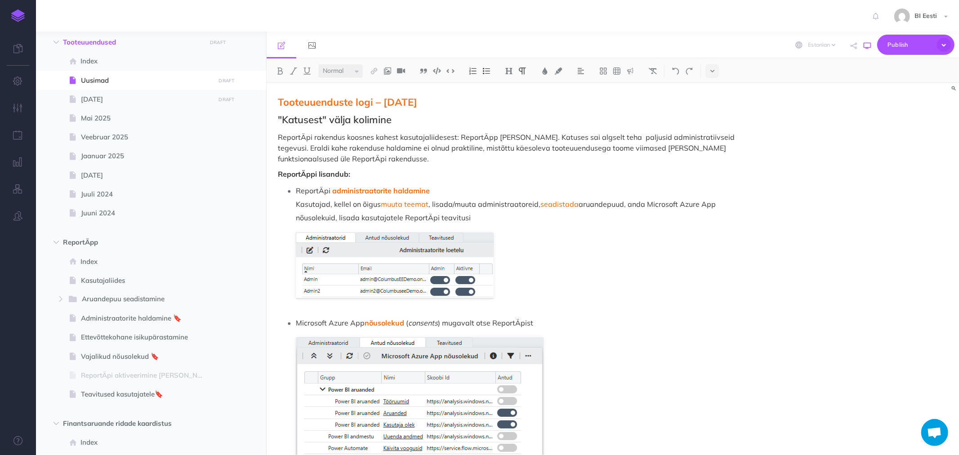
click at [868, 45] on icon "button" at bounding box center [867, 45] width 7 height 7
drag, startPoint x: 394, startPoint y: 101, endPoint x: 266, endPoint y: 96, distance: 128.3
click at [266, 96] on div "Admin kasutaja juhendid Collapse all Expand all Expand to root folders https://…" at bounding box center [497, 243] width 923 height 424
click at [507, 67] on img at bounding box center [509, 70] width 8 height 7
click at [510, 98] on button "H2" at bounding box center [508, 100] width 13 height 13
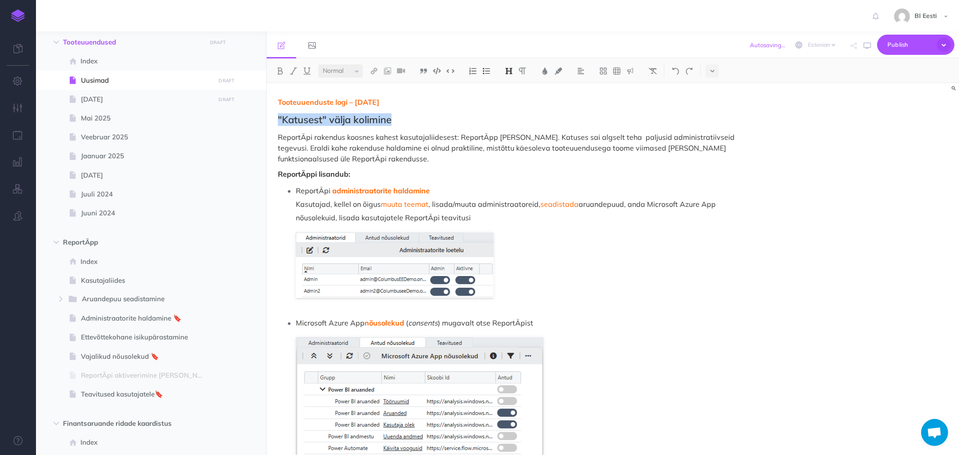
drag, startPoint x: 402, startPoint y: 120, endPoint x: 272, endPoint y: 117, distance: 129.6
click at [509, 70] on img at bounding box center [509, 70] width 8 height 7
click at [511, 100] on button "H2" at bounding box center [508, 100] width 13 height 13
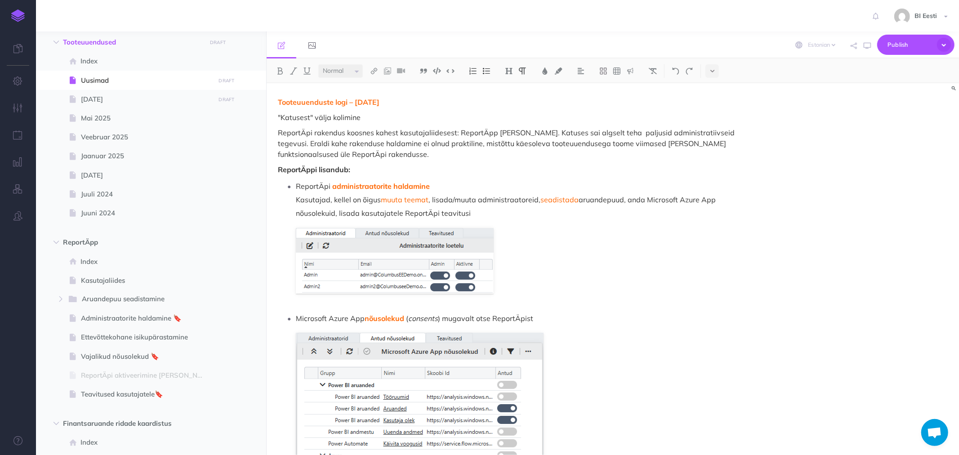
drag, startPoint x: 371, startPoint y: 117, endPoint x: 270, endPoint y: 116, distance: 101.2
click at [280, 70] on img at bounding box center [280, 70] width 8 height 7
drag, startPoint x: 331, startPoint y: 166, endPoint x: 273, endPoint y: 163, distance: 57.2
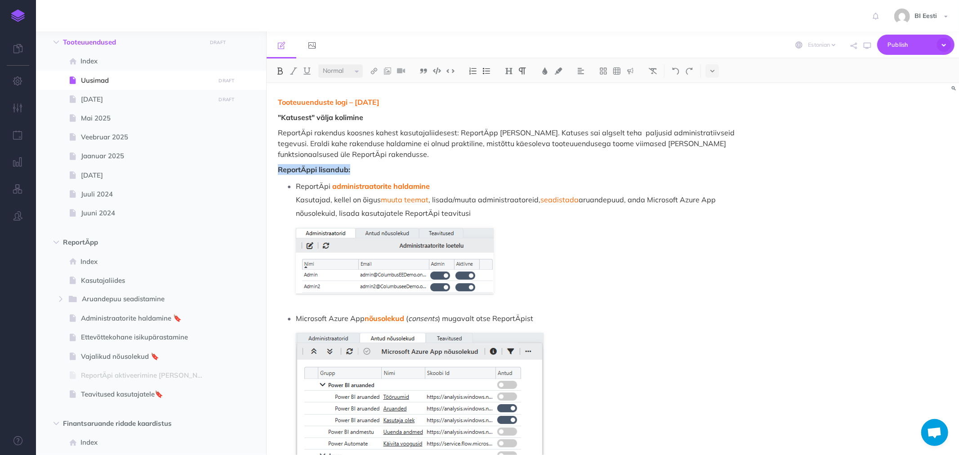
click at [510, 72] on img at bounding box center [509, 70] width 8 height 7
click at [510, 99] on button "H2" at bounding box center [508, 100] width 13 height 13
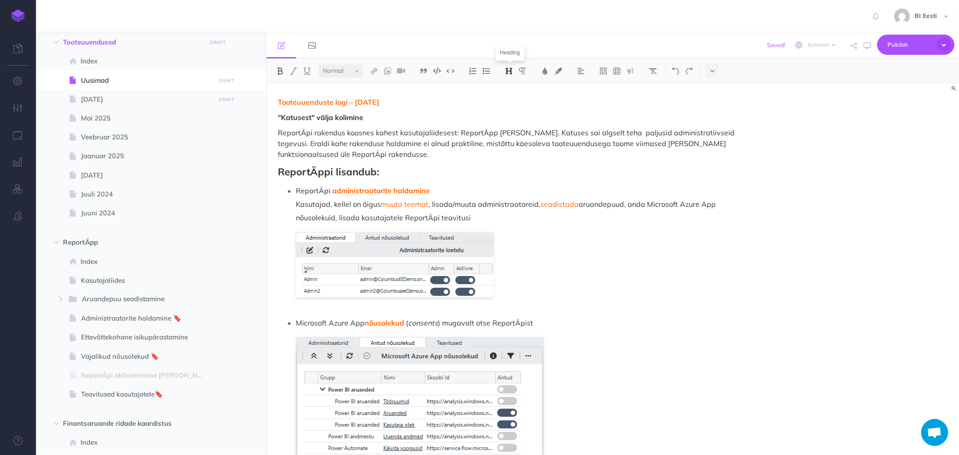
click at [512, 69] on img at bounding box center [509, 70] width 8 height 7
click at [511, 100] on button "H2" at bounding box center [508, 100] width 13 height 13
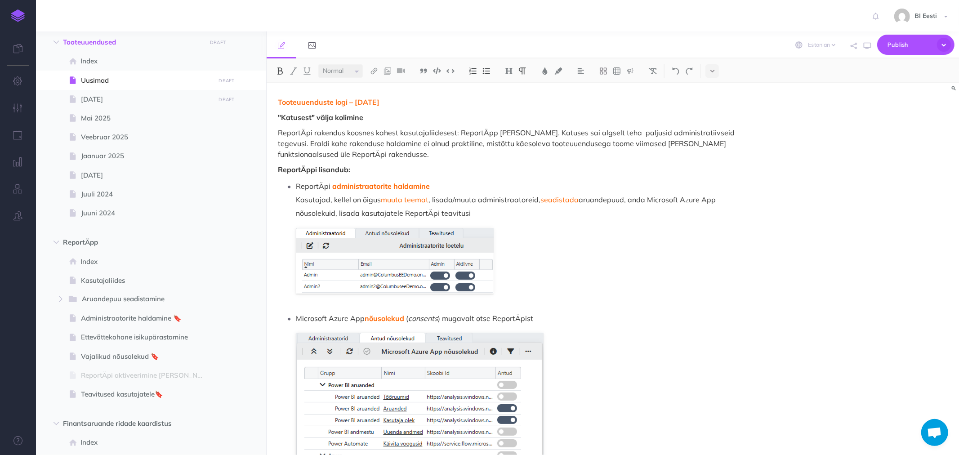
click at [416, 133] on p "ReportÄpi rakendus koosnes kahest kasutajaliidesest: ReportÄpp ja Katus. Katuse…" at bounding box center [509, 143] width 462 height 32
click at [866, 45] on icon "button" at bounding box center [867, 45] width 7 height 7
drag, startPoint x: 343, startPoint y: 99, endPoint x: 278, endPoint y: 97, distance: 65.7
click at [262, 97] on div "Admin kasutaja juhendid Collapse all Expand all Expand to root folders https://…" at bounding box center [497, 243] width 923 height 424
click at [513, 70] on img at bounding box center [509, 70] width 8 height 7
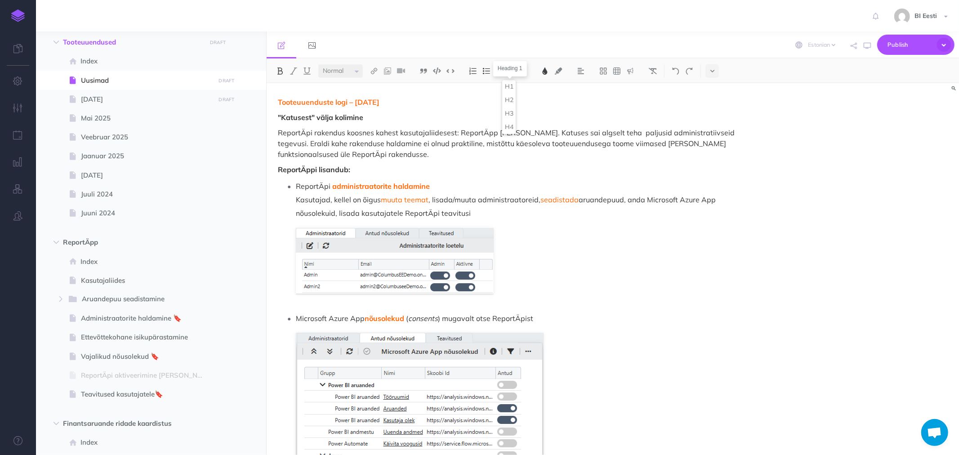
click at [510, 88] on button "H1" at bounding box center [508, 86] width 13 height 13
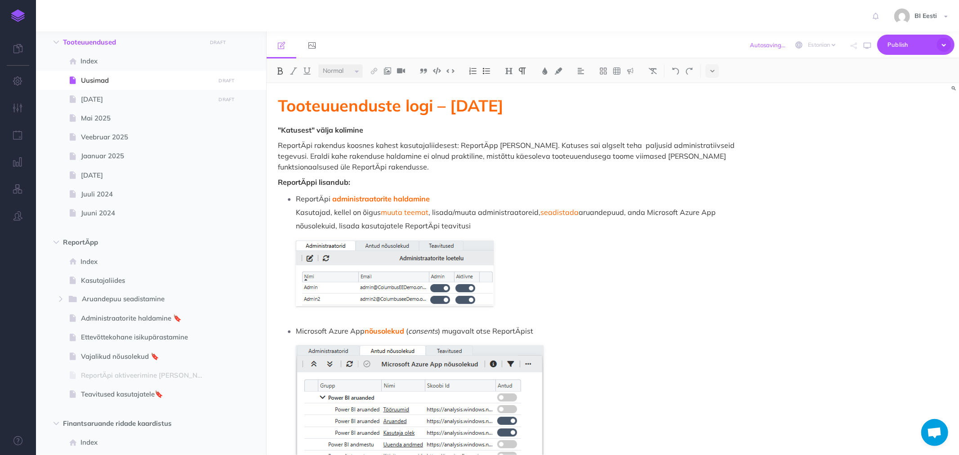
drag, startPoint x: 450, startPoint y: 130, endPoint x: 425, endPoint y: 90, distance: 47.4
click at [450, 130] on p ""Katusest" välja kolimine" at bounding box center [509, 130] width 462 height 11
click at [865, 42] on icon "button" at bounding box center [867, 45] width 7 height 7
drag, startPoint x: 573, startPoint y: 108, endPoint x: 270, endPoint y: 104, distance: 303.6
click at [263, 105] on div "Admin kasutaja juhendid Collapse all Expand all Expand to root folders https://…" at bounding box center [497, 243] width 923 height 424
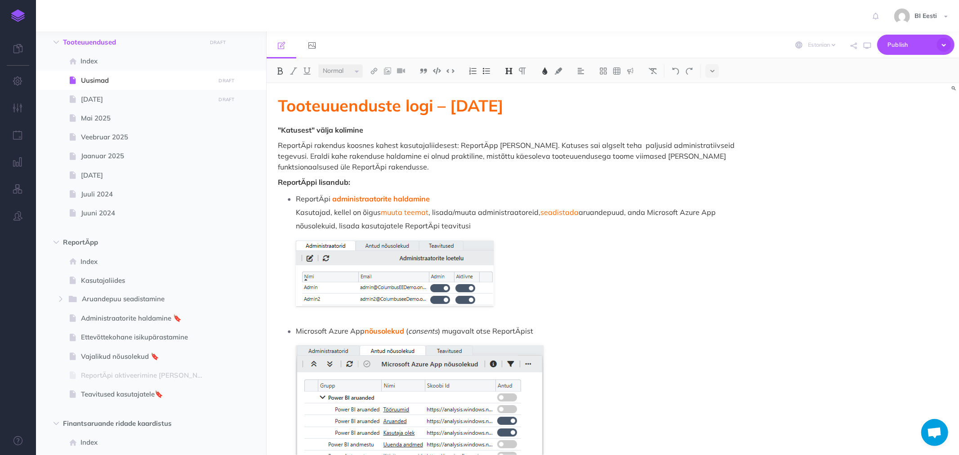
click at [510, 73] on img at bounding box center [509, 70] width 8 height 7
click at [509, 88] on button "H1" at bounding box center [508, 86] width 13 height 13
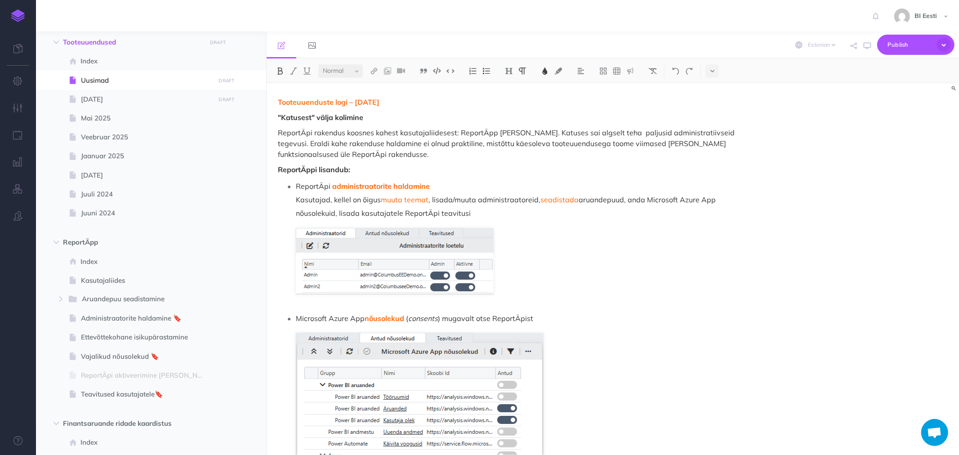
click at [427, 132] on p "ReportÄpi rakendus koosnes kahest kasutajaliidesest: ReportÄpp ja Katus. Katuse…" at bounding box center [509, 143] width 462 height 32
click at [380, 104] on span "Tooteuuenduste logi – Oktoober 2025" at bounding box center [329, 102] width 102 height 9
drag, startPoint x: 426, startPoint y: 103, endPoint x: 300, endPoint y: 120, distance: 127.2
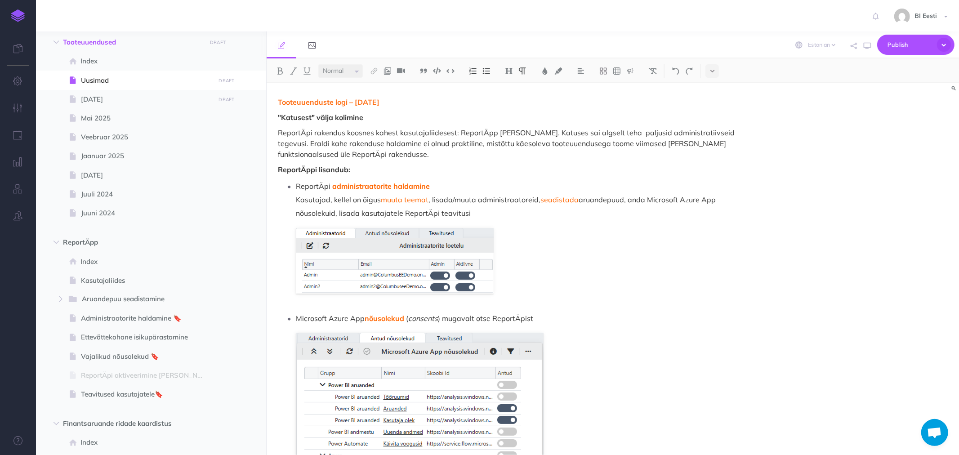
click at [311, 114] on strong ""Katusest" välja kolimine" at bounding box center [320, 117] width 85 height 9
click at [509, 71] on img at bounding box center [509, 70] width 8 height 7
drag, startPoint x: 367, startPoint y: 116, endPoint x: 330, endPoint y: 112, distance: 37.5
click at [262, 113] on div "Admin kasutaja juhendid Collapse all Expand all Expand to root folders https://…" at bounding box center [497, 243] width 923 height 424
click at [508, 70] on img at bounding box center [509, 70] width 8 height 7
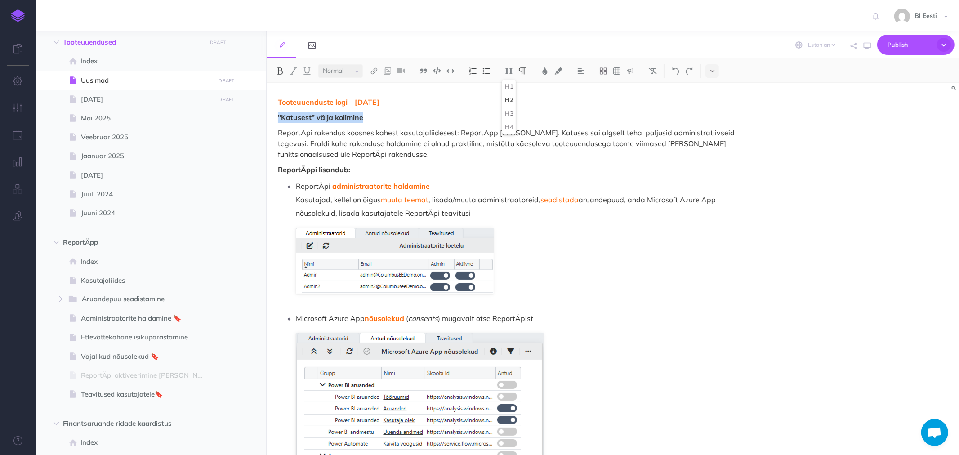
click at [510, 99] on button "H2" at bounding box center [508, 100] width 13 height 13
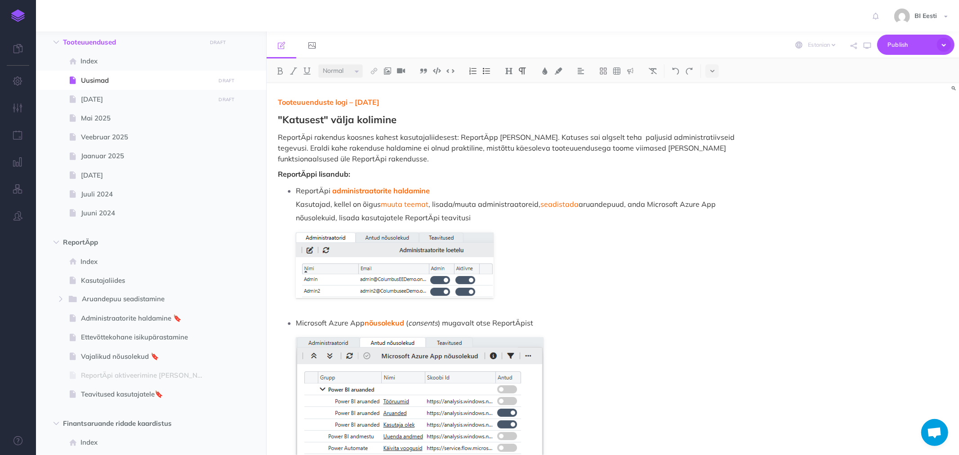
click at [381, 144] on p "ReportÄpi rakendus koosnes kahest kasutajaliidesest: ReportÄpp ja Katus. Katuse…" at bounding box center [509, 148] width 462 height 32
drag, startPoint x: 348, startPoint y: 174, endPoint x: 246, endPoint y: 176, distance: 102.6
click at [246, 176] on div "Admin kasutaja juhendid Collapse all Expand all Expand to root folders https://…" at bounding box center [497, 243] width 923 height 424
click at [510, 68] on img at bounding box center [509, 70] width 8 height 7
click at [506, 102] on button "H2" at bounding box center [508, 100] width 13 height 13
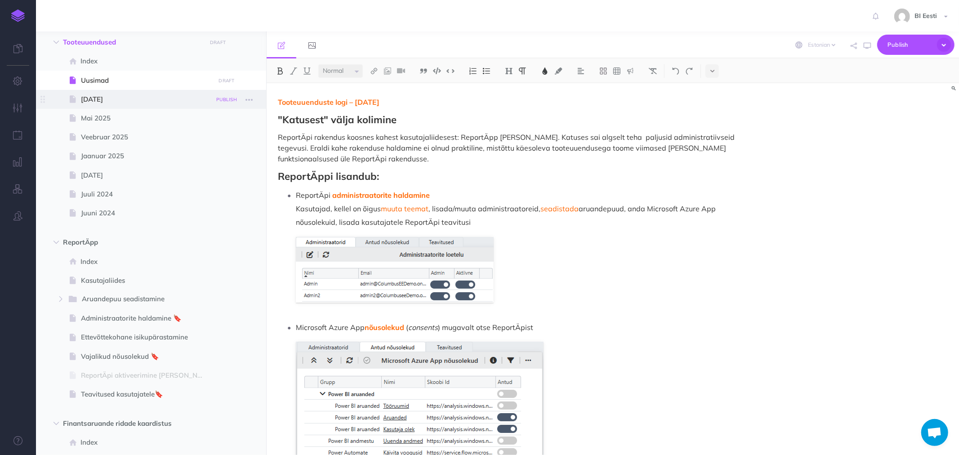
drag, startPoint x: 320, startPoint y: 100, endPoint x: 458, endPoint y: 84, distance: 138.6
click at [228, 101] on div "Admin kasutaja juhendid Collapse all Expand all Expand to root folders https://…" at bounding box center [497, 243] width 923 height 424
click at [510, 70] on img at bounding box center [509, 70] width 8 height 7
click at [511, 99] on button "H2" at bounding box center [508, 100] width 13 height 13
click at [440, 145] on p "ReportÄpi rakendus koosnes kahest kasutajaliidesest: ReportÄpp ja Katus. Katuse…" at bounding box center [509, 148] width 462 height 32
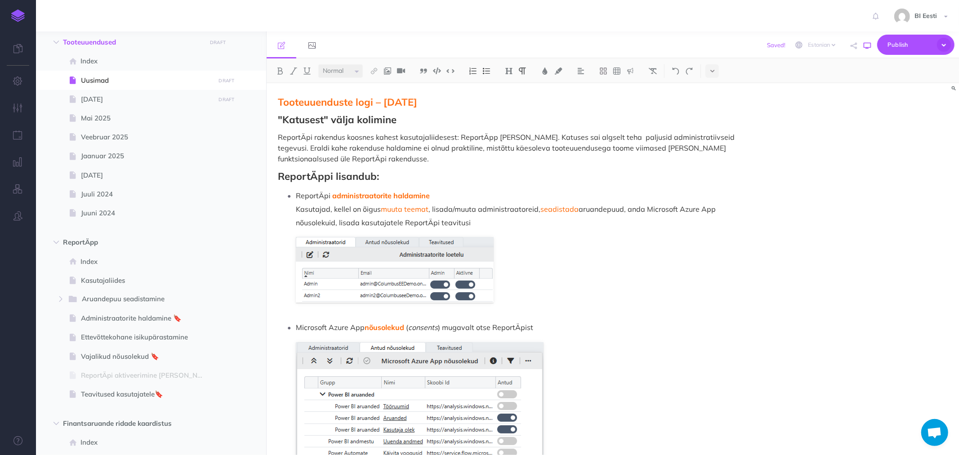
click at [868, 45] on icon "button" at bounding box center [867, 45] width 7 height 7
drag, startPoint x: 393, startPoint y: 118, endPoint x: 244, endPoint y: 115, distance: 149.4
click at [244, 115] on div "Admin kasutaja juhendid Collapse all Expand all Expand to root folders https://…" at bounding box center [497, 243] width 923 height 424
click at [511, 68] on img at bounding box center [509, 70] width 8 height 7
click at [510, 112] on button "H3" at bounding box center [508, 113] width 13 height 13
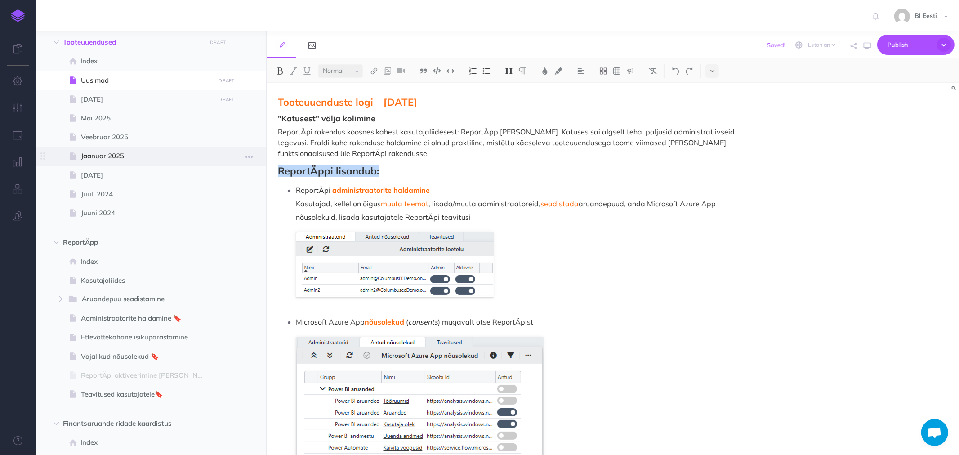
drag, startPoint x: 339, startPoint y: 169, endPoint x: 259, endPoint y: 163, distance: 80.3
click at [259, 163] on div "Admin kasutaja juhendid Collapse all Expand all Expand to root folders https://…" at bounding box center [497, 243] width 923 height 424
click at [509, 68] on img at bounding box center [509, 70] width 8 height 7
click at [511, 110] on button "H3" at bounding box center [508, 113] width 13 height 13
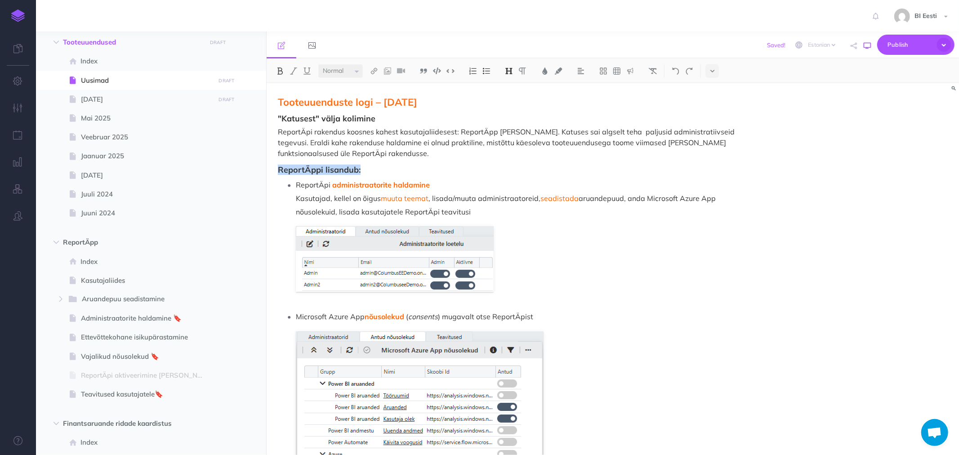
click at [869, 48] on icon "button" at bounding box center [867, 45] width 7 height 7
click at [281, 70] on img at bounding box center [280, 70] width 8 height 7
drag, startPoint x: 363, startPoint y: 180, endPoint x: 353, endPoint y: 175, distance: 11.9
click at [363, 180] on link "administraatorite haldamine" at bounding box center [381, 184] width 98 height 9
drag, startPoint x: 525, startPoint y: 142, endPoint x: 408, endPoint y: 154, distance: 117.6
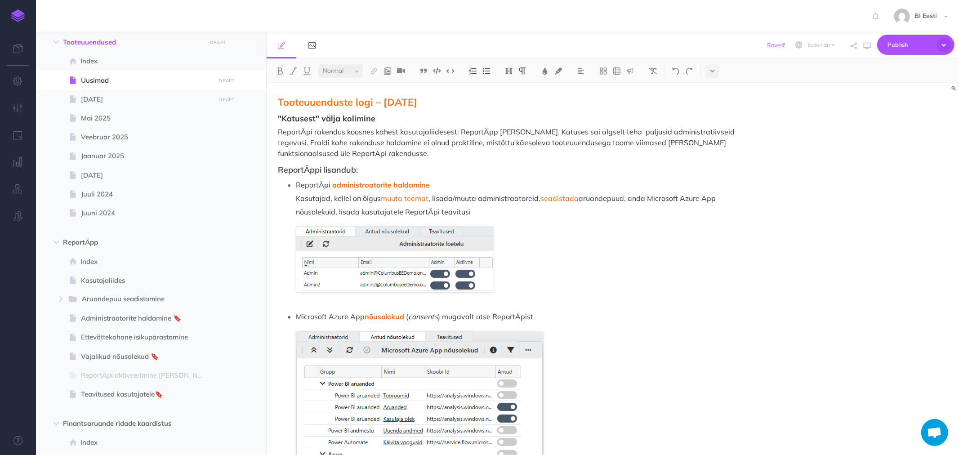
click at [523, 143] on p "ReportÄpi rakendus koosnes kahest kasutajaliidesest: ReportÄpp ja Katus. Katuse…" at bounding box center [509, 142] width 462 height 32
click at [329, 170] on h3 "ReportÄppi lisandub:" at bounding box center [509, 170] width 462 height 9
drag, startPoint x: 304, startPoint y: 167, endPoint x: 281, endPoint y: 102, distance: 69.1
click at [282, 71] on img at bounding box center [280, 70] width 8 height 7
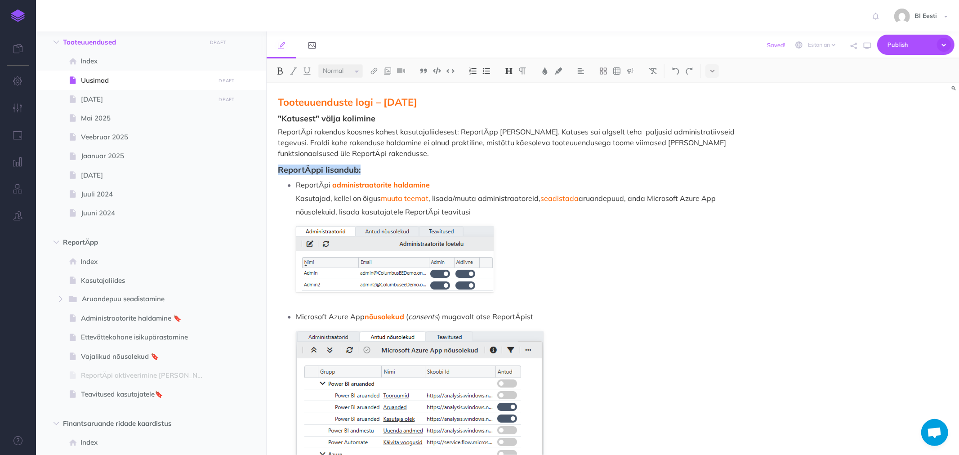
click at [279, 70] on img at bounding box center [280, 70] width 8 height 7
drag, startPoint x: 379, startPoint y: 117, endPoint x: 269, endPoint y: 104, distance: 110.9
click at [279, 74] on button at bounding box center [279, 70] width 13 height 13
drag, startPoint x: 329, startPoint y: 156, endPoint x: 342, endPoint y: 120, distance: 38.4
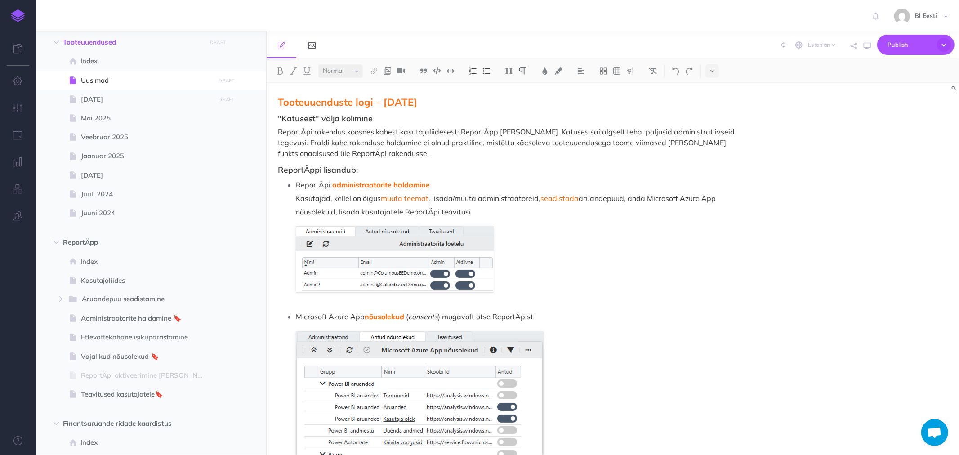
click at [329, 156] on p "ReportÄpi rakendus koosnes kahest kasutajaliidesest: ReportÄpp ja Katus. Katuse…" at bounding box center [509, 142] width 462 height 32
click at [354, 101] on span "Tooteuuenduste logi – Oktoober 2025" at bounding box center [347, 102] width 139 height 13
drag, startPoint x: 462, startPoint y: 102, endPoint x: 273, endPoint y: 101, distance: 188.9
click at [278, 73] on img at bounding box center [280, 70] width 8 height 7
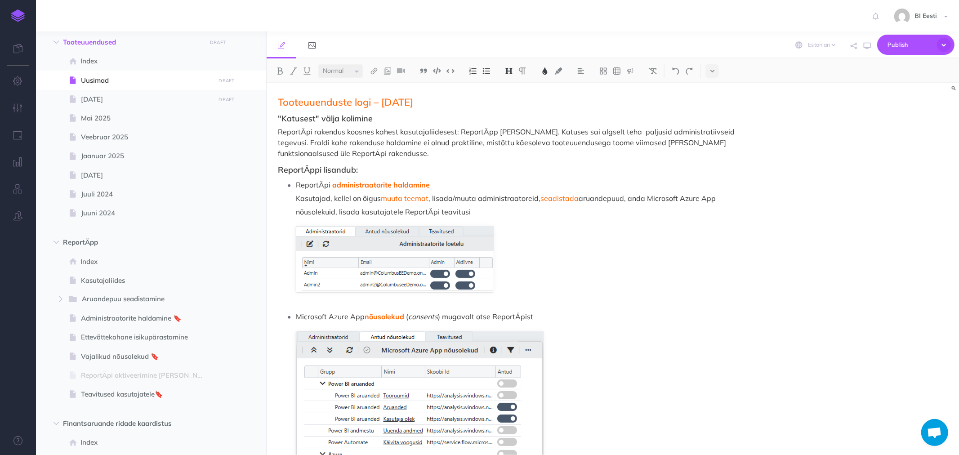
click at [288, 137] on p "ReportÄpi rakendus koosnes kahest kasutajaliidesest: ReportÄpp ja Katus. Katuse…" at bounding box center [509, 142] width 462 height 32
click at [866, 47] on icon "button" at bounding box center [867, 45] width 7 height 7
click at [899, 42] on span "Publish" at bounding box center [910, 45] width 45 height 14
click at [869, 104] on h4 "Publish" at bounding box center [901, 106] width 90 height 6
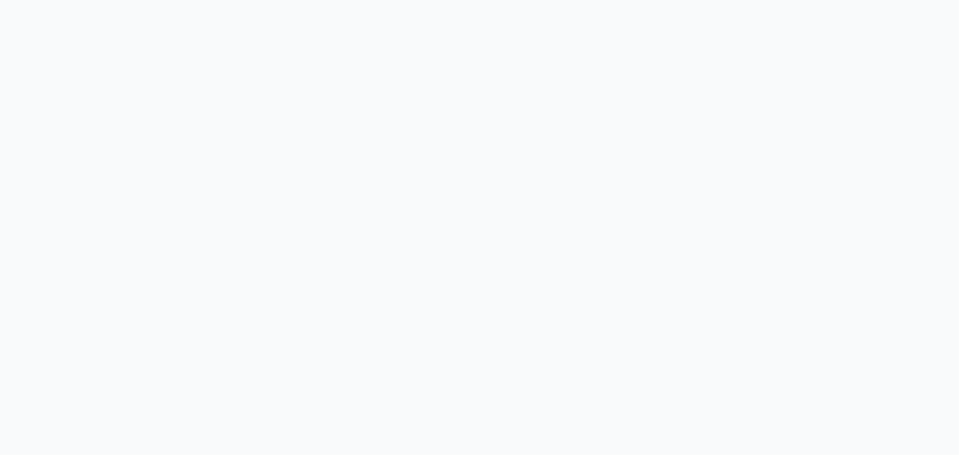
select select "et"
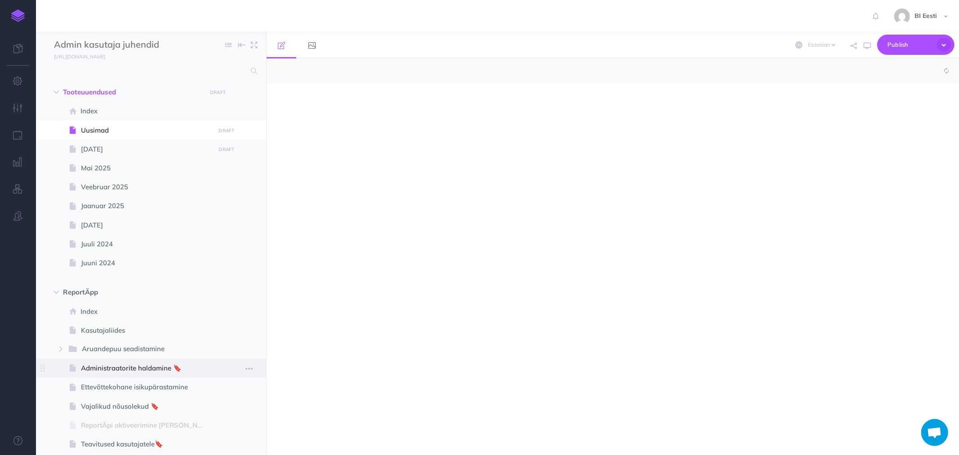
select select "null"
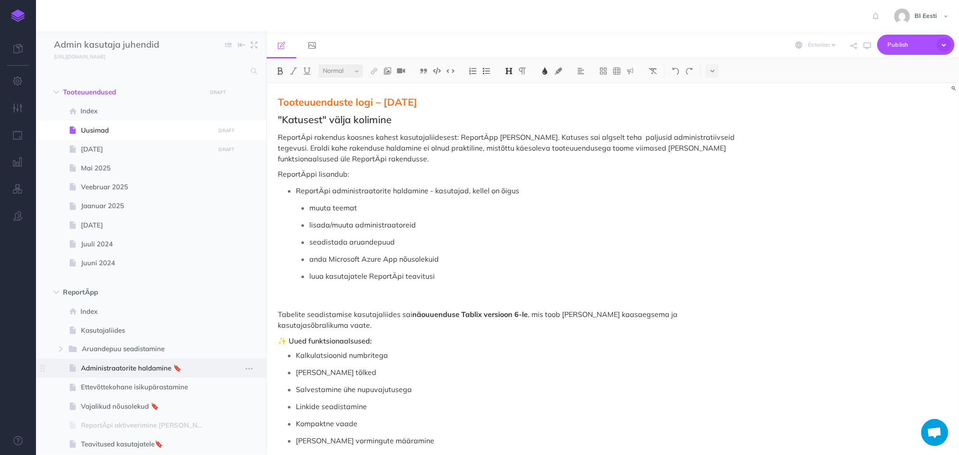
click at [154, 372] on span "Administraatorite haldamine 🔖" at bounding box center [146, 368] width 131 height 11
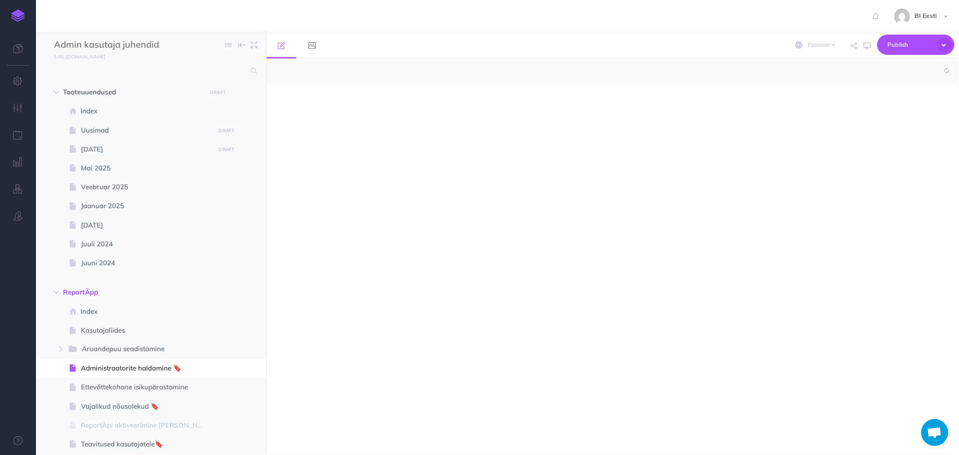
select select "null"
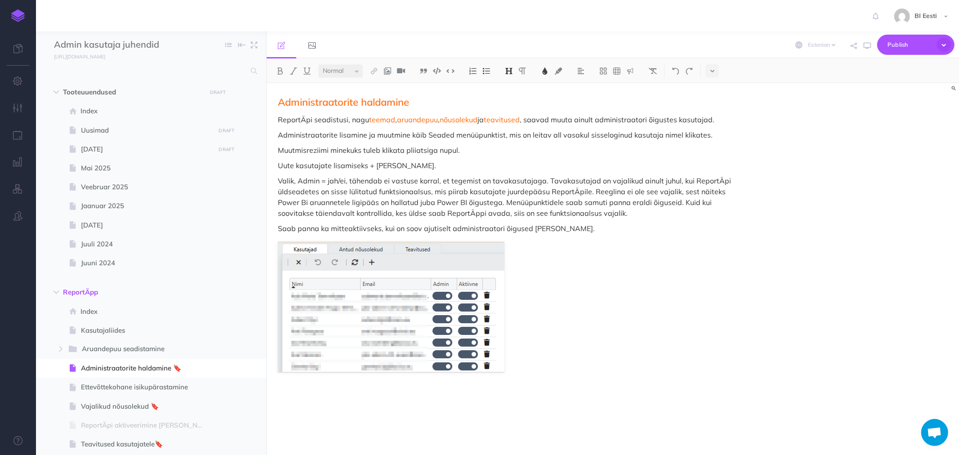
click at [19, 15] on img at bounding box center [17, 15] width 13 height 13
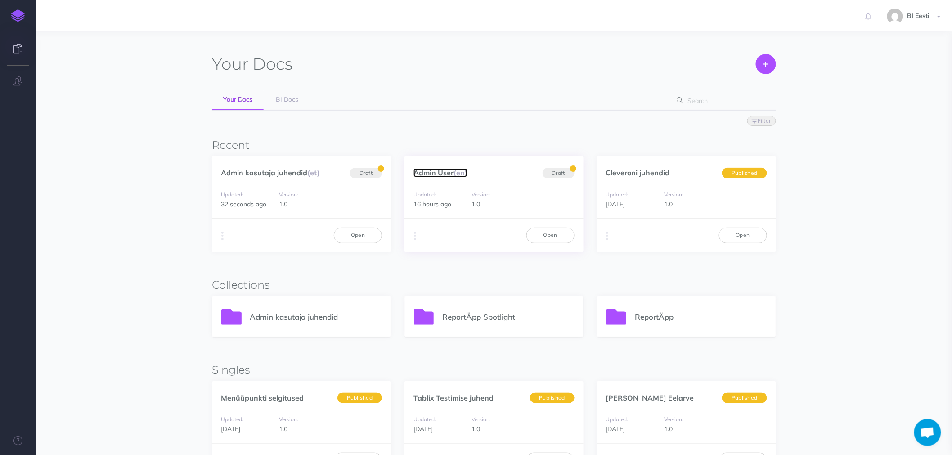
click at [447, 170] on link "Admin User (en)" at bounding box center [440, 172] width 54 height 9
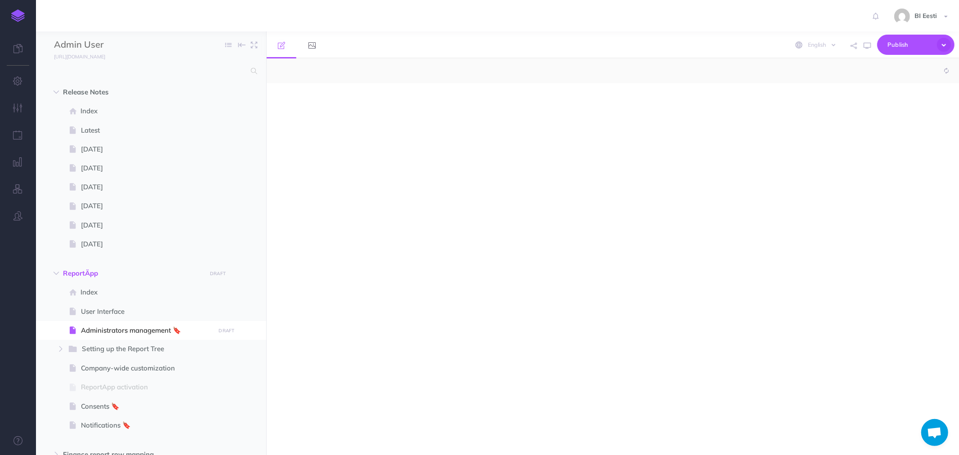
select select "null"
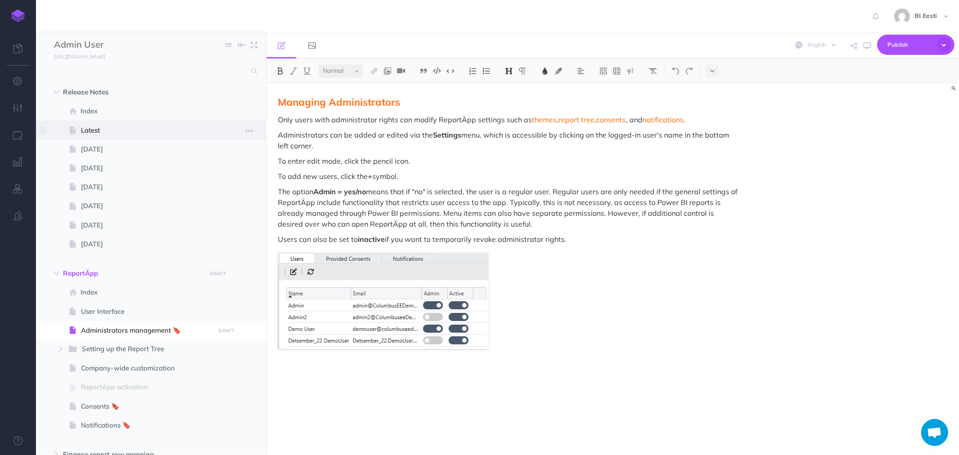
click at [90, 131] on span "Latest" at bounding box center [146, 130] width 131 height 11
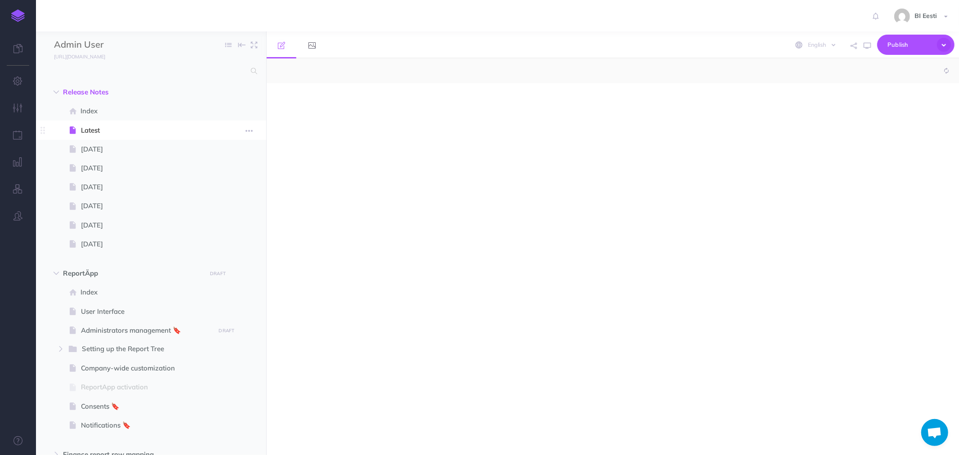
select select "null"
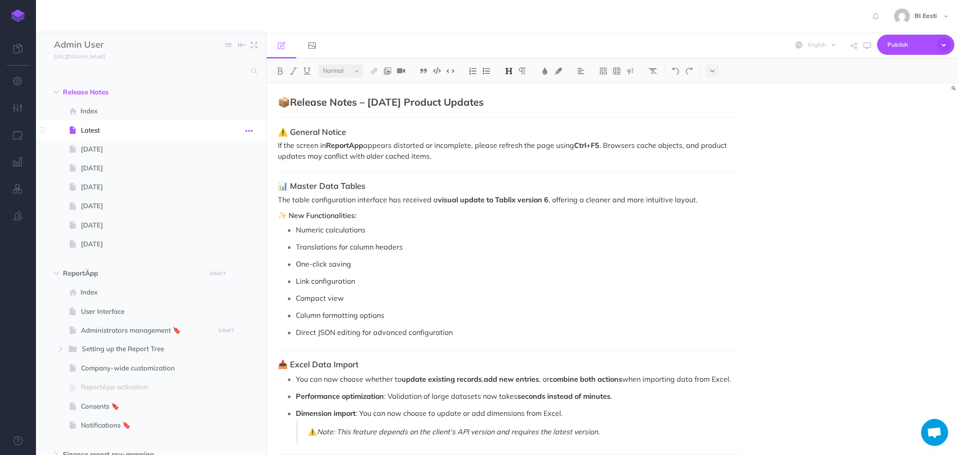
click at [249, 130] on icon "button" at bounding box center [249, 130] width 7 height 11
click at [210, 177] on link "Duplicate" at bounding box center [223, 176] width 67 height 15
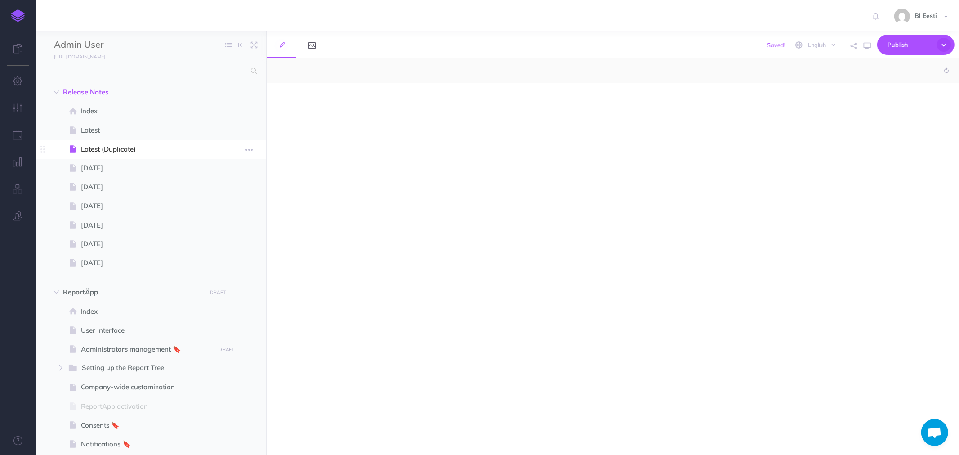
click at [117, 148] on span "Latest (Duplicate)" at bounding box center [146, 149] width 131 height 11
select select "null"
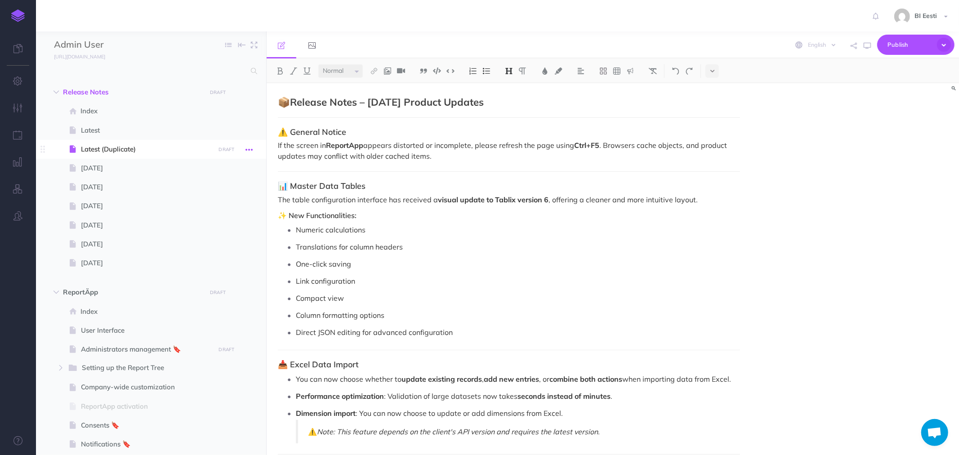
click at [248, 146] on icon "button" at bounding box center [249, 149] width 7 height 11
drag, startPoint x: 217, startPoint y: 209, endPoint x: 210, endPoint y: 195, distance: 14.9
click at [216, 209] on link "Settings" at bounding box center [223, 210] width 67 height 15
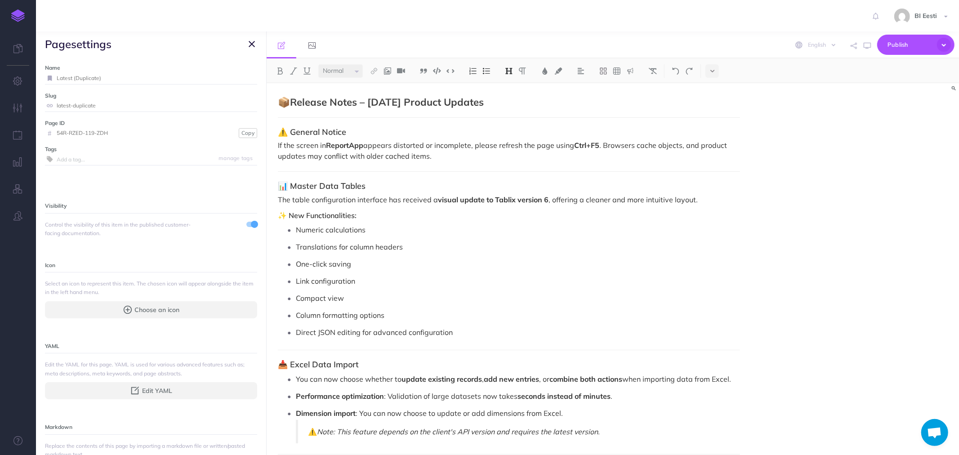
drag, startPoint x: 54, startPoint y: 77, endPoint x: 23, endPoint y: 65, distance: 32.7
click at [36, 73] on div "Toggle Navigation BI Eesti Settings Account Settings Teams BI Support Documenta…" at bounding box center [497, 227] width 923 height 455
type input "[DATE]"
click at [241, 76] on small "Save" at bounding box center [247, 78] width 12 height 7
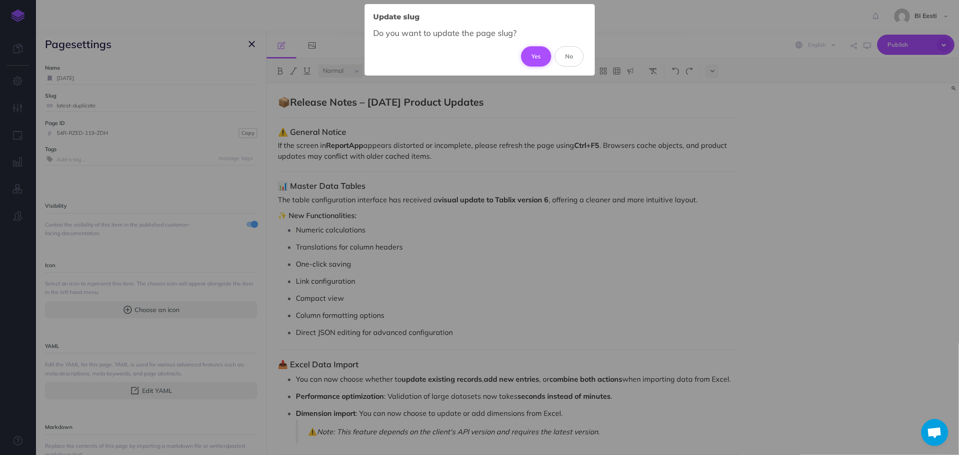
click at [531, 57] on button "Yes" at bounding box center [536, 56] width 30 height 20
type input "september-2025"
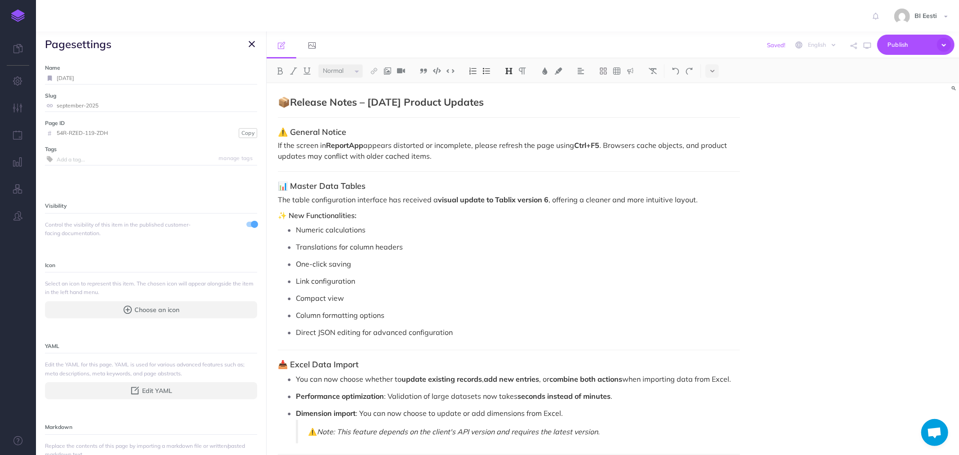
click at [251, 43] on icon "button" at bounding box center [252, 44] width 6 height 11
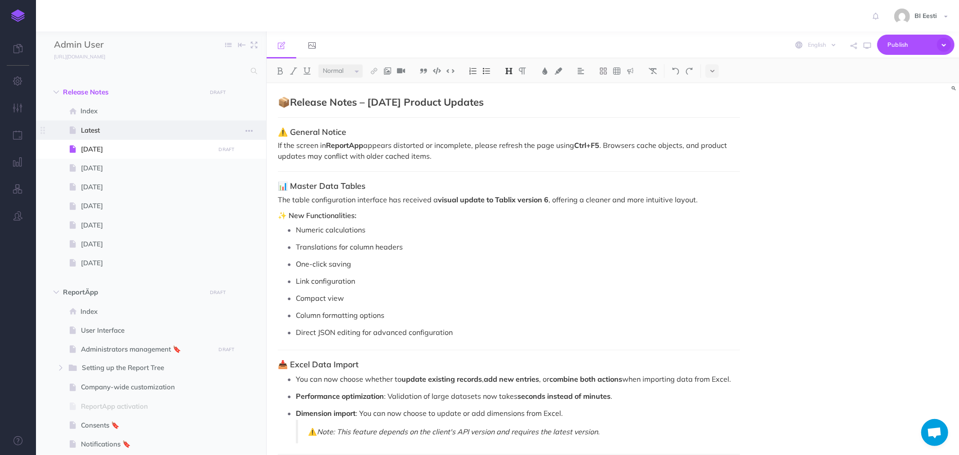
click at [106, 132] on span "Latest" at bounding box center [146, 130] width 131 height 11
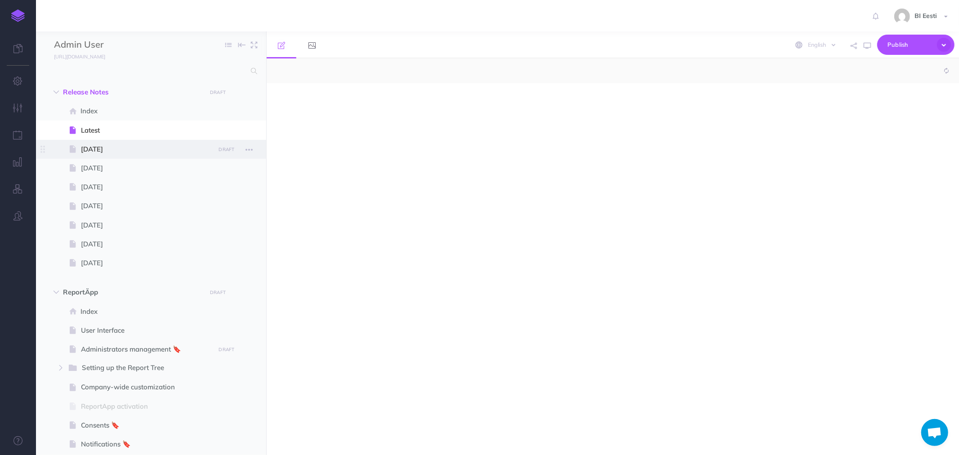
select select "null"
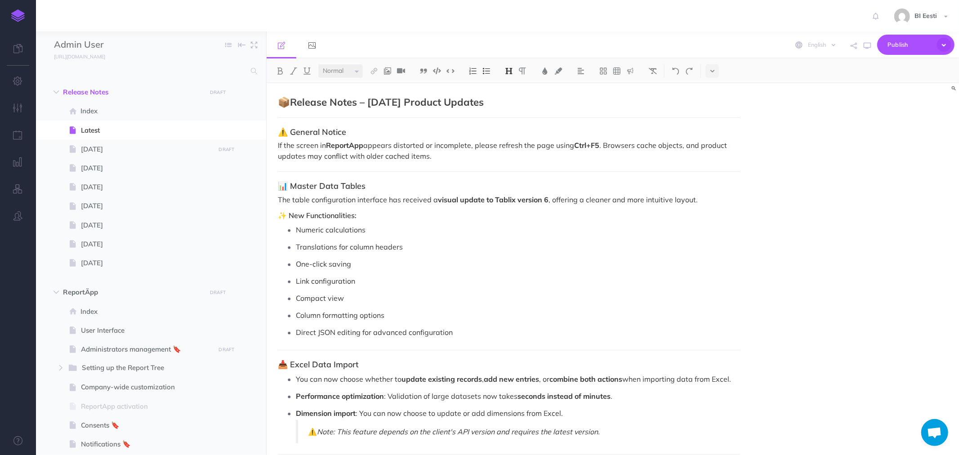
click at [388, 102] on strong "Release Notes – September 2025 Product Updates" at bounding box center [387, 102] width 194 height 13
click at [295, 100] on strong "Release Notes – October 2025 Product Updates" at bounding box center [387, 102] width 194 height 13
drag, startPoint x: 320, startPoint y: 109, endPoint x: 214, endPoint y: 104, distance: 106.3
click at [214, 104] on div "Admin User Collapse all Expand all Expand to root folders https://admin-juhend.…" at bounding box center [497, 243] width 923 height 424
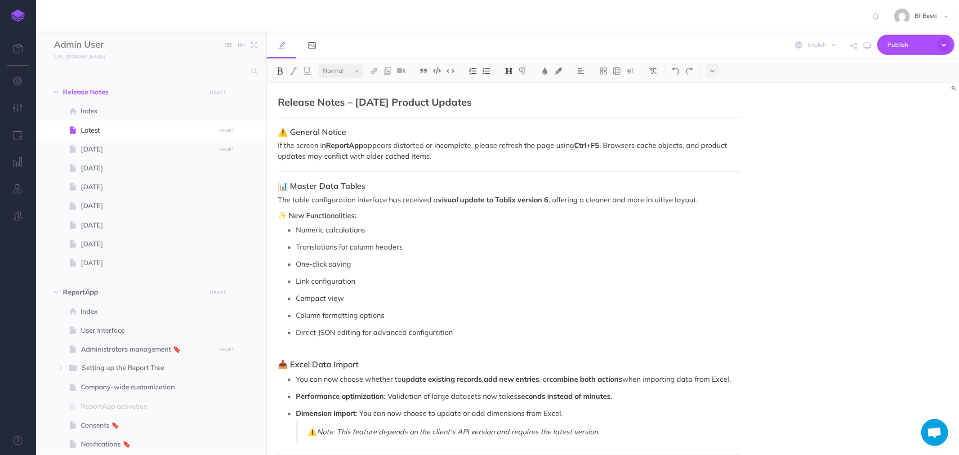
drag, startPoint x: 501, startPoint y: 101, endPoint x: 278, endPoint y: 99, distance: 223.5
click at [278, 99] on strong "Release Notes – October 2025 Product Updates" at bounding box center [375, 102] width 194 height 13
click at [545, 71] on img at bounding box center [545, 70] width 8 height 7
click at [552, 103] on span at bounding box center [550, 105] width 16 height 16
click at [372, 145] on p "If the screen in ReportApp appears distorted or incomplete, please refresh the …" at bounding box center [509, 151] width 462 height 22
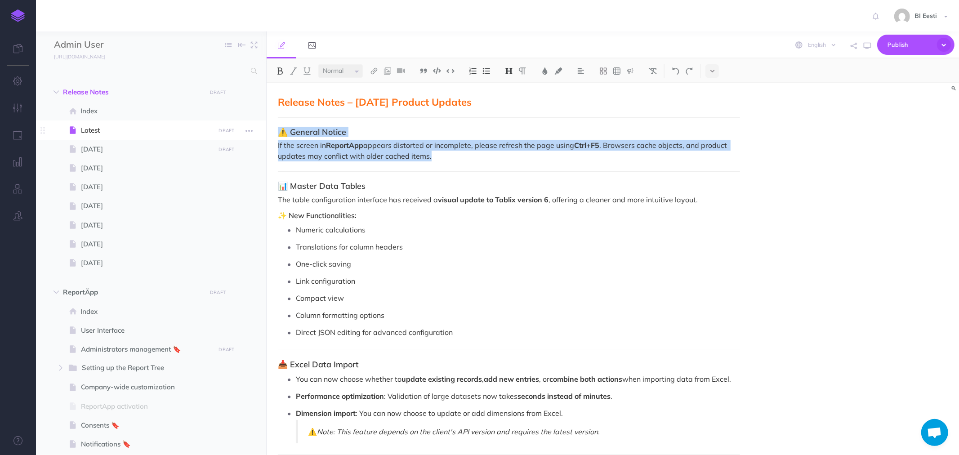
drag, startPoint x: 417, startPoint y: 158, endPoint x: 266, endPoint y: 132, distance: 153.4
click at [266, 132] on div "Admin User Collapse all Expand all Expand to root folders https://admin-juhend.…" at bounding box center [497, 243] width 923 height 424
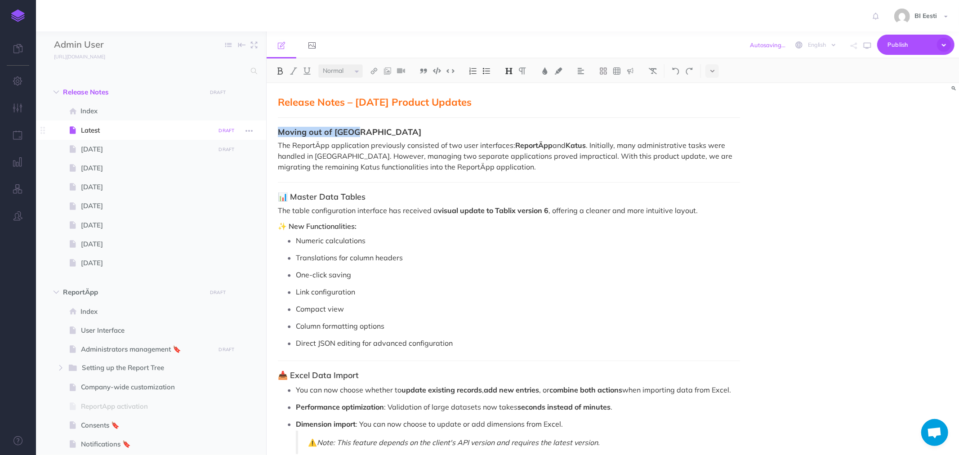
drag, startPoint x: 268, startPoint y: 129, endPoint x: 229, endPoint y: 127, distance: 38.3
click at [229, 127] on div "Admin User Collapse all Expand all Expand to root folders https://admin-juhend.…" at bounding box center [497, 243] width 923 height 424
click at [509, 71] on img at bounding box center [509, 70] width 8 height 7
click at [510, 99] on button "H2" at bounding box center [508, 100] width 13 height 13
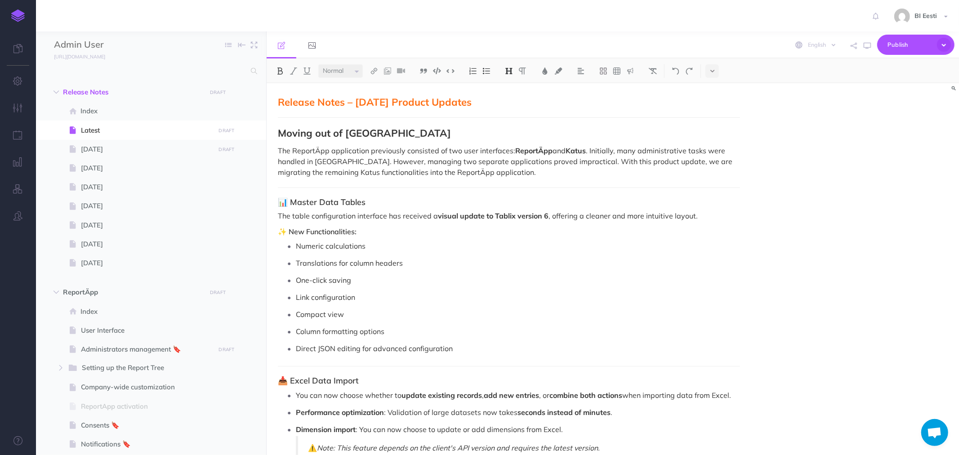
click at [350, 149] on p "The ReportÄpp application previously consisted of two user interfaces: ReportÄp…" at bounding box center [509, 161] width 462 height 32
click at [359, 135] on strong "Moving out of Katus" at bounding box center [364, 133] width 173 height 13
click at [354, 134] on strong "Moving out of "roof"" at bounding box center [326, 133] width 96 height 13
click at [577, 150] on strong "Katus" at bounding box center [576, 150] width 20 height 9
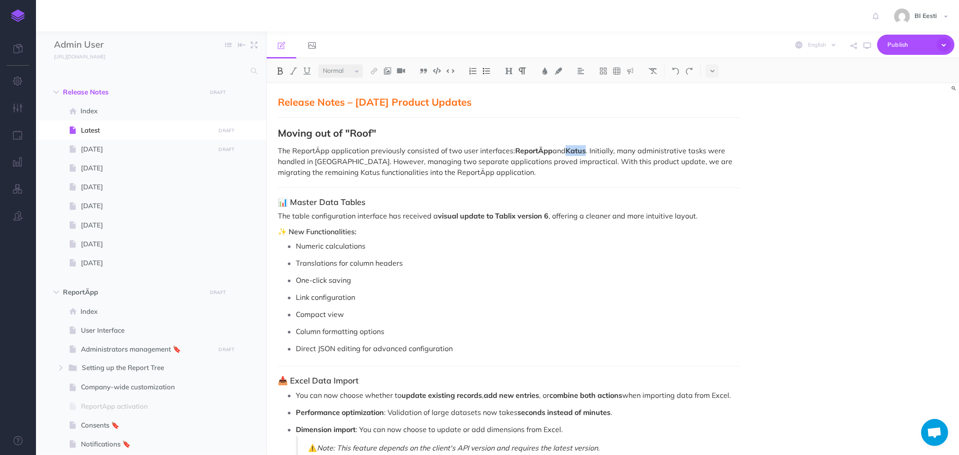
click at [577, 150] on strong "Katus" at bounding box center [576, 150] width 20 height 9
click at [321, 161] on p "The ReportÄpp application previously consisted of two user interfaces: ReportÄp…" at bounding box center [509, 161] width 462 height 32
click at [324, 174] on p "The ReportÄpp application previously consisted of two user interfaces: ReportÄp…" at bounding box center [509, 161] width 462 height 32
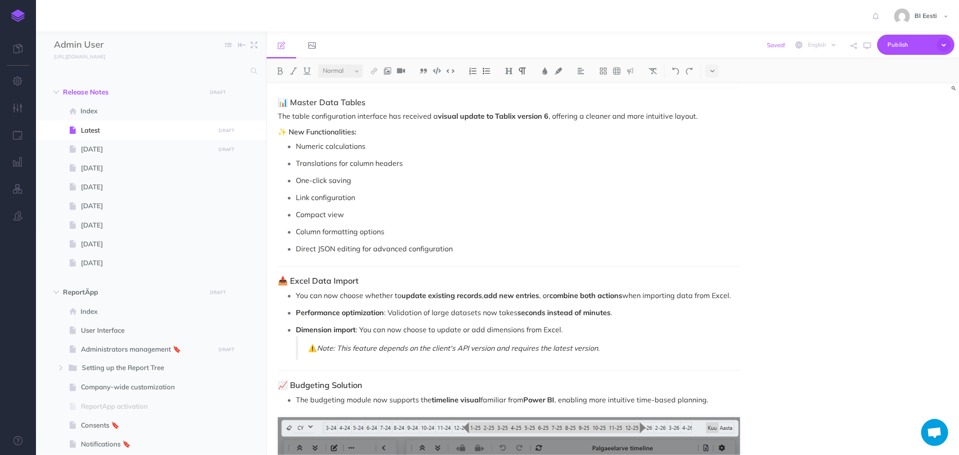
scroll to position [50, 0]
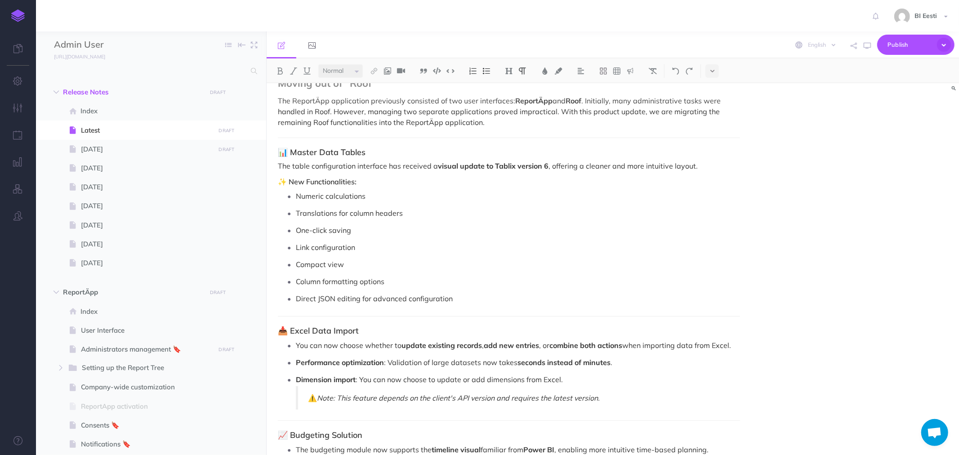
click at [291, 151] on h3 "📊 Master Data Tables" at bounding box center [509, 152] width 462 height 9
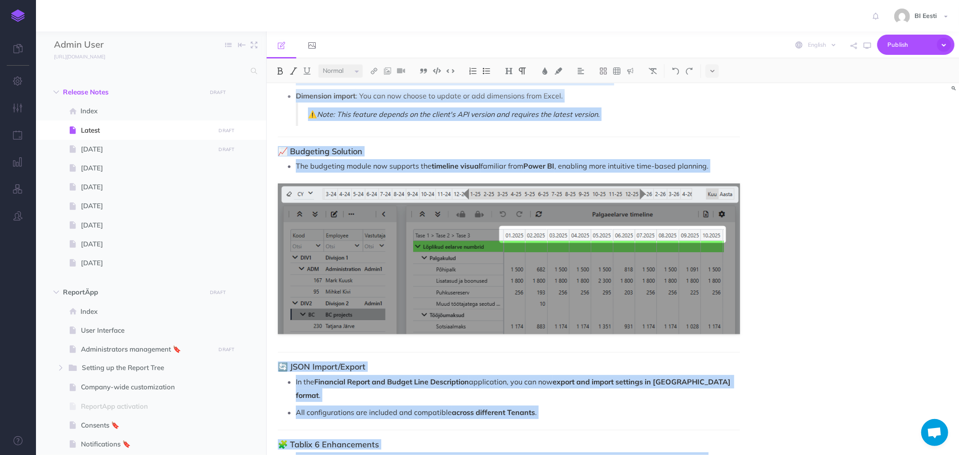
scroll to position [416, 0]
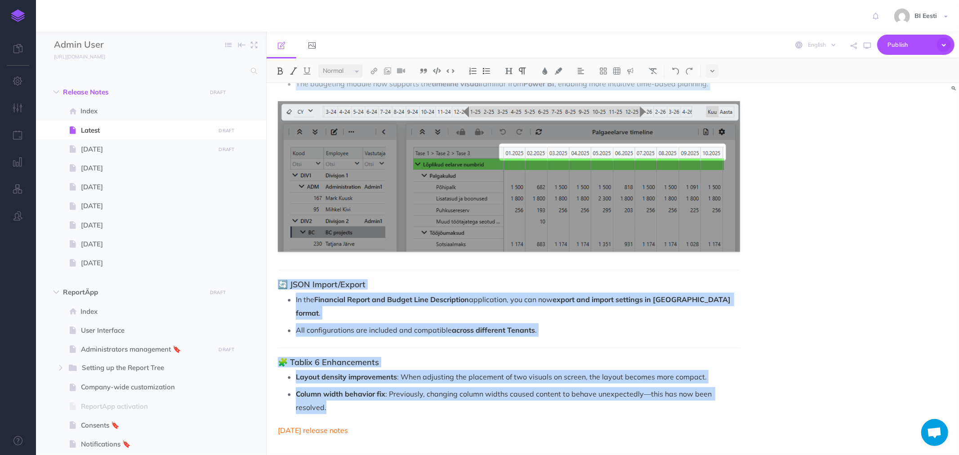
drag, startPoint x: 279, startPoint y: 217, endPoint x: 399, endPoint y: 389, distance: 209.0
click at [399, 389] on div "Release Notes – October 2025 Product Updates Moving out of "Roof" The ReportÄpp…" at bounding box center [509, 68] width 485 height 802
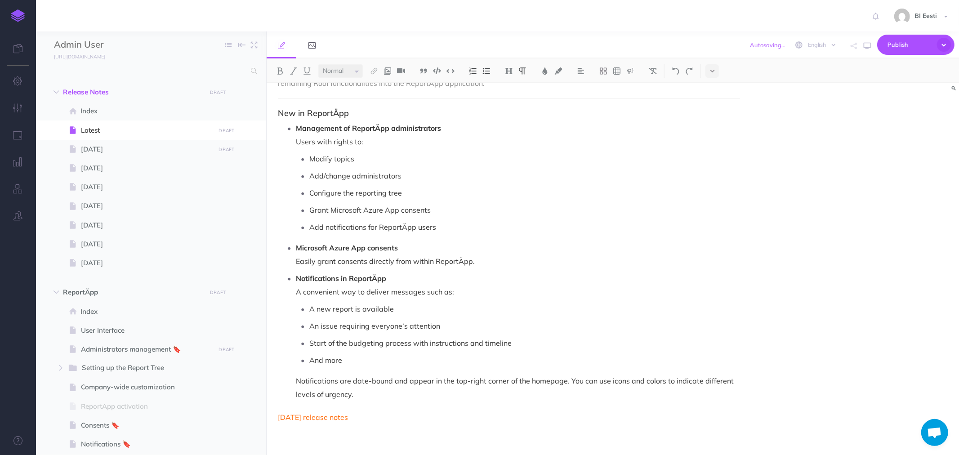
scroll to position [0, 0]
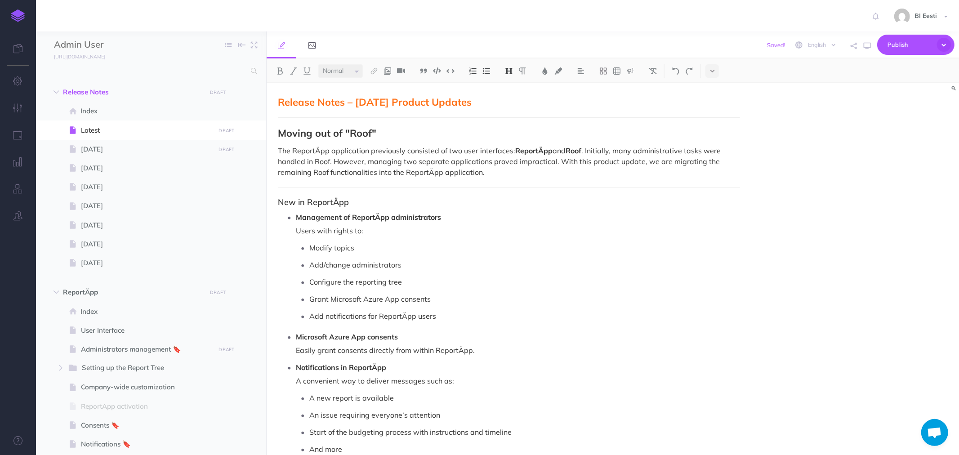
drag, startPoint x: 732, startPoint y: 187, endPoint x: 750, endPoint y: 187, distance: 18.4
click at [732, 187] on div "Release Notes – October 2025 Product Updates Moving out of "Roof" The ReportÄpp…" at bounding box center [509, 314] width 485 height 462
click at [747, 187] on div "Release Notes – October 2025 Product Updates Moving out of "Roof" The ReportÄpp…" at bounding box center [509, 314] width 485 height 462
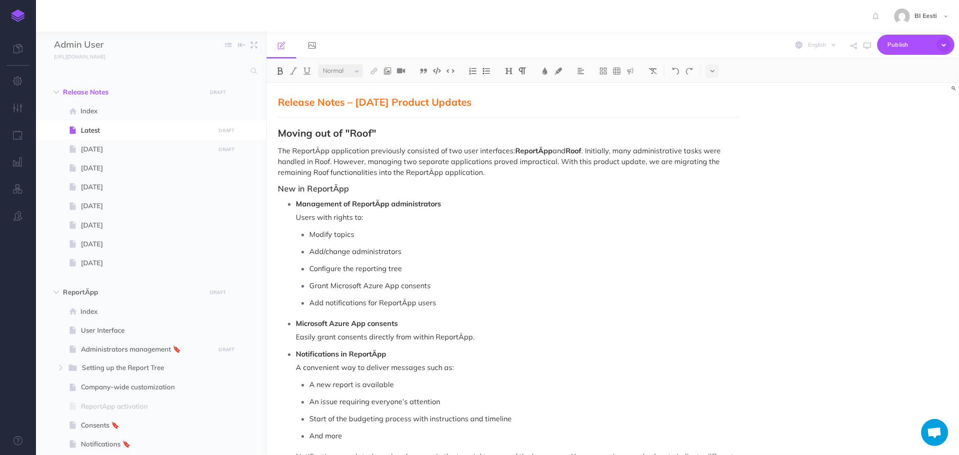
click at [365, 200] on strong "Management of ReportÄpp administrators" at bounding box center [368, 203] width 145 height 9
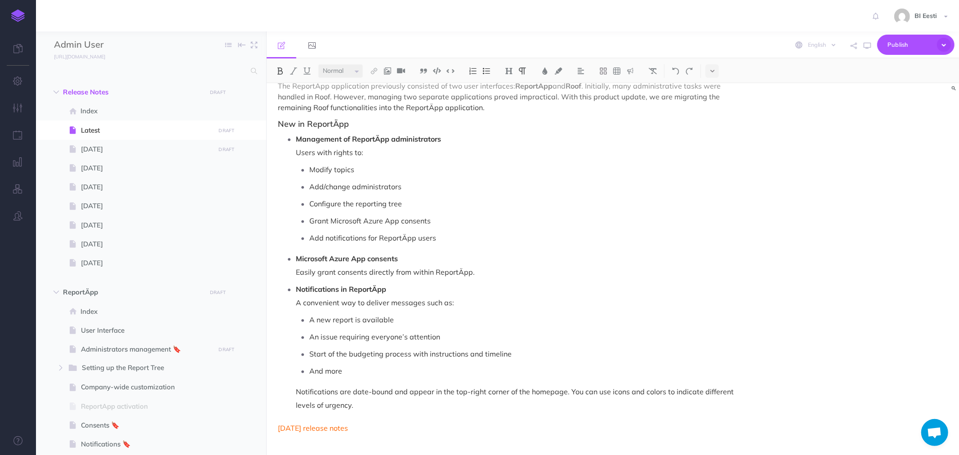
scroll to position [76, 0]
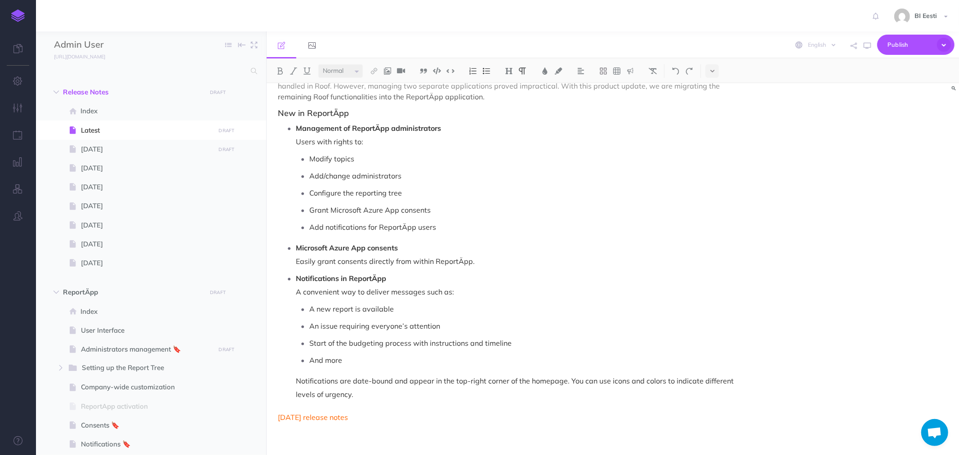
click at [374, 143] on p "Management of ReportÄpp administrators Users with rights to:" at bounding box center [518, 134] width 444 height 27
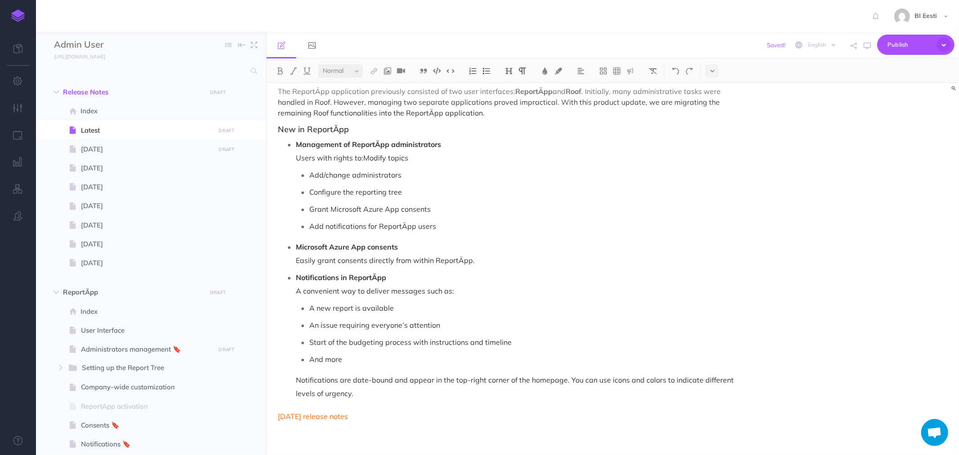
scroll to position [59, 0]
click at [398, 159] on p "Management of ReportÄpp administrators Users with rights to: Modify topics" at bounding box center [518, 151] width 444 height 27
click at [370, 156] on p "Management of ReportÄpp administrators Users with rights to: Modify theme" at bounding box center [518, 151] width 444 height 27
click at [306, 155] on p "Management of ReportÄpp administrators Users with rights to: modify theme" at bounding box center [518, 151] width 444 height 27
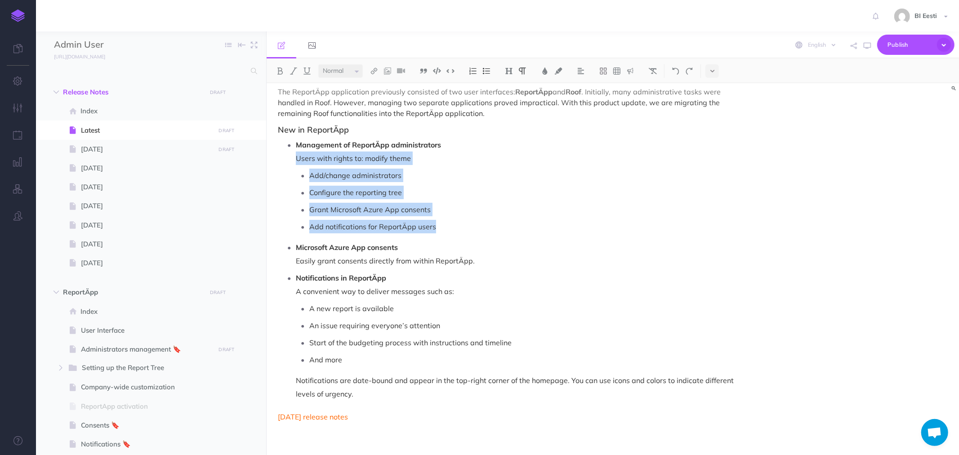
drag, startPoint x: 294, startPoint y: 157, endPoint x: 438, endPoint y: 221, distance: 157.9
click at [438, 221] on ul "Management of ReportÄpp administrators Users with rights to: modify theme Add/c…" at bounding box center [511, 269] width 458 height 263
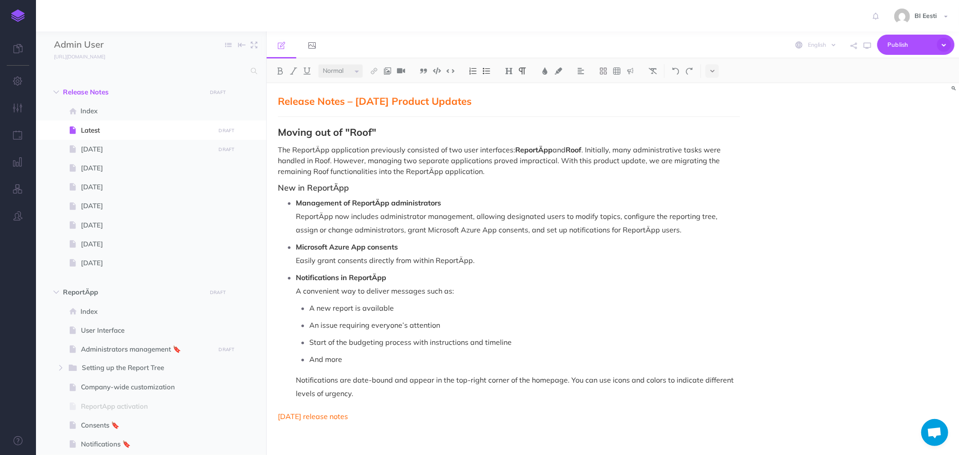
scroll to position [0, 0]
click at [607, 218] on p "Management of ReportÄpp administrators ReportÄpp now includes administrator man…" at bounding box center [518, 217] width 444 height 40
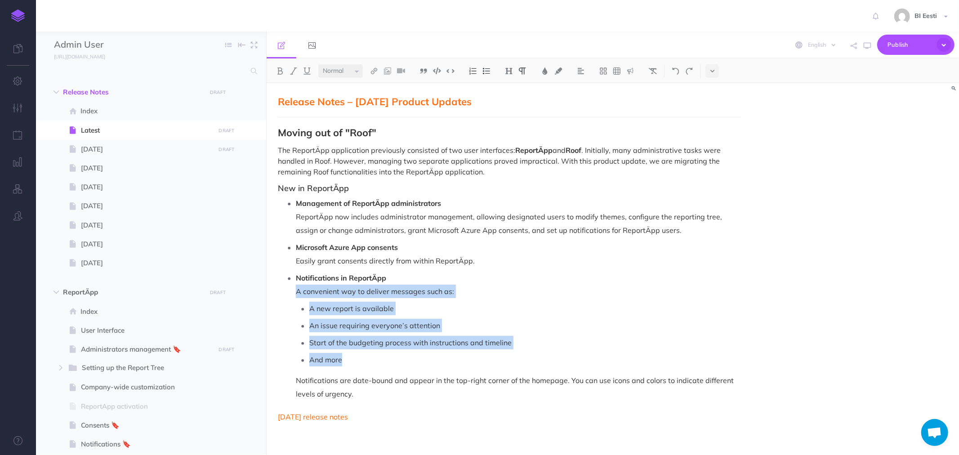
drag, startPoint x: 298, startPoint y: 291, endPoint x: 347, endPoint y: 360, distance: 84.5
click at [347, 360] on li "Notifications in ReportÄpp A convenient way to deliver messages such as: A new …" at bounding box center [518, 336] width 444 height 130
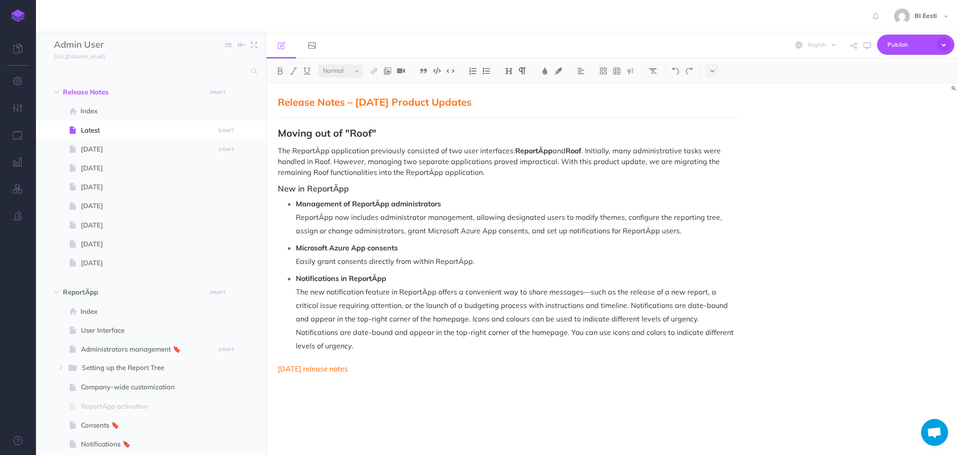
scroll to position [0, 0]
drag, startPoint x: 488, startPoint y: 261, endPoint x: 272, endPoint y: 264, distance: 215.9
click at [272, 264] on div "Release Notes – October 2025 Product Updates Moving out of "Roof" The ReportÄpp…" at bounding box center [509, 264] width 485 height 363
drag, startPoint x: 291, startPoint y: 369, endPoint x: 272, endPoint y: 367, distance: 18.6
click at [272, 367] on div "Release Notes – October 2025 Product Updates Moving out of "Roof" The ReportÄpp…" at bounding box center [509, 264] width 485 height 363
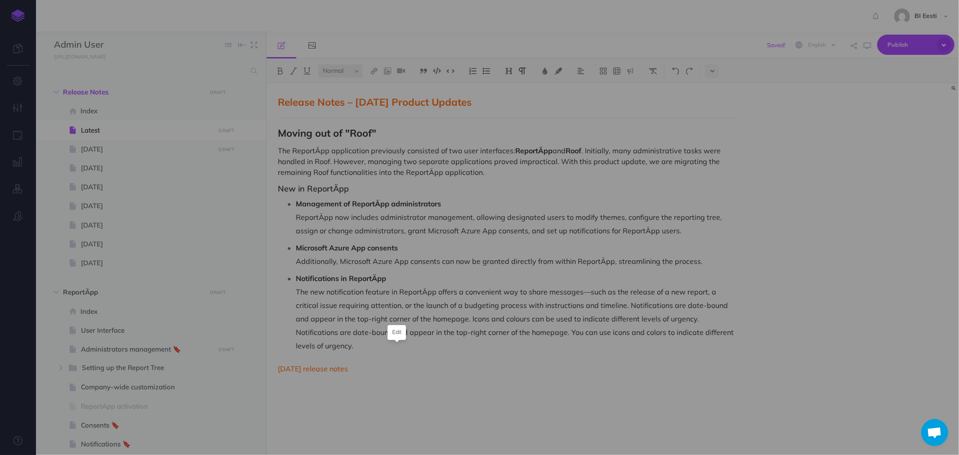
click at [397, 352] on body "Toggle Navigation BI Eesti Settings Account Settings Teams BI Support Documenta…" at bounding box center [479, 227] width 959 height 455
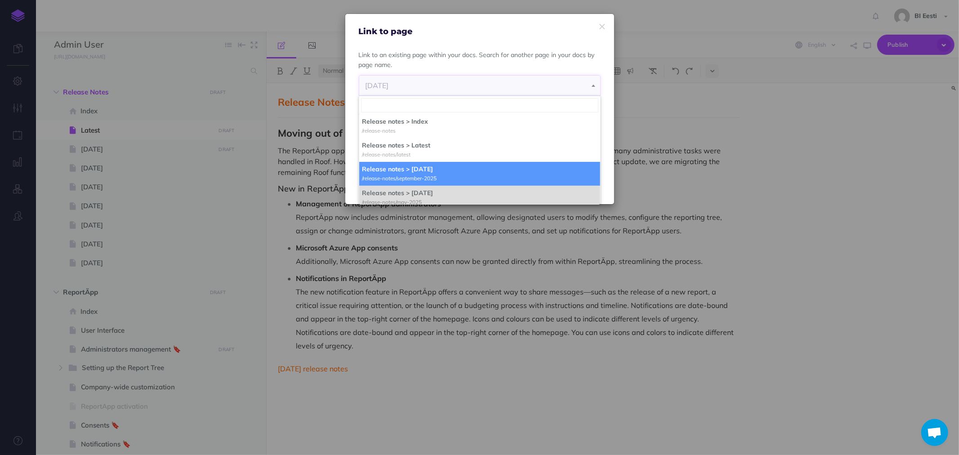
select select "54R-RZED-119-ZDH"
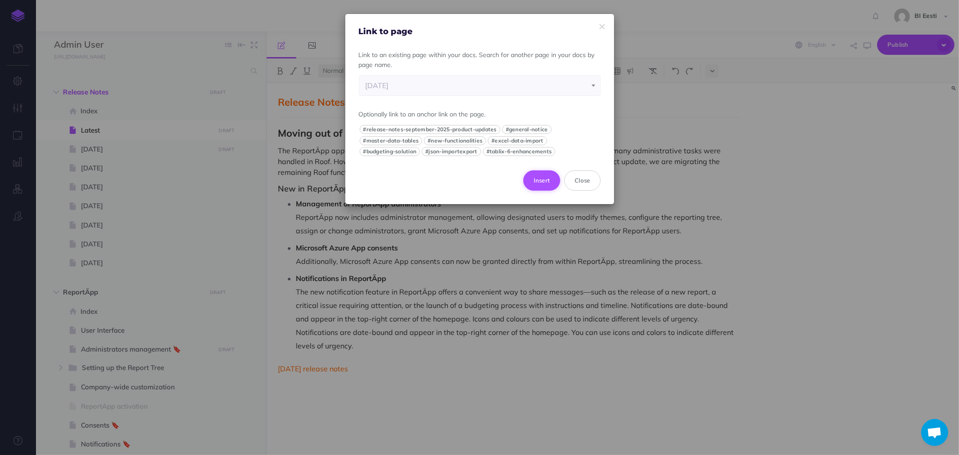
click at [538, 178] on button "Insert" at bounding box center [542, 180] width 37 height 20
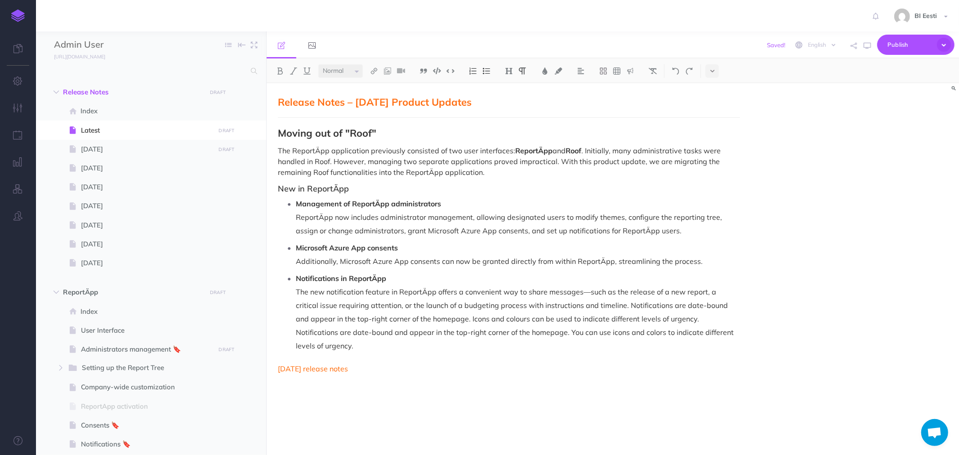
click at [304, 344] on p "Notifications are date-bound and appear in the top-right corner of the homepage…" at bounding box center [518, 339] width 444 height 27
click at [375, 348] on p "Notifications are date-bound and appear in the top-right corner of the homepage…" at bounding box center [518, 339] width 444 height 27
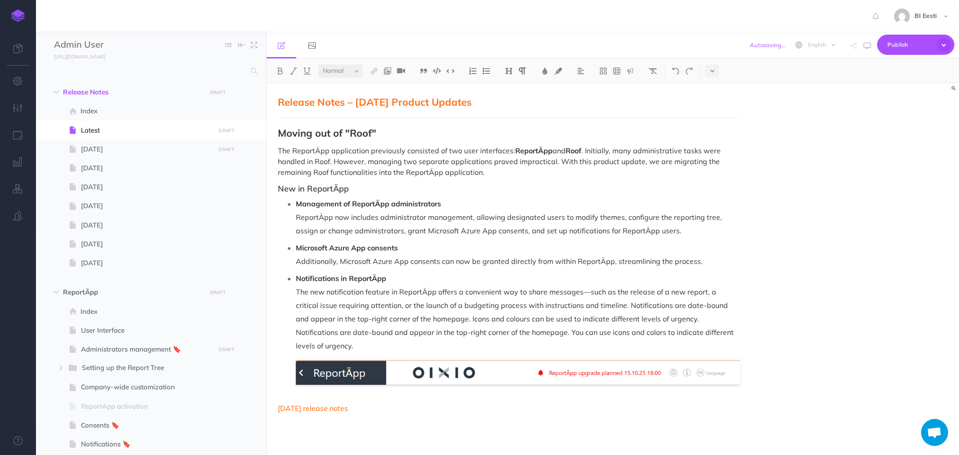
click at [327, 394] on div "Small Normal Large H1 H2 H3 H4 Block container Inline container /release-notes/…" at bounding box center [613, 256] width 693 height 397
click at [496, 406] on p "September 2025 release notes" at bounding box center [509, 408] width 462 height 11
click at [778, 381] on div "Release Notes – October 2025 Product Updates Moving out of "Roof" The ReportÄpp…" at bounding box center [613, 269] width 693 height 372
click at [745, 372] on div "Release Notes – October 2025 Product Updates Moving out of "Roof" The ReportÄpp…" at bounding box center [509, 265] width 485 height 364
click at [397, 348] on p "Notifications are date-bound and appear in the top-right corner of the homepage…" at bounding box center [518, 339] width 444 height 27
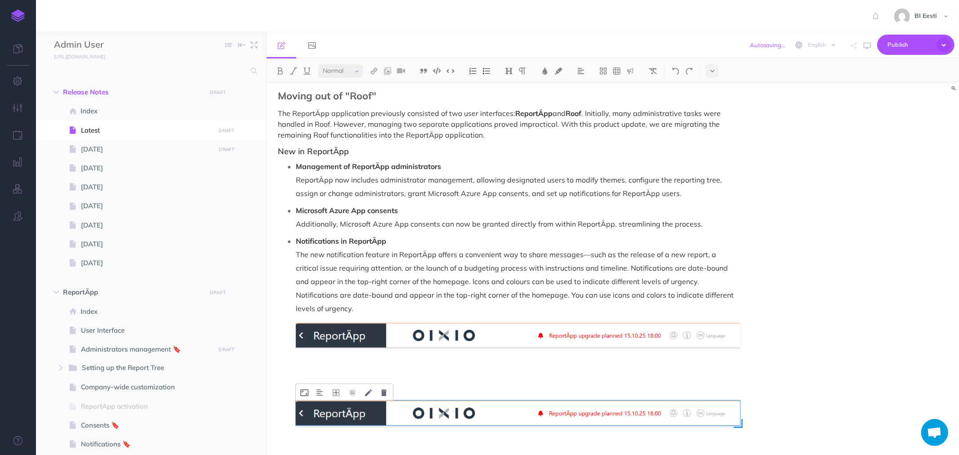
scroll to position [84, 0]
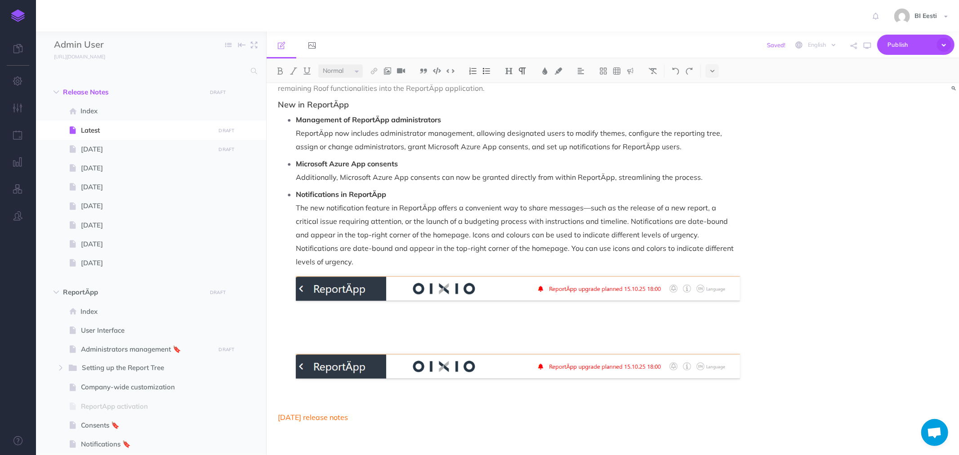
click at [363, 321] on p at bounding box center [518, 332] width 444 height 27
click at [340, 374] on img at bounding box center [518, 366] width 444 height 25
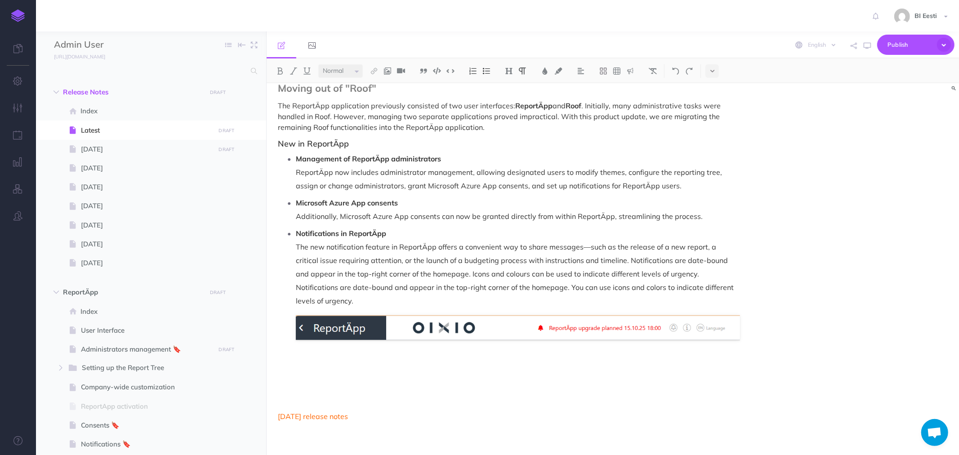
click at [328, 351] on li "Notifications in ReportÄpp The new notification feature in ReportÄpp offers a c…" at bounding box center [518, 306] width 444 height 159
click at [318, 348] on li "Notifications in ReportÄpp The new notification feature in ReportÄpp offers a c…" at bounding box center [518, 306] width 444 height 159
click at [312, 354] on li "Notifications in ReportÄpp The new notification feature in ReportÄpp offers a c…" at bounding box center [518, 306] width 444 height 159
click at [304, 351] on li "Notifications in ReportÄpp The new notification feature in ReportÄpp offers a c…" at bounding box center [518, 306] width 444 height 159
click at [304, 359] on p at bounding box center [518, 371] width 444 height 27
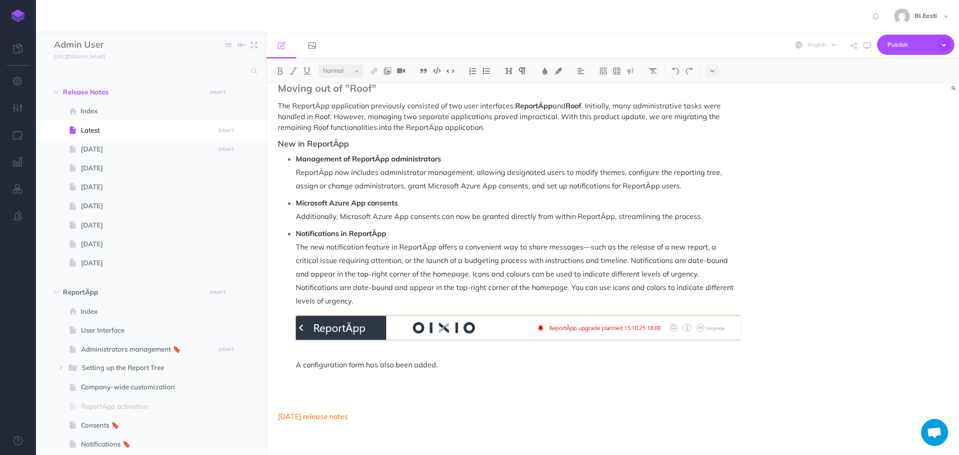
drag, startPoint x: 296, startPoint y: 375, endPoint x: 309, endPoint y: 375, distance: 13.0
click at [296, 375] on p "A configuration form has also been added." at bounding box center [518, 371] width 444 height 27
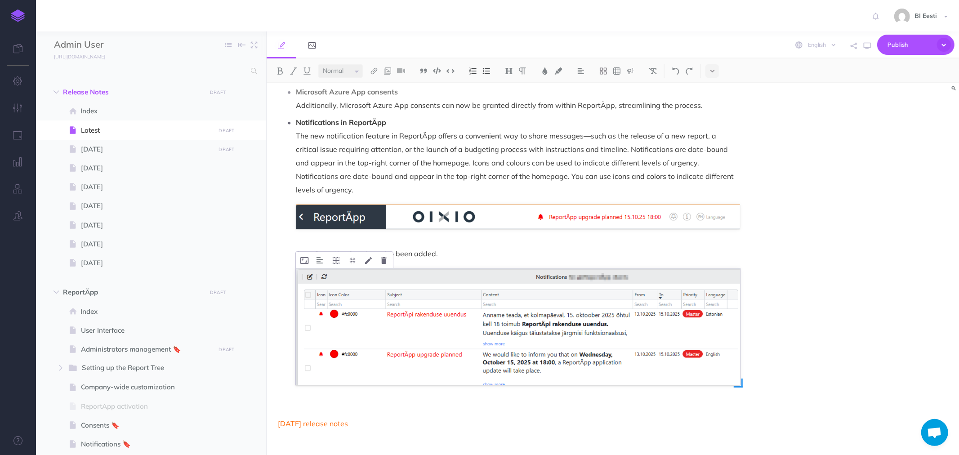
scroll to position [163, 0]
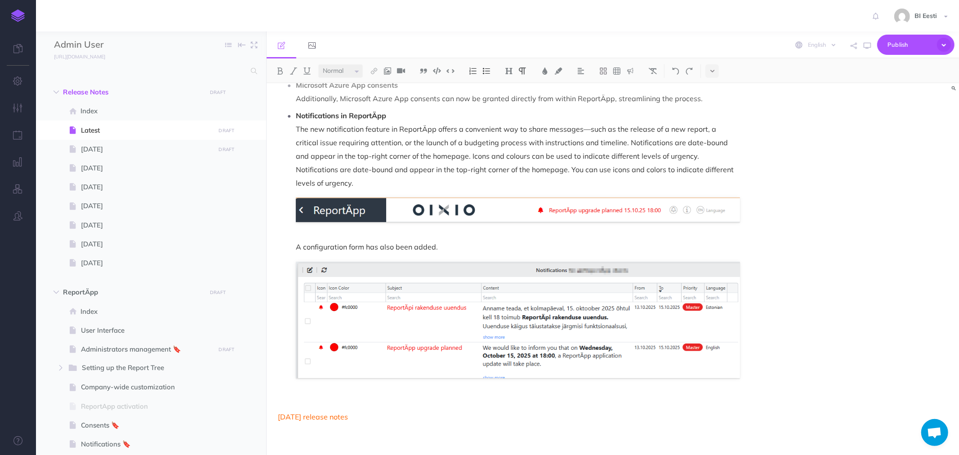
click at [372, 185] on p "Notifications are date-bound and appear in the top-right corner of the homepage…" at bounding box center [518, 176] width 444 height 27
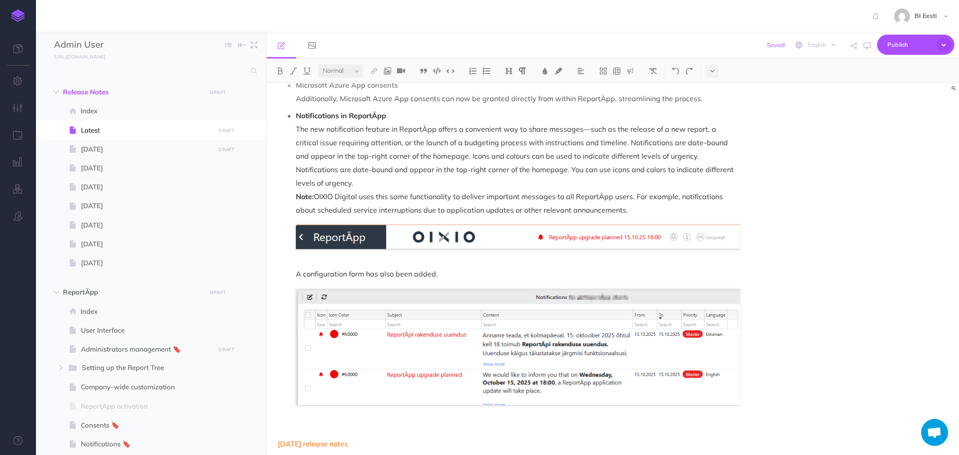
click at [303, 194] on strong "Note:" at bounding box center [305, 196] width 18 height 9
click at [547, 71] on img at bounding box center [545, 70] width 8 height 7
drag, startPoint x: 553, startPoint y: 102, endPoint x: 496, endPoint y: 146, distance: 72.5
click at [552, 102] on span at bounding box center [550, 105] width 16 height 16
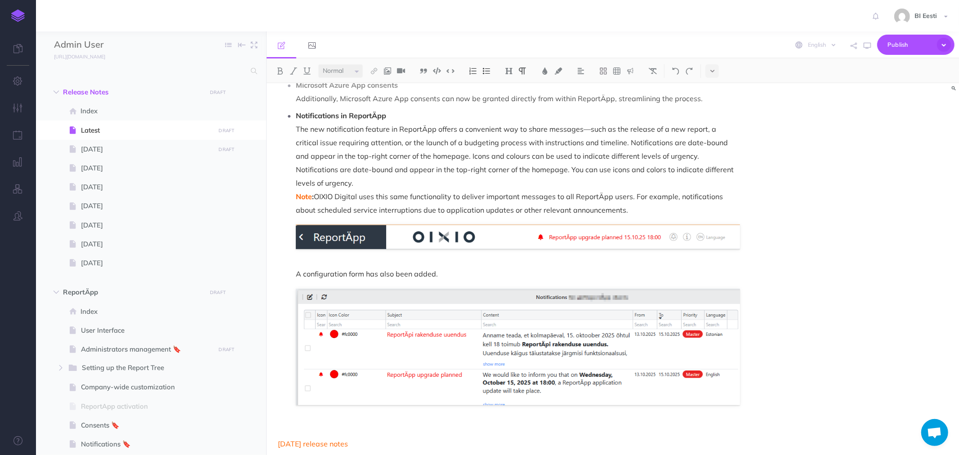
click at [438, 166] on p "Notifications are date-bound and appear in the top-right corner of the homepage…" at bounding box center [518, 176] width 444 height 27
click at [313, 194] on strong "Note :" at bounding box center [305, 196] width 18 height 9
click at [548, 69] on img at bounding box center [545, 70] width 8 height 7
click at [550, 99] on span at bounding box center [550, 105] width 16 height 16
click at [398, 192] on p "Note: OIXIO Digital uses this same functionality to deliver important messages …" at bounding box center [518, 203] width 444 height 27
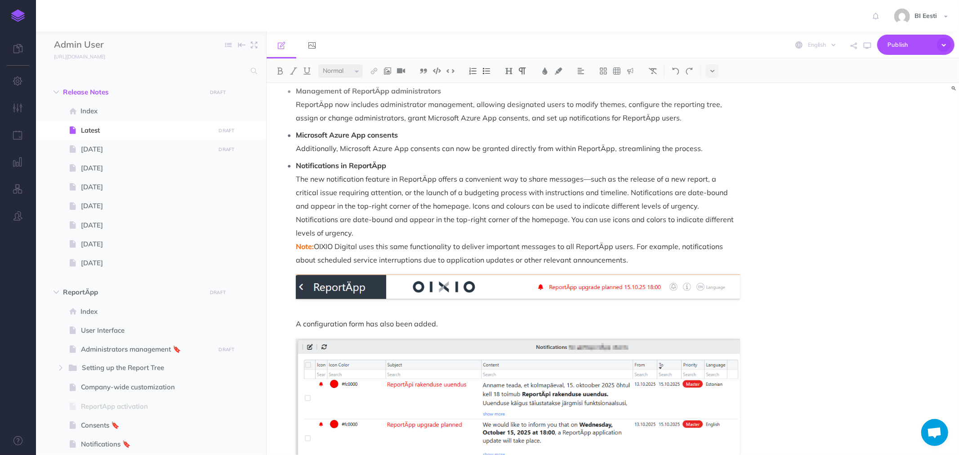
scroll to position [63, 0]
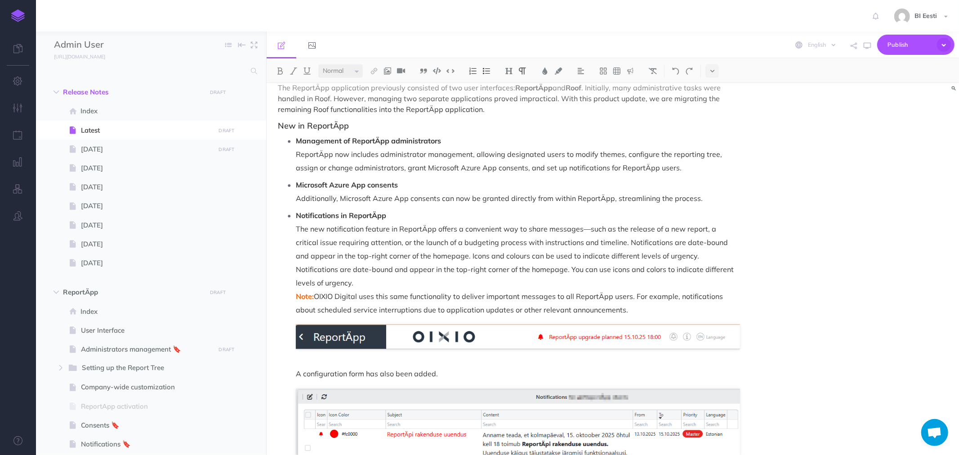
click at [307, 214] on strong "Notifications in ReportÄpp" at bounding box center [341, 215] width 90 height 9
click at [377, 72] on img at bounding box center [374, 70] width 8 height 7
click at [372, 101] on icon at bounding box center [374, 100] width 7 height 6
select select "RRA-YV8Y-Z5H-APJ"
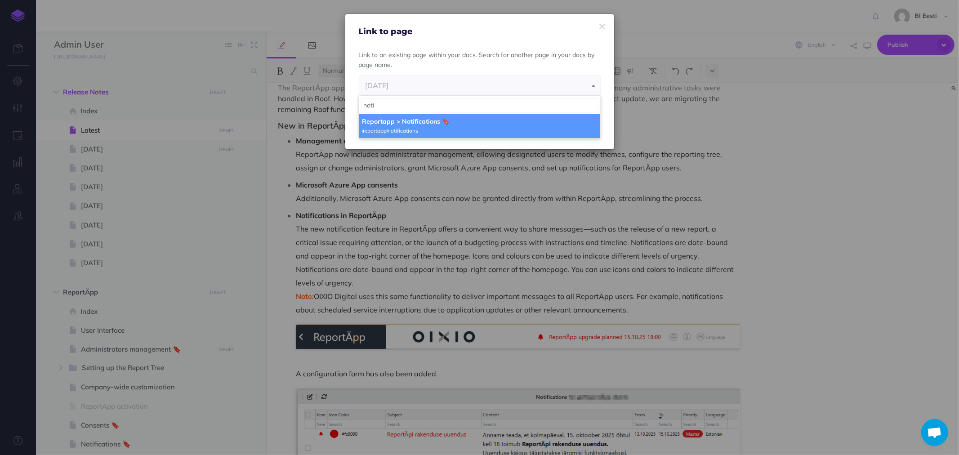
type input "noti"
select select "OCF-8TZK-BE3-PBN"
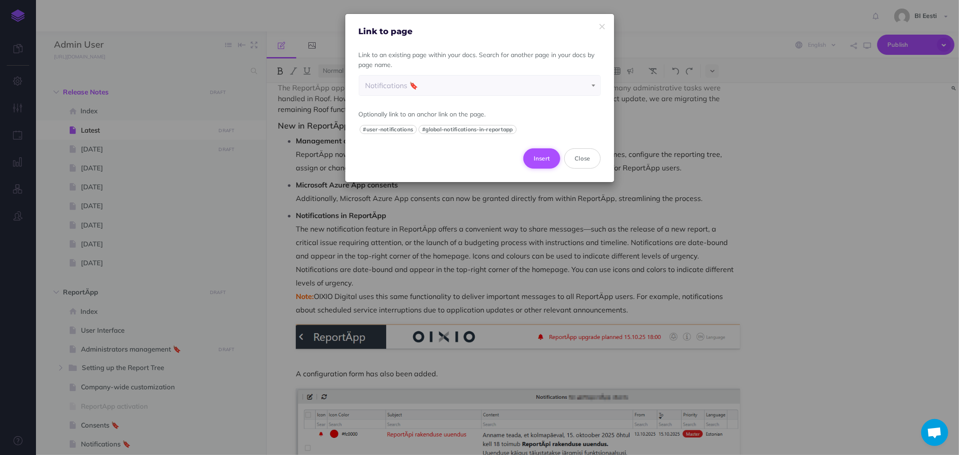
click at [546, 157] on button "Insert" at bounding box center [542, 158] width 37 height 20
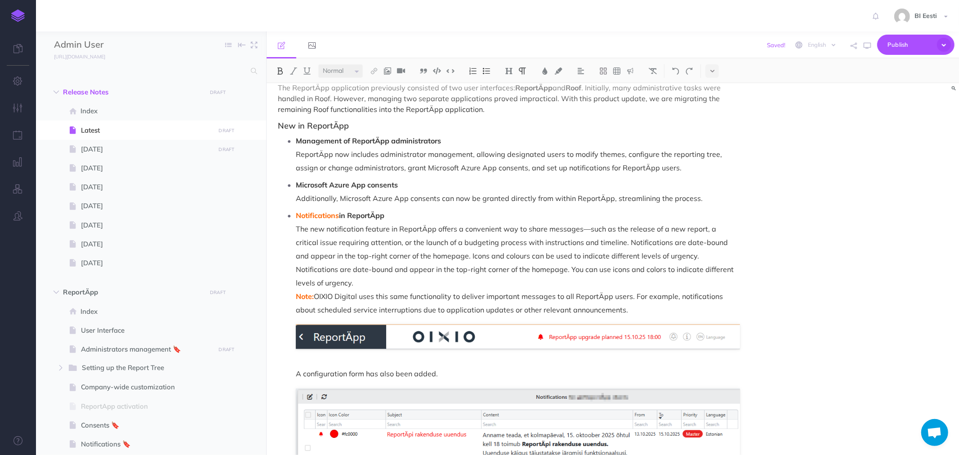
click at [392, 184] on strong "Microsoft Azure App consents" at bounding box center [347, 184] width 102 height 9
click at [376, 71] on img at bounding box center [374, 70] width 8 height 7
click at [378, 101] on icon at bounding box center [374, 100] width 7 height 6
select select "RRA-YV8Y-Z5H-APJ"
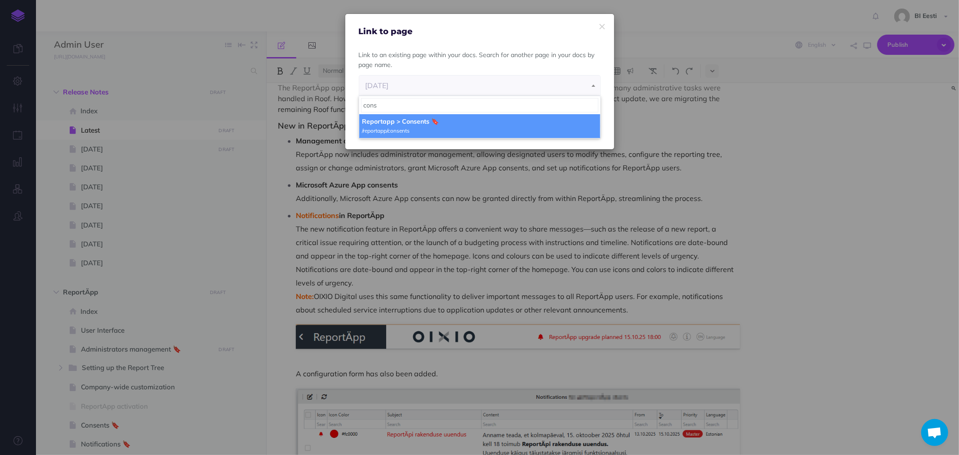
type input "cons"
select select "XZT-MQ8Y-L9B-Q99"
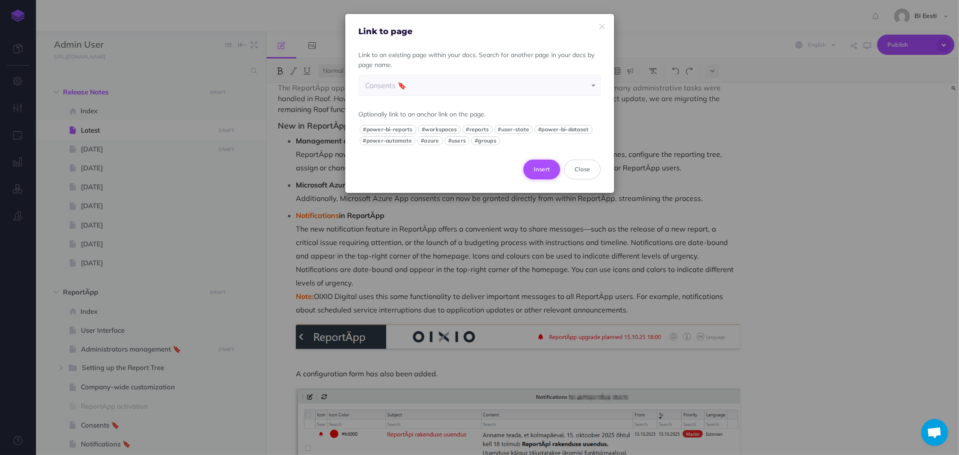
click at [546, 169] on button "Insert" at bounding box center [542, 170] width 37 height 20
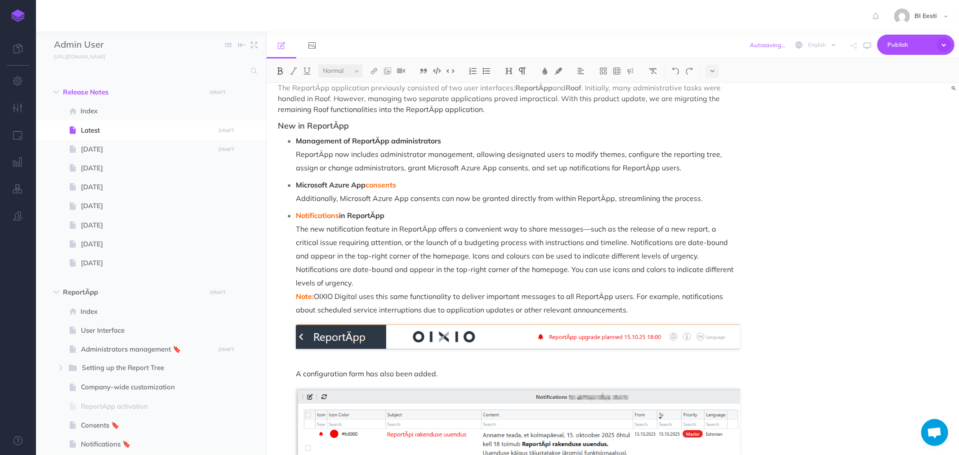
click at [421, 141] on strong "Management of ReportÄpp administrators" at bounding box center [368, 140] width 145 height 9
click at [372, 69] on img at bounding box center [374, 70] width 8 height 7
click at [377, 99] on icon at bounding box center [374, 100] width 7 height 6
select select "RRA-YV8Y-Z5H-APJ"
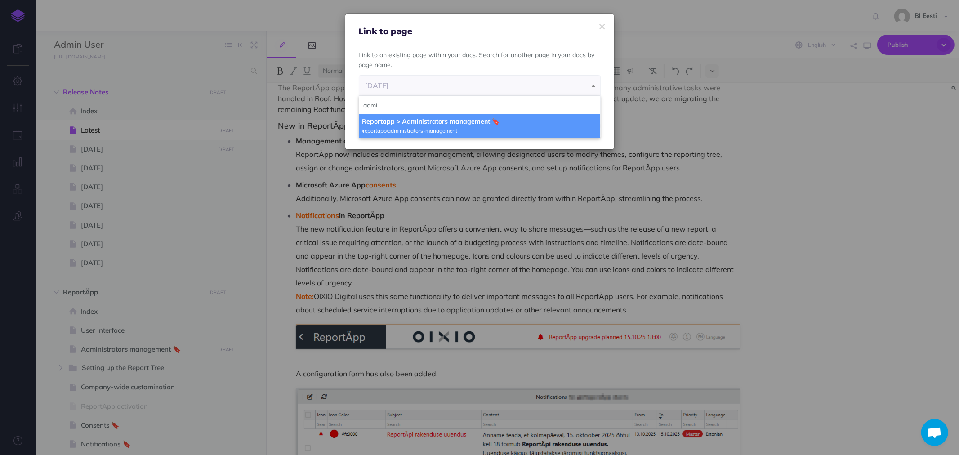
type input "admi"
select select "WI2-TN96-J32-E3G"
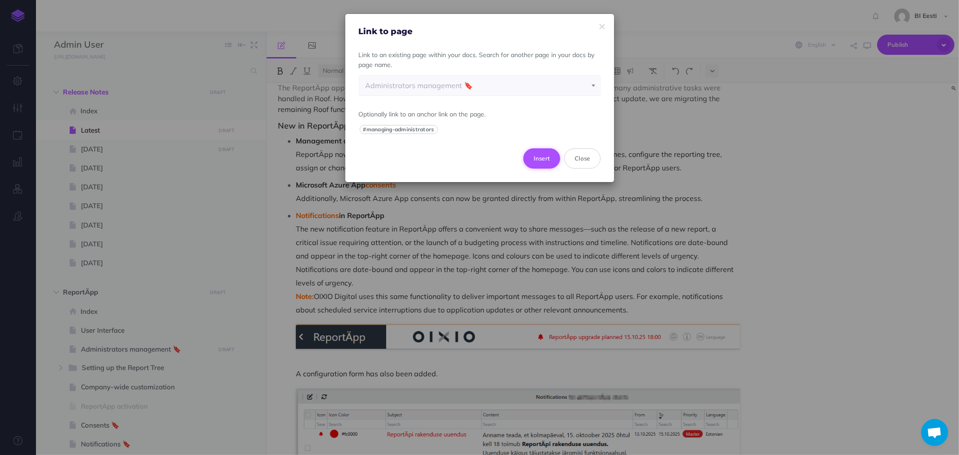
click at [552, 156] on button "Insert" at bounding box center [542, 158] width 37 height 20
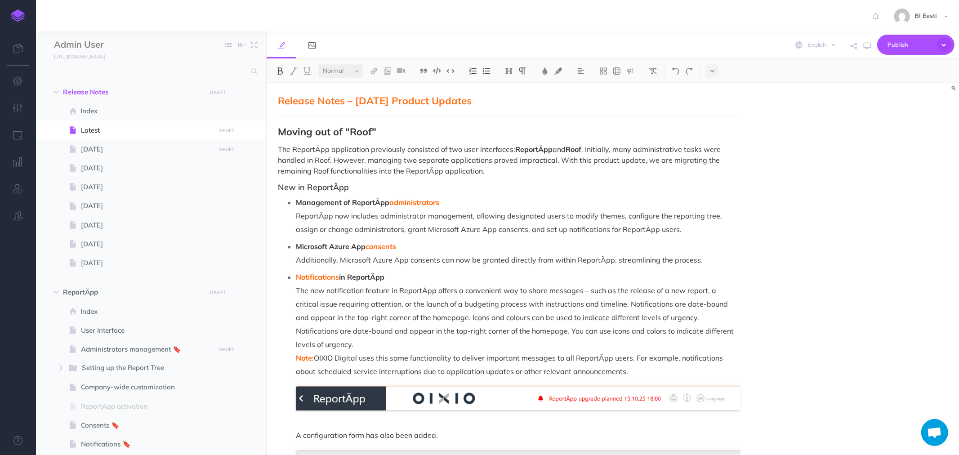
scroll to position [0, 0]
click at [614, 218] on p "Management of ReportÄpp administrators ReportÄpp now includes administrator man…" at bounding box center [518, 217] width 444 height 40
click at [374, 71] on img at bounding box center [374, 70] width 8 height 7
click at [378, 98] on icon at bounding box center [374, 100] width 7 height 6
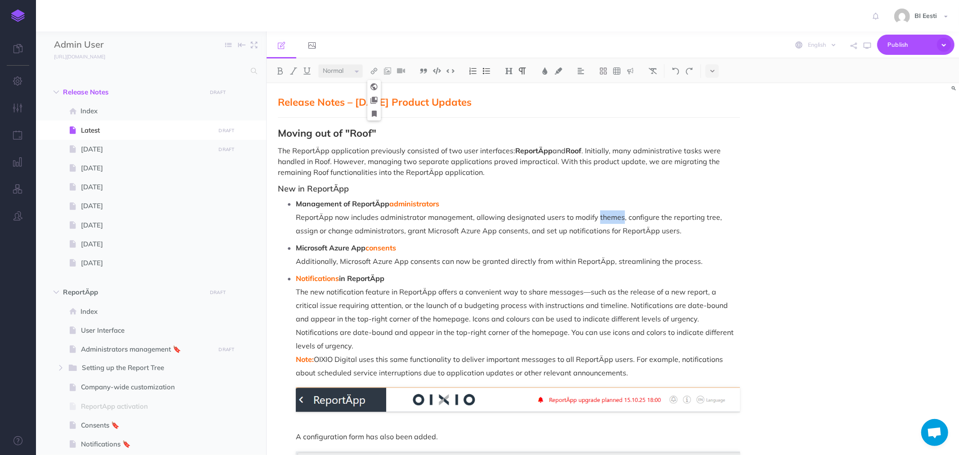
select select "RRA-YV8Y-Z5H-APJ"
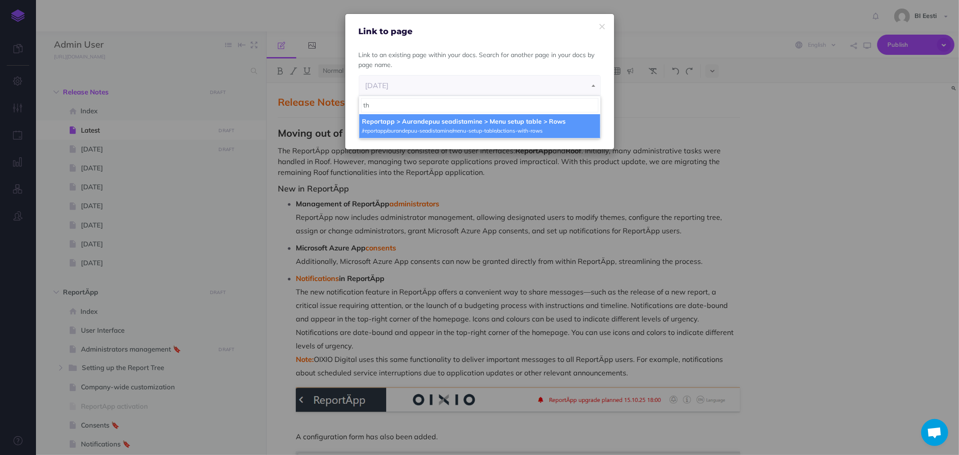
type input "t"
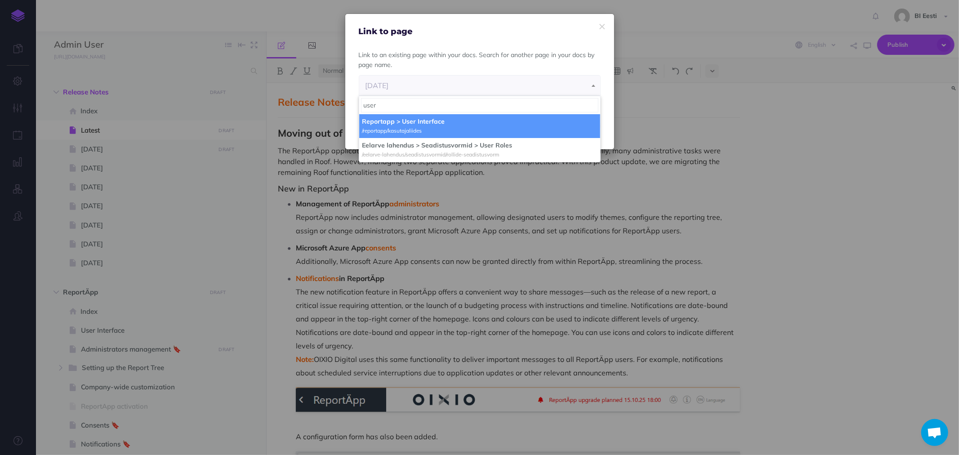
type input "user"
select select "U7M-SBIC-HE6-EUM"
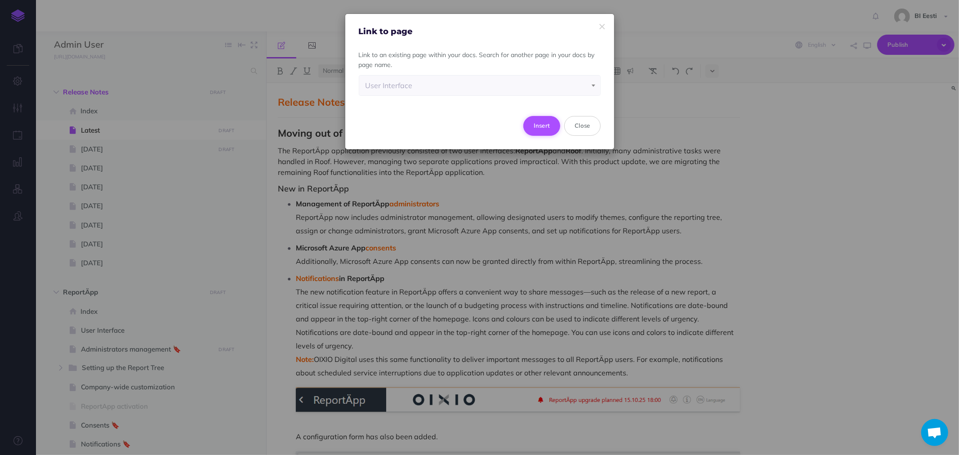
click at [536, 124] on button "Insert" at bounding box center [542, 126] width 37 height 20
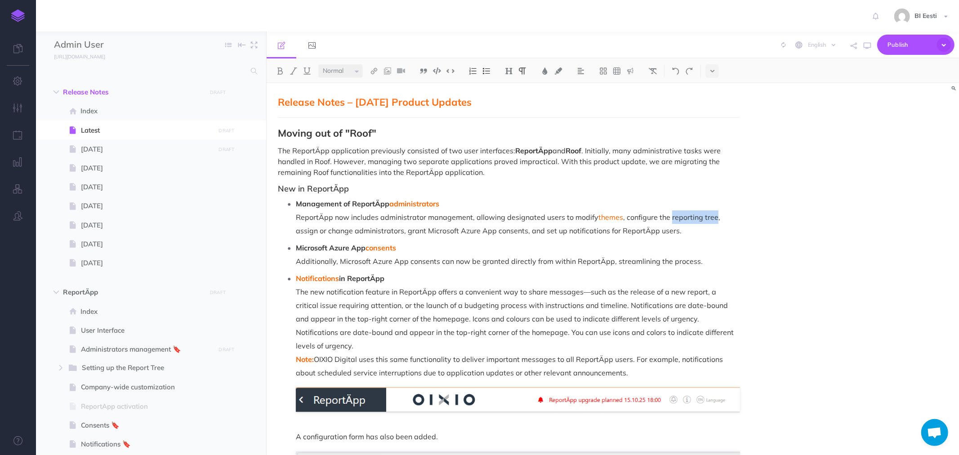
drag, startPoint x: 670, startPoint y: 217, endPoint x: 714, endPoint y: 217, distance: 44.1
click at [714, 217] on p "Management of ReportÄpp administrators ReportÄpp now includes administrator man…" at bounding box center [518, 217] width 444 height 40
click at [376, 73] on img at bounding box center [374, 70] width 8 height 7
click at [377, 99] on icon at bounding box center [374, 100] width 7 height 6
select select "RRA-YV8Y-Z5H-APJ"
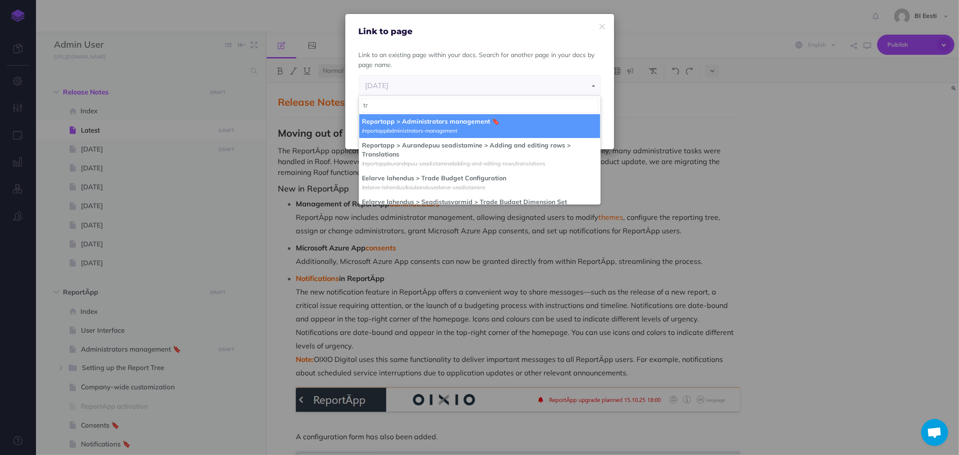
type input "t"
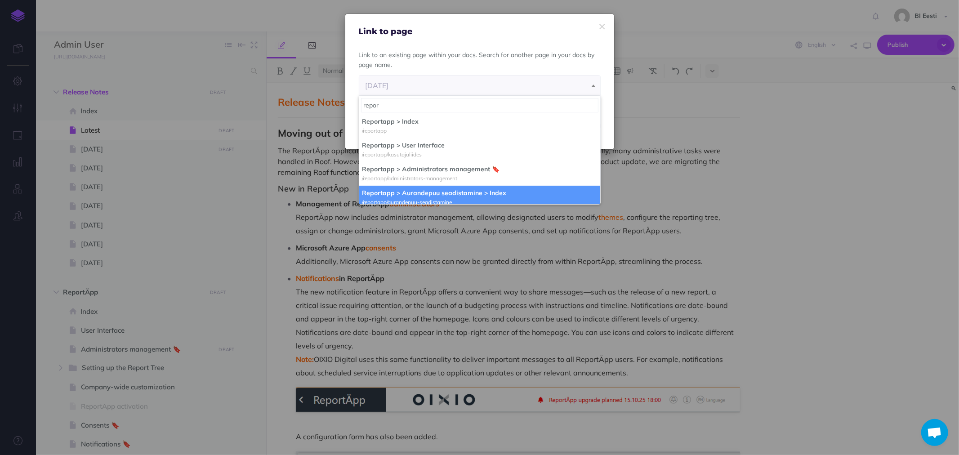
type input "repor"
select select "4TO-X4Q6-DBG-WMM"
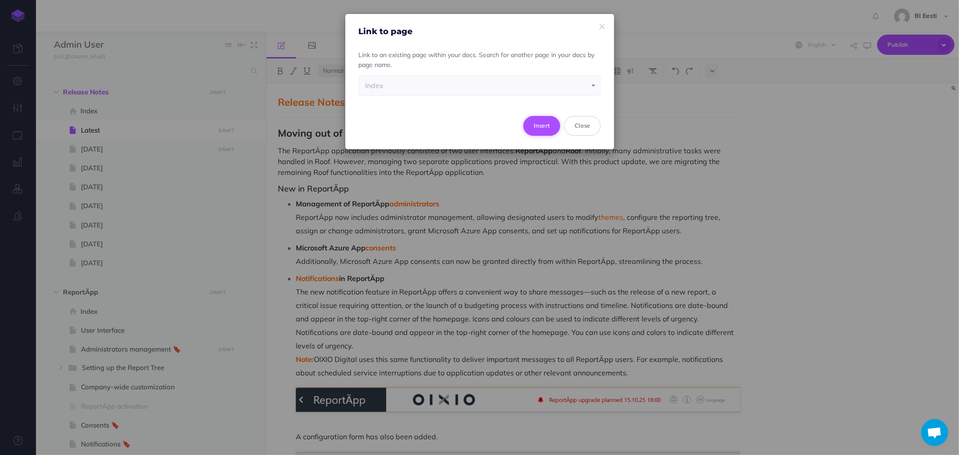
click at [537, 118] on button "Insert" at bounding box center [542, 126] width 37 height 20
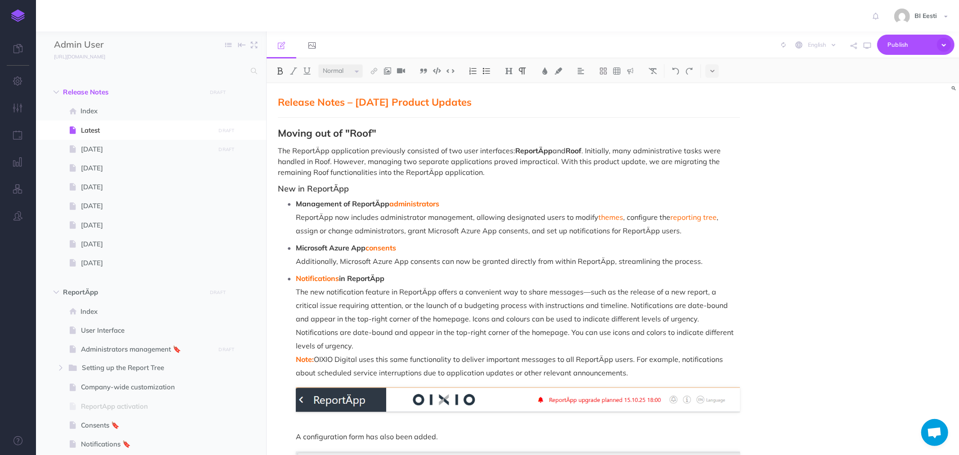
click at [457, 279] on p "Notifications in ReportÄpp The new notification feature in ReportÄpp offers a c…" at bounding box center [518, 299] width 444 height 54
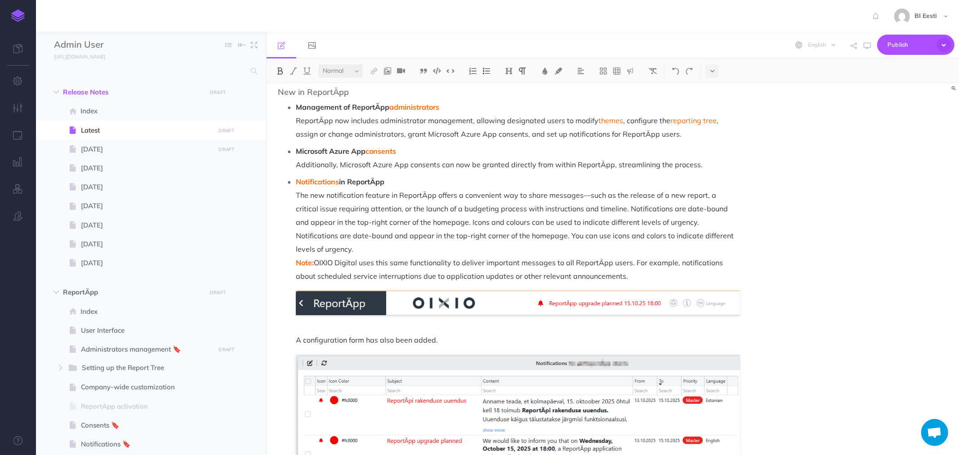
scroll to position [90, 0]
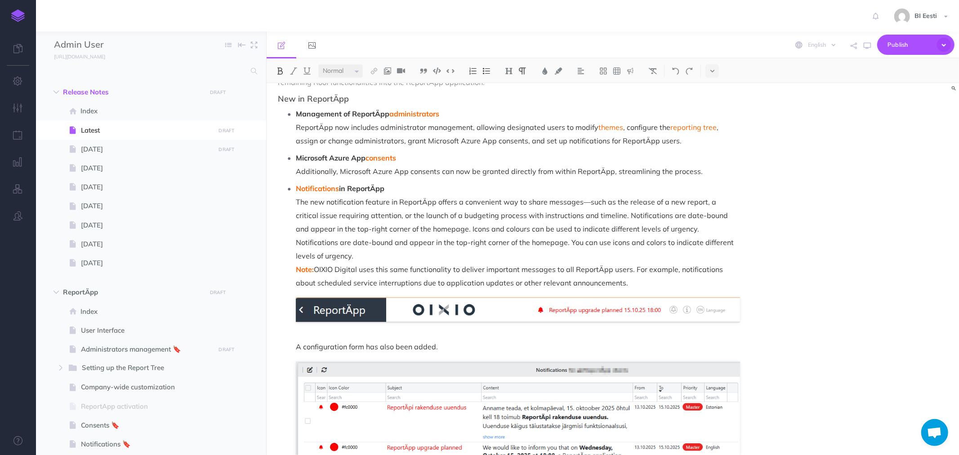
click at [663, 141] on p "Management of ReportÄpp administrators ReportÄpp now includes administrator man…" at bounding box center [518, 127] width 444 height 40
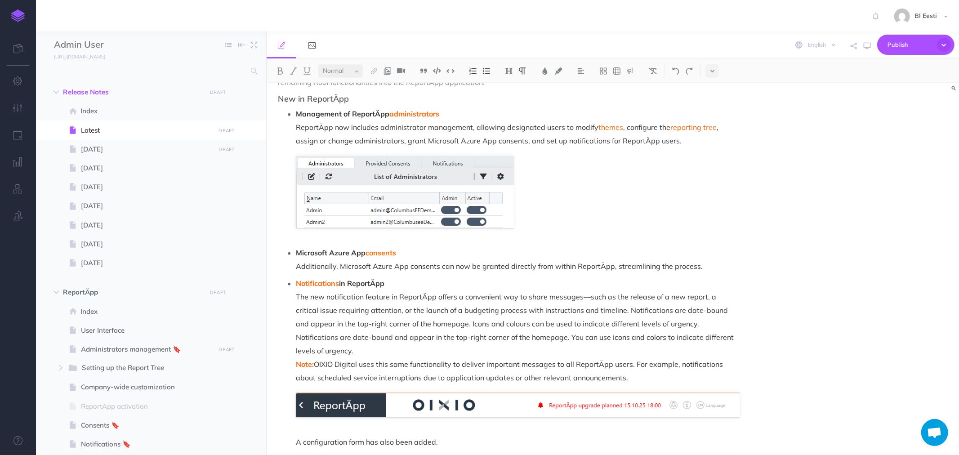
click at [652, 243] on ul "Management of ReportÄpp administrators ReportÄpp now includes administrator man…" at bounding box center [511, 340] width 458 height 466
click at [701, 269] on p "Microsoft Azure App consents Additionally, Microsoft Azure App consents can now…" at bounding box center [518, 259] width 444 height 27
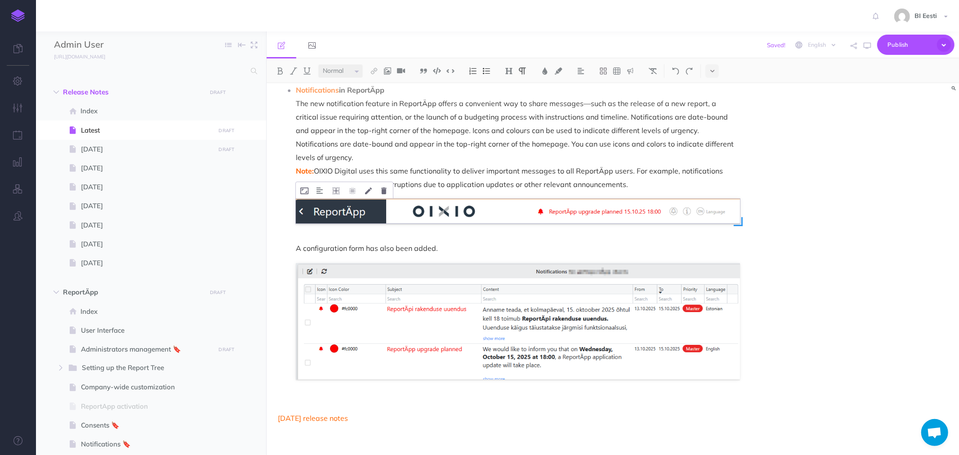
scroll to position [463, 0]
click at [298, 394] on div "Release Notes – October 2025 Product Updates Moving out of "Roof" The ReportÄpp…" at bounding box center [509, 38] width 485 height 836
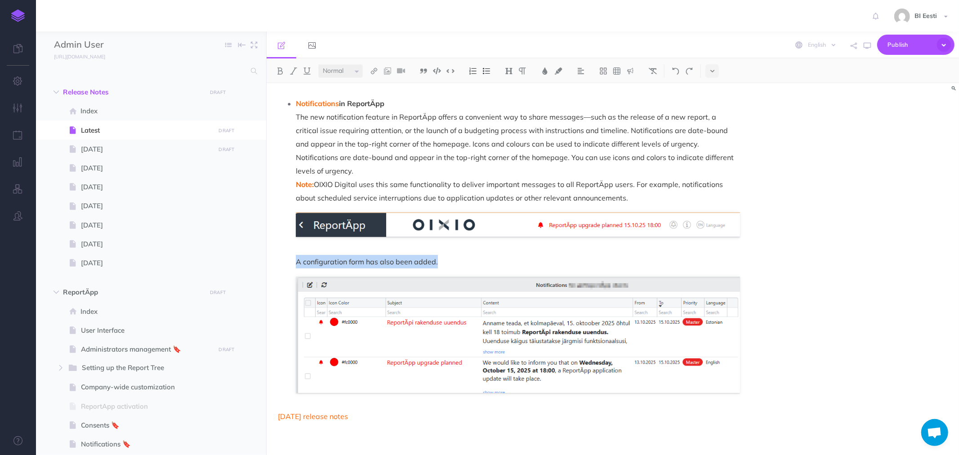
scroll to position [448, 0]
click at [866, 46] on icon "button" at bounding box center [867, 45] width 7 height 7
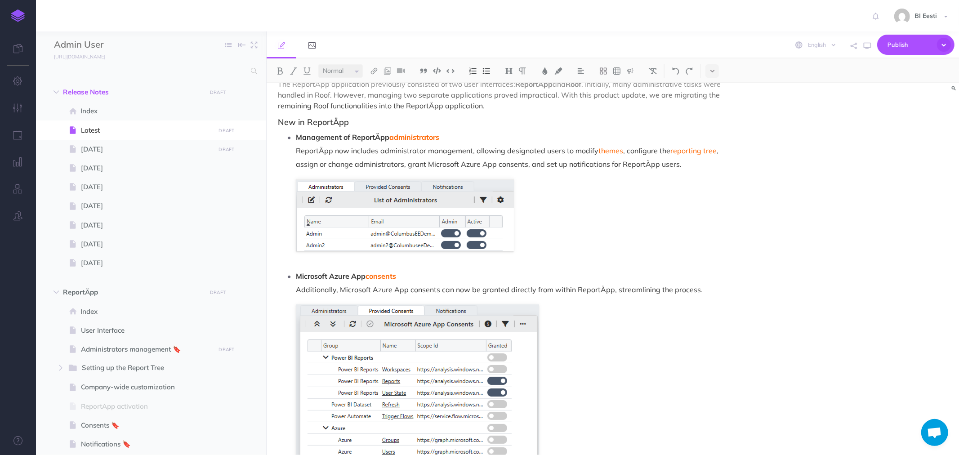
scroll to position [0, 0]
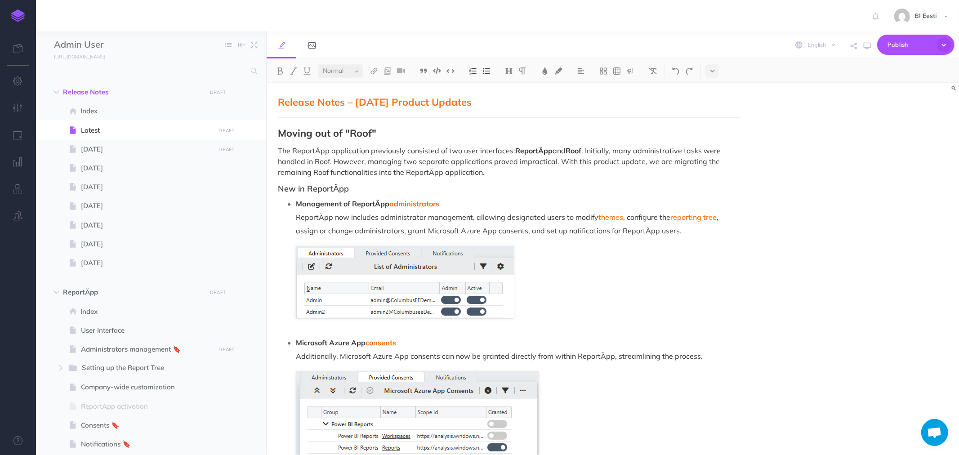
drag, startPoint x: 513, startPoint y: 106, endPoint x: 269, endPoint y: 93, distance: 245.0
click at [513, 74] on img at bounding box center [509, 70] width 8 height 7
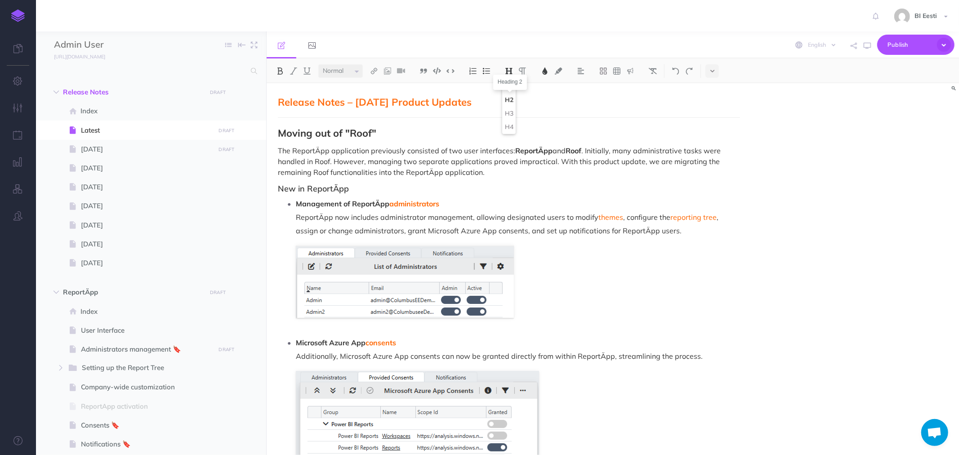
click at [513, 102] on button "H2" at bounding box center [508, 100] width 13 height 13
drag, startPoint x: 358, startPoint y: 134, endPoint x: 252, endPoint y: 131, distance: 106.2
click at [252, 131] on div "Admin User Collapse all Expand all Expand to root folders https://admin-juhend.…" at bounding box center [497, 243] width 923 height 424
click at [507, 70] on img at bounding box center [509, 70] width 8 height 7
click at [507, 100] on button "H2" at bounding box center [508, 100] width 13 height 13
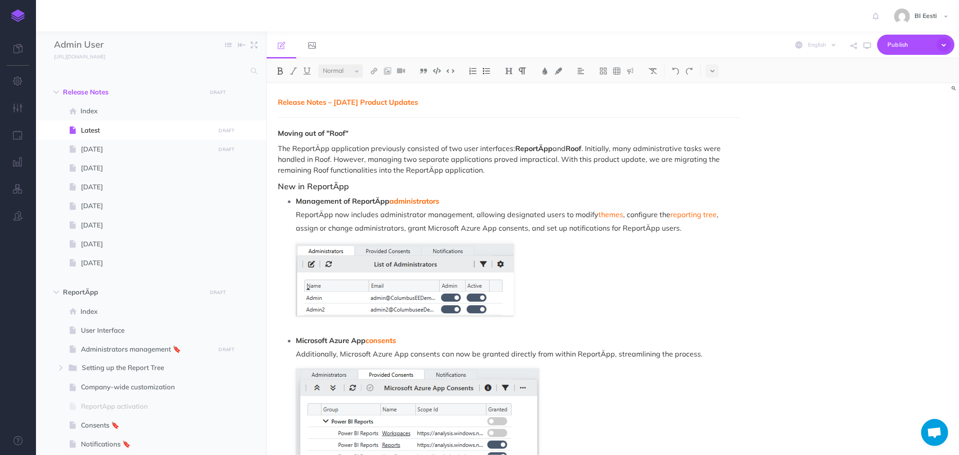
click at [404, 154] on p "The ReportÄpp application previously consisted of two user interfaces: ReportÄp…" at bounding box center [509, 159] width 462 height 32
click at [334, 131] on strong "Moving out of "Roof"" at bounding box center [313, 133] width 71 height 9
click at [302, 182] on h3 "New in ReportÄpp" at bounding box center [509, 186] width 462 height 9
click at [506, 70] on img at bounding box center [509, 70] width 8 height 7
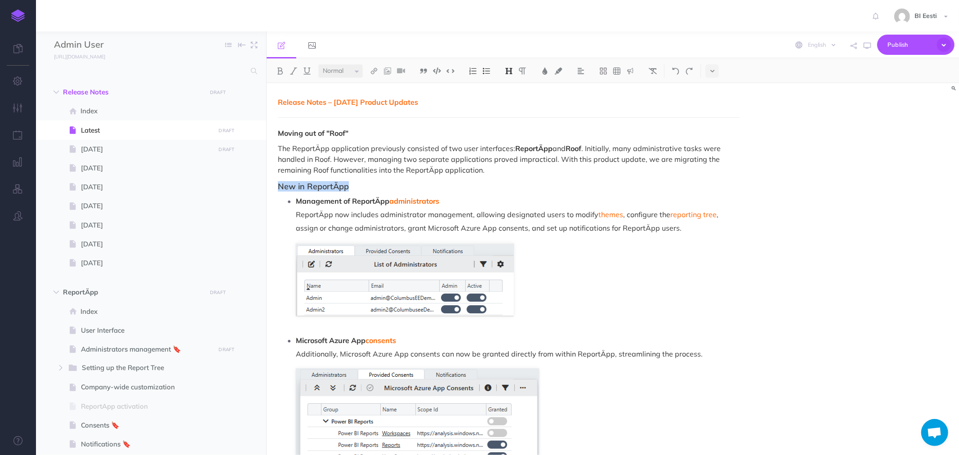
drag, startPoint x: 345, startPoint y: 187, endPoint x: 279, endPoint y: 177, distance: 66.9
click at [509, 71] on img at bounding box center [509, 70] width 8 height 7
click at [510, 112] on button "H3" at bounding box center [508, 113] width 13 height 13
click at [389, 158] on p "The ReportÄpp application previously consisted of two user interfaces: ReportÄp…" at bounding box center [509, 159] width 462 height 32
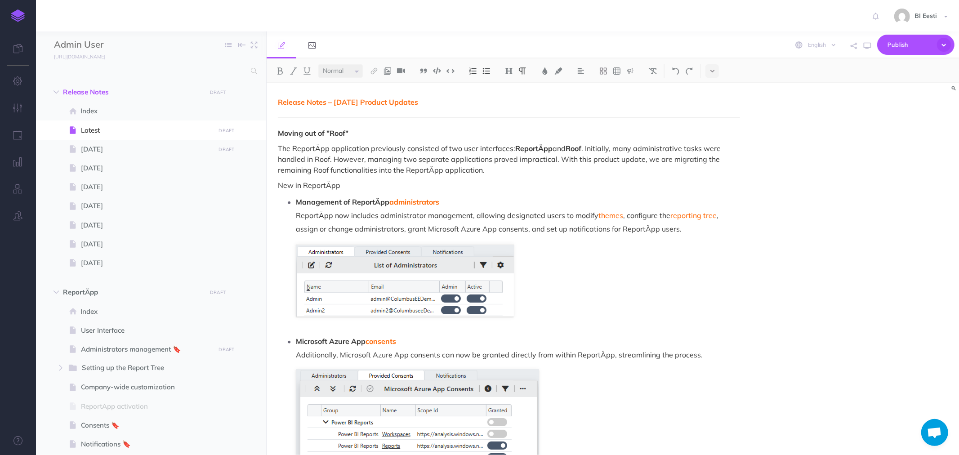
click at [370, 204] on strong "Management of ReportÄpp administrators" at bounding box center [367, 201] width 143 height 9
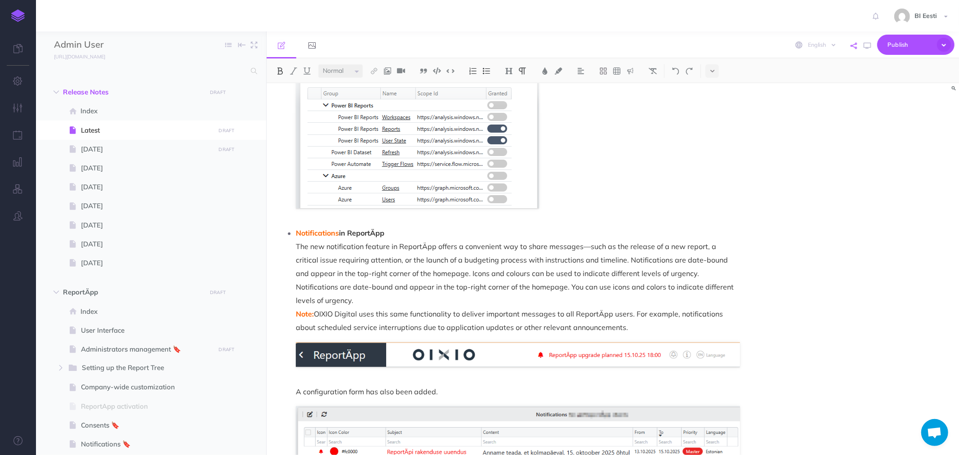
scroll to position [300, 0]
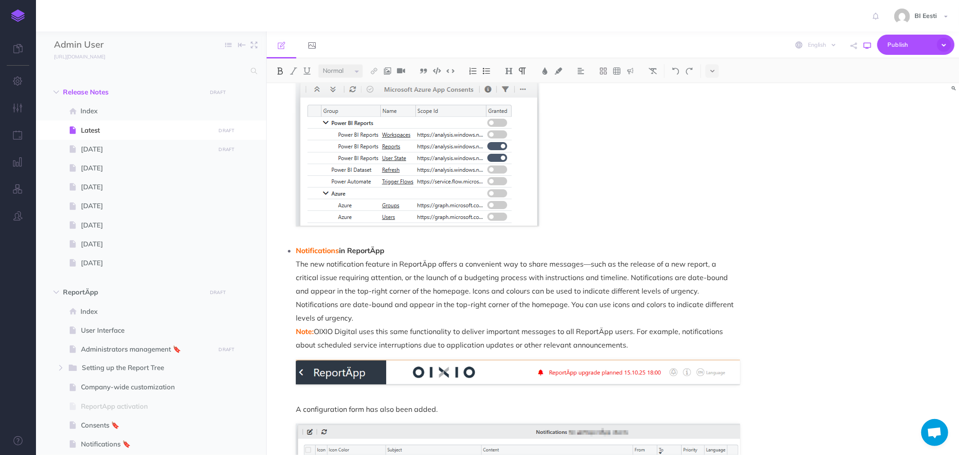
click at [865, 42] on icon "button" at bounding box center [867, 45] width 7 height 7
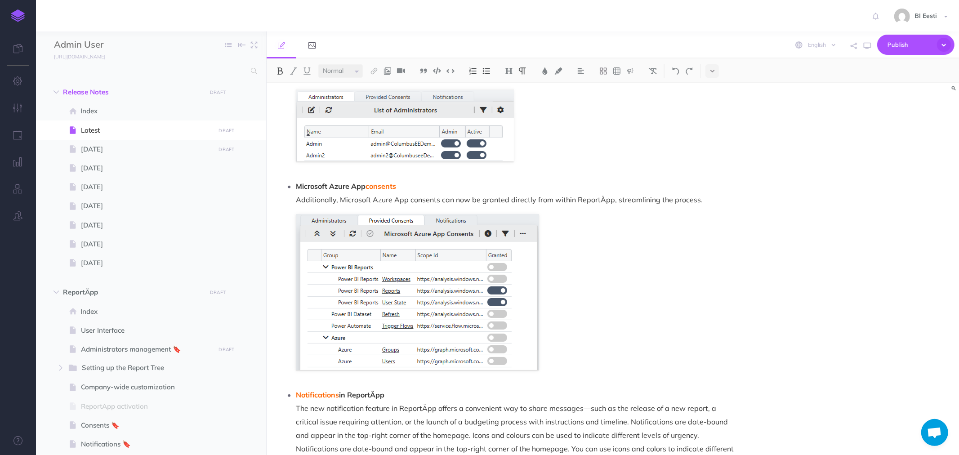
scroll to position [0, 0]
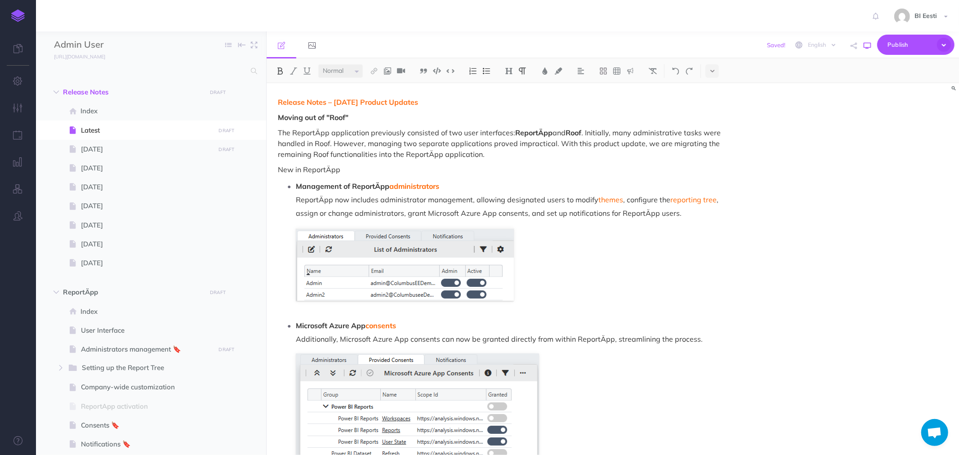
click at [869, 48] on icon "button" at bounding box center [867, 45] width 7 height 7
click at [280, 118] on strong "Moving out of "Roof"" at bounding box center [313, 117] width 71 height 9
drag, startPoint x: 342, startPoint y: 169, endPoint x: 273, endPoint y: 168, distance: 69.3
click at [282, 70] on img at bounding box center [280, 70] width 8 height 7
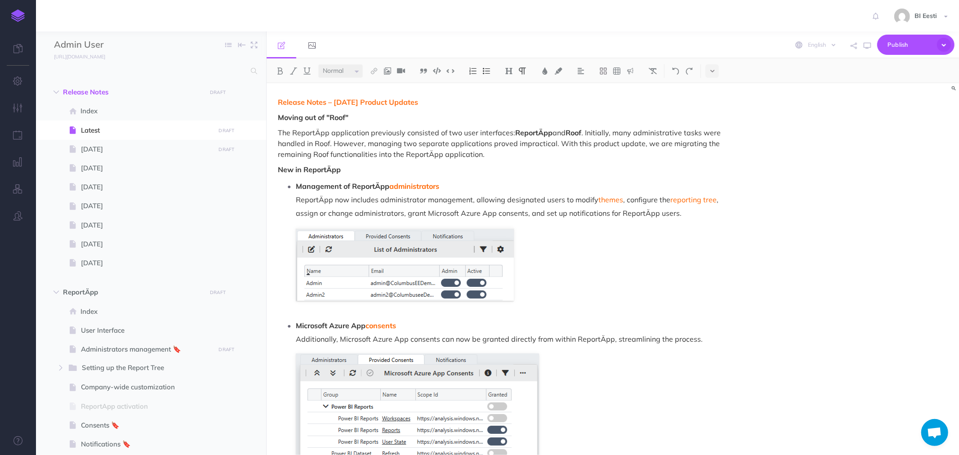
click at [300, 141] on p "The ReportÄpp application previously consisted of two user interfaces: ReportÄp…" at bounding box center [509, 143] width 462 height 32
click at [910, 46] on span "Publish" at bounding box center [910, 45] width 45 height 14
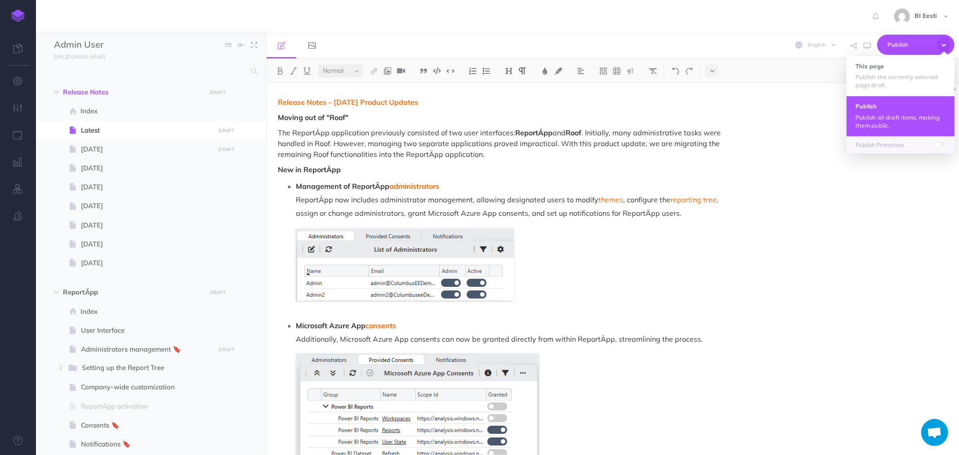
click at [889, 113] on p "Publish all draft items, making them public." at bounding box center [901, 121] width 90 height 16
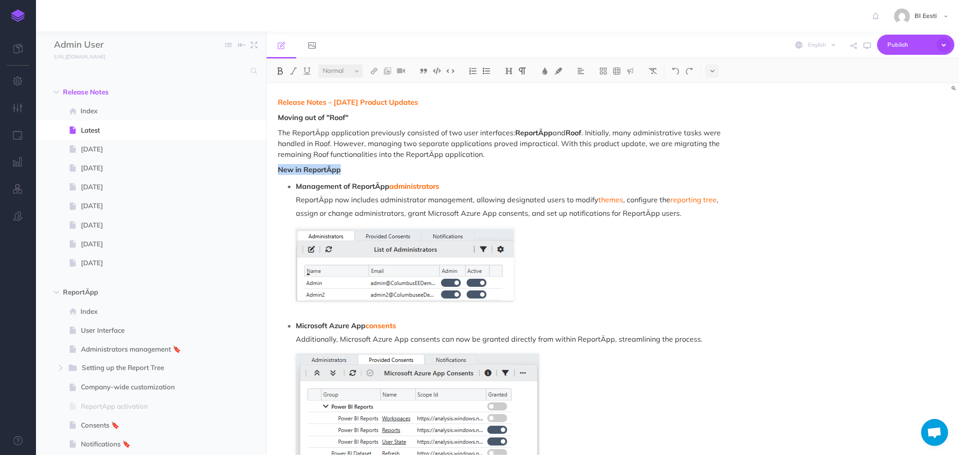
drag, startPoint x: 297, startPoint y: 171, endPoint x: 309, endPoint y: 160, distance: 15.9
click at [261, 168] on div "Admin User Collapse all Expand all Expand to root folders https://admin-juhend.…" at bounding box center [497, 243] width 923 height 424
click at [276, 71] on img at bounding box center [280, 70] width 8 height 7
click at [513, 71] on img at bounding box center [509, 70] width 8 height 7
click at [510, 116] on button "H3" at bounding box center [508, 113] width 13 height 13
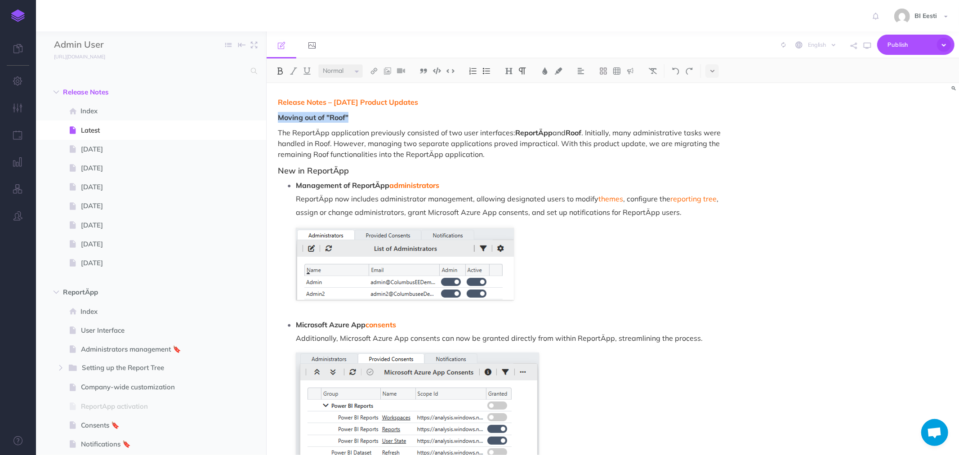
drag, startPoint x: 360, startPoint y: 118, endPoint x: 291, endPoint y: 102, distance: 71.6
click at [260, 116] on div "Admin User Collapse all Expand all Expand to root folders https://admin-juhend.…" at bounding box center [497, 243] width 923 height 424
click at [282, 70] on img at bounding box center [280, 70] width 8 height 7
click at [513, 74] on img at bounding box center [509, 70] width 8 height 7
click at [515, 114] on button "H3" at bounding box center [508, 113] width 13 height 13
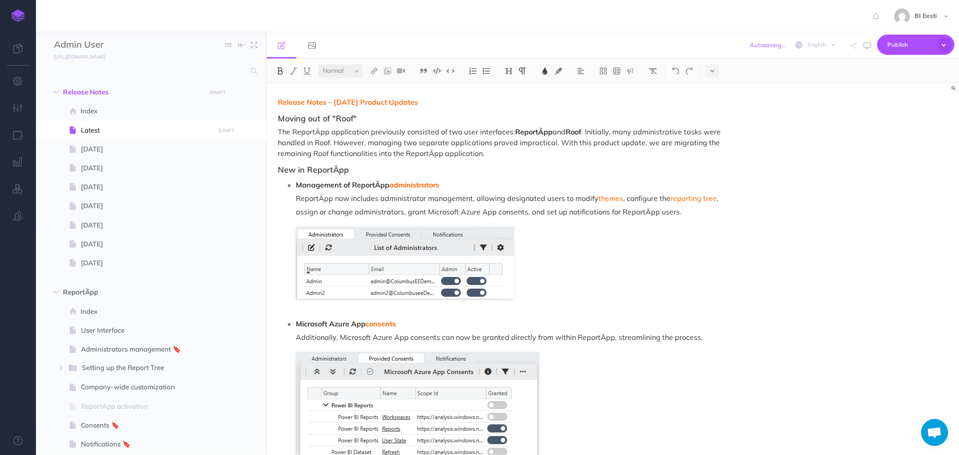
drag, startPoint x: 450, startPoint y: 104, endPoint x: 273, endPoint y: 86, distance: 178.5
click at [282, 72] on img at bounding box center [280, 70] width 8 height 7
click at [513, 69] on img at bounding box center [509, 70] width 8 height 7
click at [511, 97] on button "H2" at bounding box center [508, 100] width 13 height 13
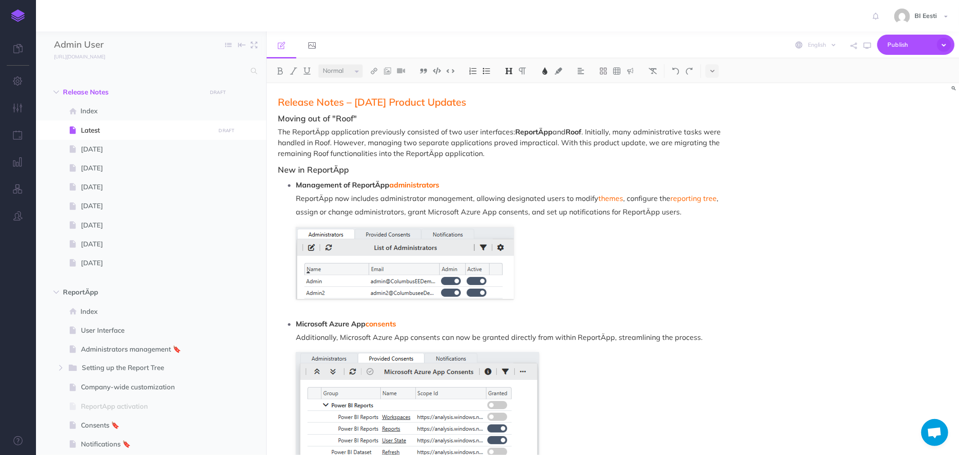
click at [370, 134] on p "The ReportÄpp application previously consisted of two user interfaces: ReportÄp…" at bounding box center [509, 142] width 462 height 32
click at [901, 46] on span "Publish" at bounding box center [910, 45] width 45 height 14
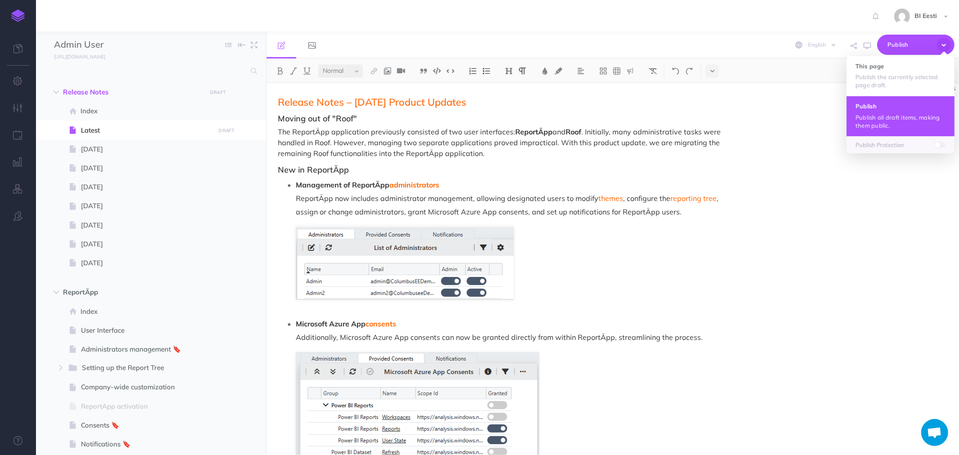
click at [878, 110] on button "Publish Publish all draft items, making them public." at bounding box center [901, 116] width 108 height 40
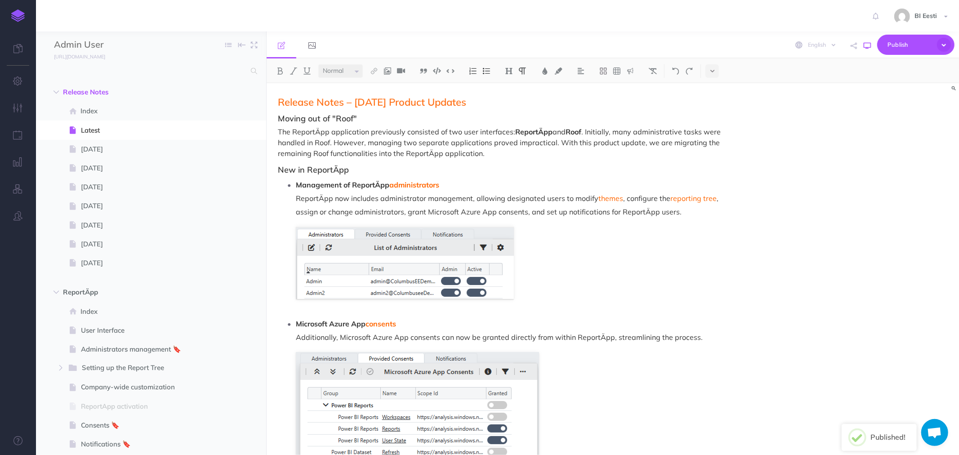
click at [869, 48] on icon "button" at bounding box center [867, 45] width 7 height 7
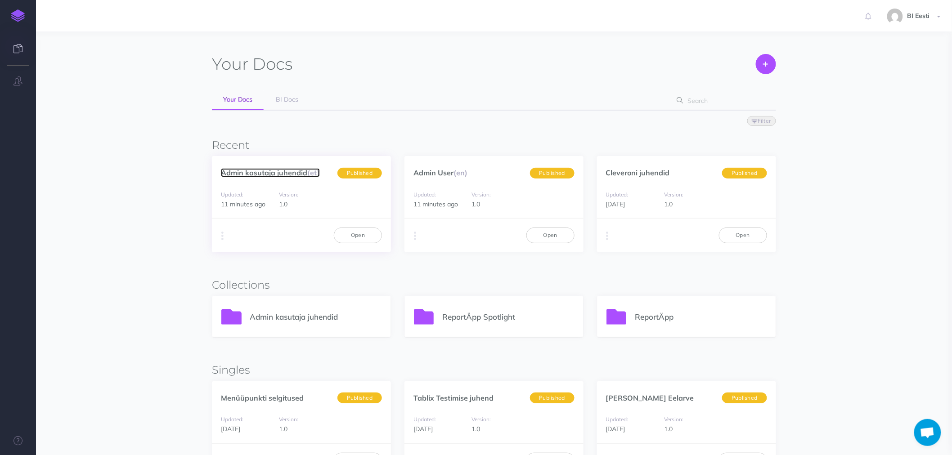
click at [288, 173] on link "Admin kasutaja juhendid (et)" at bounding box center [270, 172] width 99 height 9
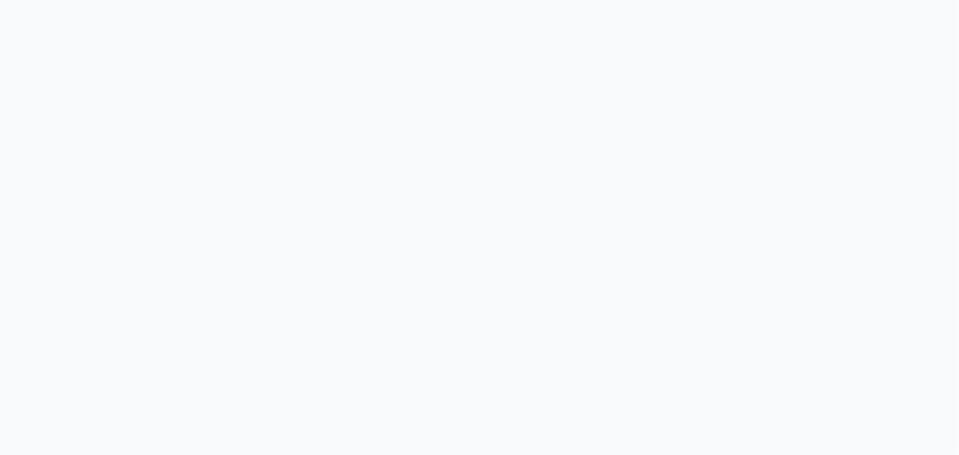
select select "et"
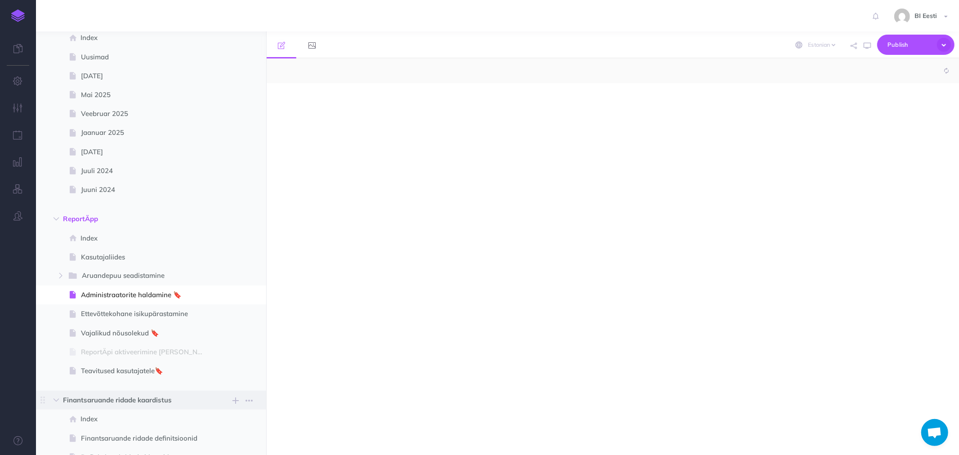
scroll to position [200, 0]
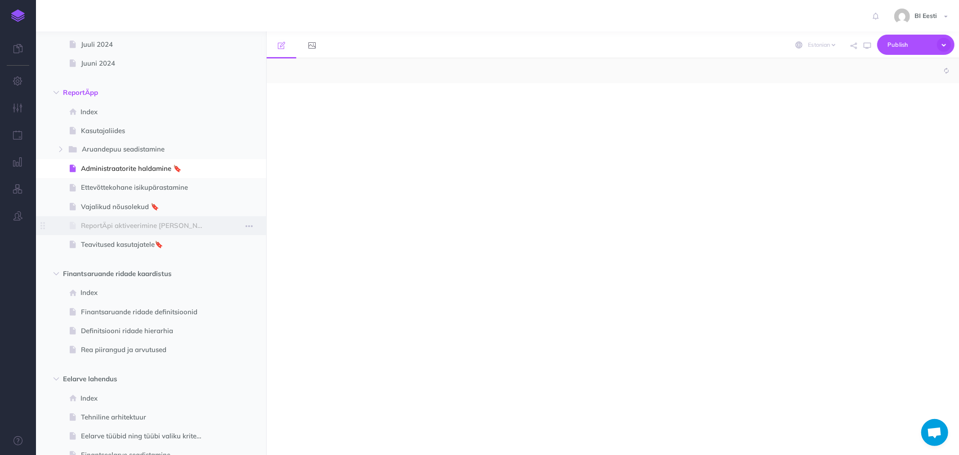
select select "null"
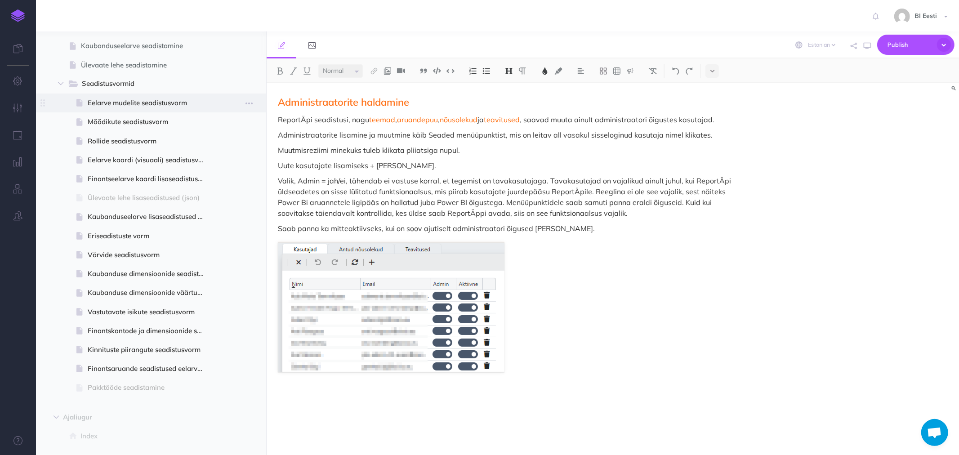
scroll to position [649, 0]
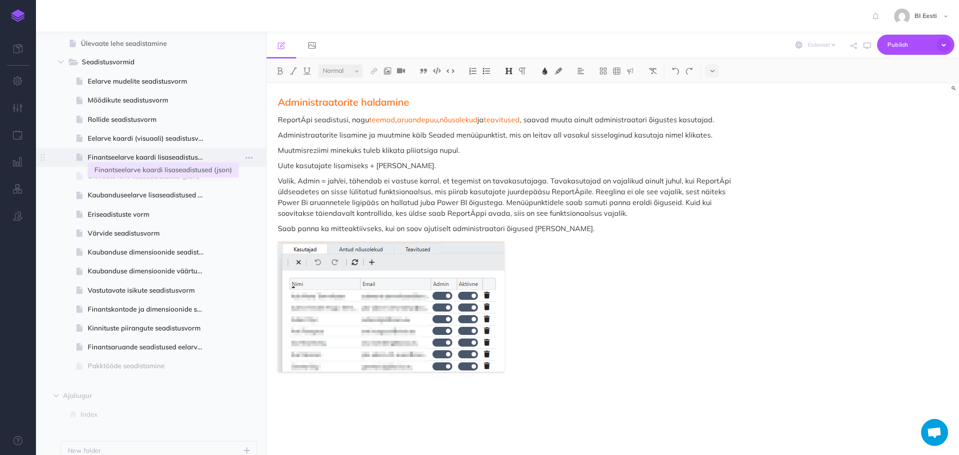
click at [111, 155] on span "Finantseelarve kaardi lisaseadistused (json)" at bounding box center [150, 157] width 125 height 11
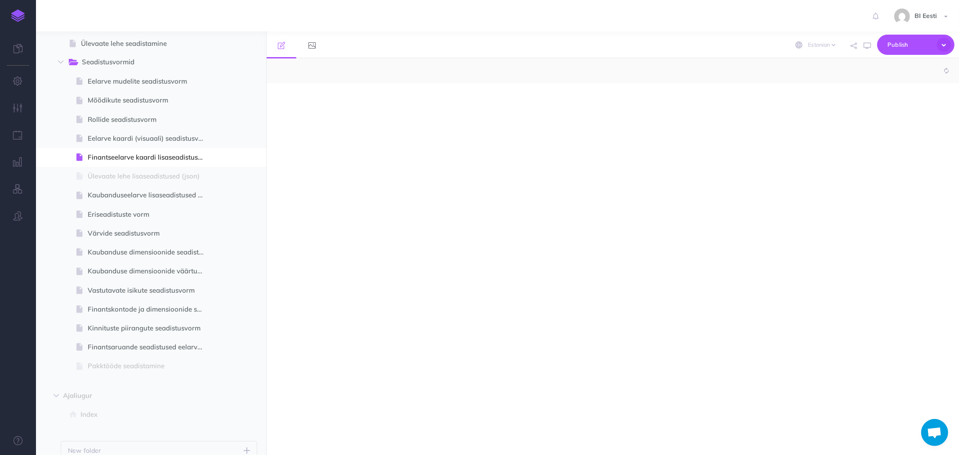
select select "null"
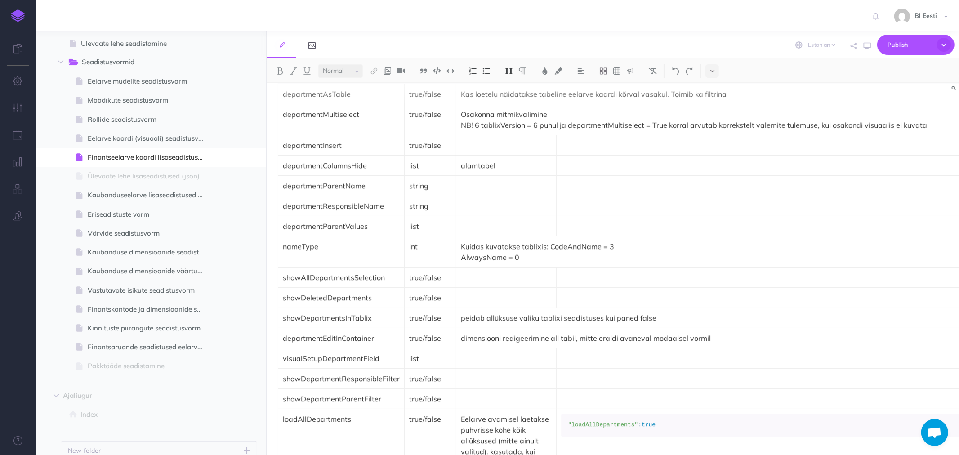
scroll to position [2198, 0]
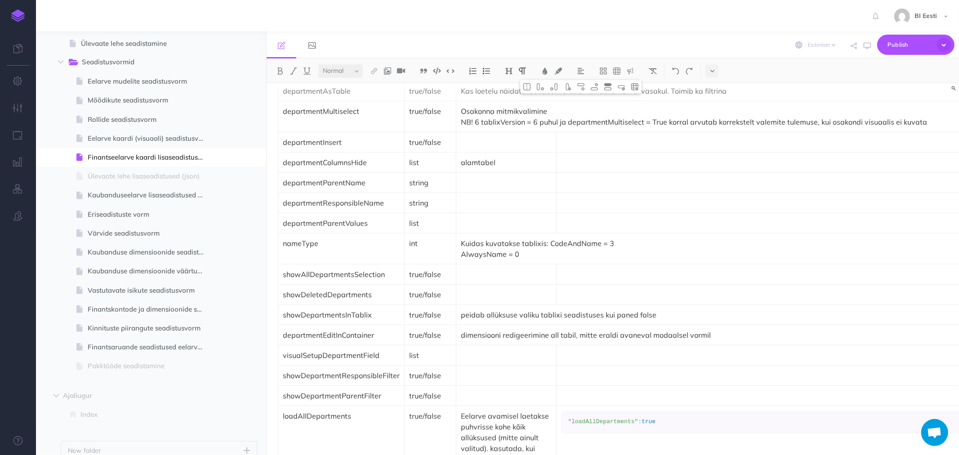
click at [583, 168] on p at bounding box center [824, 162] width 526 height 11
click at [439, 72] on img at bounding box center [437, 70] width 8 height 7
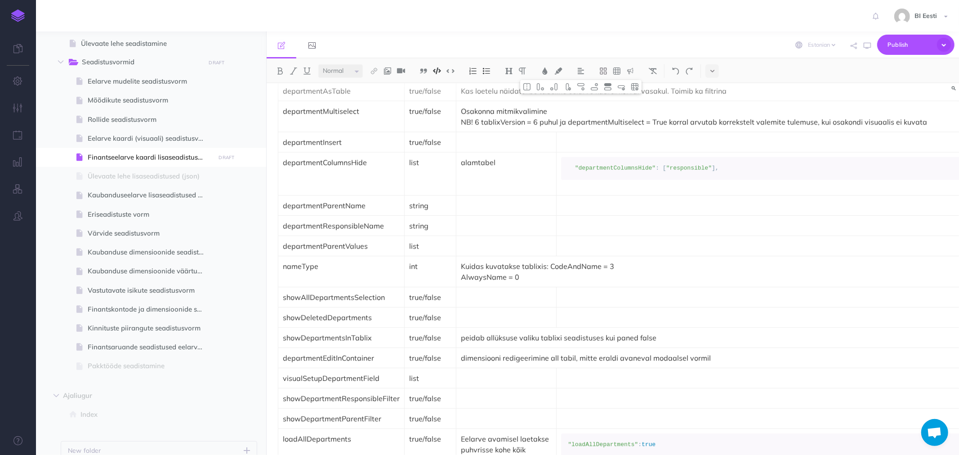
click at [568, 171] on span at bounding box center [571, 168] width 7 height 7
click at [577, 173] on code "{ "departmentColumnsHide" : [ "responsible" ]," at bounding box center [824, 168] width 512 height 9
click at [659, 173] on code "{ "departmentColumnsHide" : [ "responsible" ]}" at bounding box center [824, 168] width 512 height 9
click at [689, 171] on span ""responsible"" at bounding box center [685, 168] width 45 height 7
click at [573, 171] on span ""departmentColumnsHide"" at bounding box center [612, 168] width 81 height 7
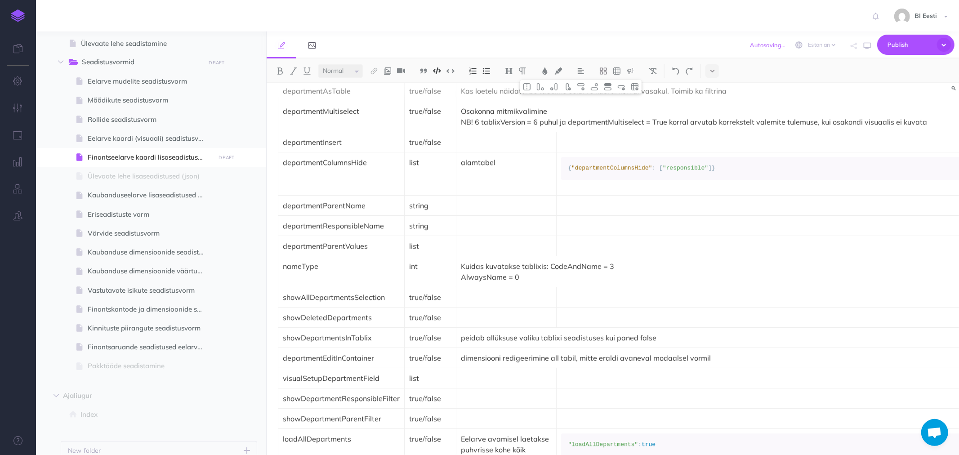
click at [631, 195] on td "Auto Detect Auto Detection Plain Text Apache Bash C++ C# CSS Diff Dockerfile HT…" at bounding box center [824, 173] width 535 height 43
click at [627, 211] on p at bounding box center [824, 205] width 526 height 11
type input "js"
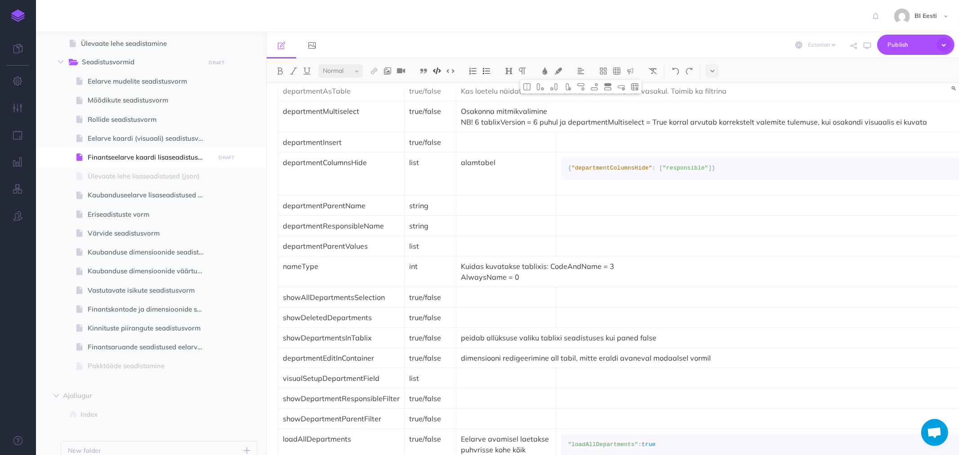
click at [615, 215] on td at bounding box center [824, 205] width 535 height 20
click at [356, 186] on td "departmentColumnsHide" at bounding box center [341, 173] width 126 height 43
click at [324, 320] on p "showDeletedDepartments" at bounding box center [341, 317] width 117 height 11
drag, startPoint x: 371, startPoint y: 324, endPoint x: 281, endPoint y: 322, distance: 89.5
click at [281, 322] on td "showDeletedDepartments" at bounding box center [341, 317] width 126 height 20
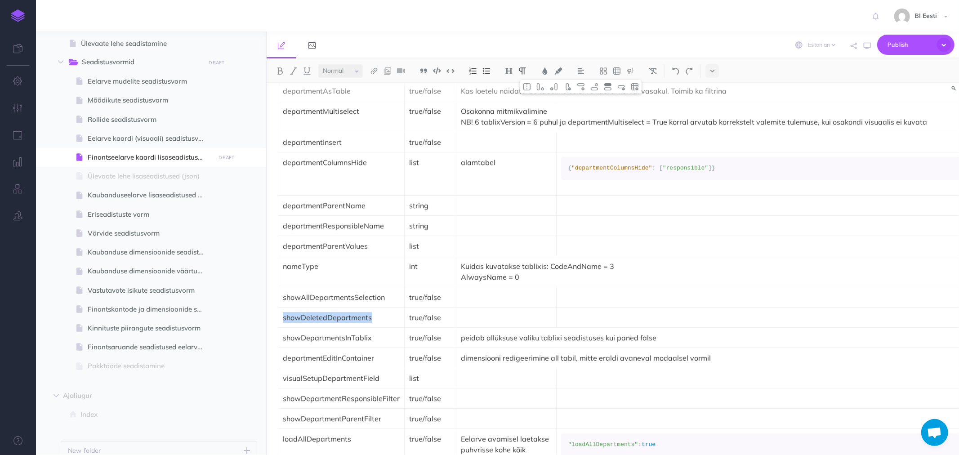
copy p "showDeletedDepartments"
click at [911, 40] on span "Publish" at bounding box center [910, 45] width 45 height 14
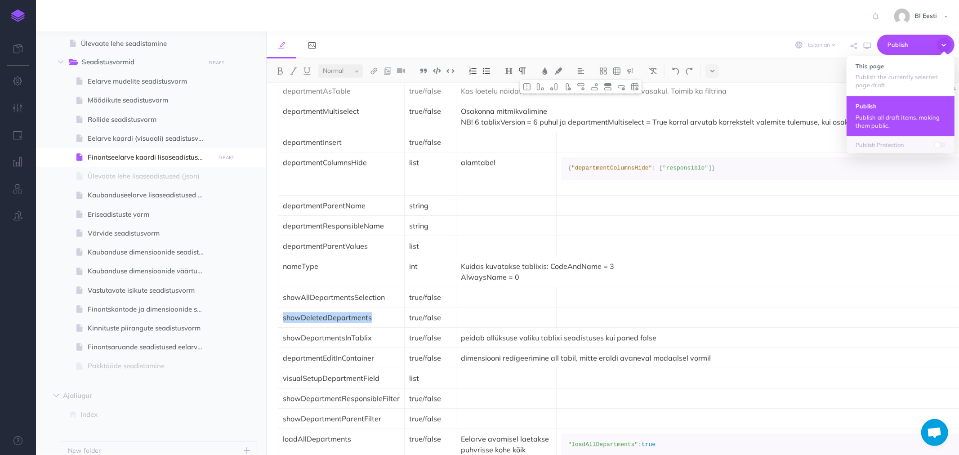
click at [877, 114] on p "Publish all draft items, making them public." at bounding box center [901, 121] width 90 height 16
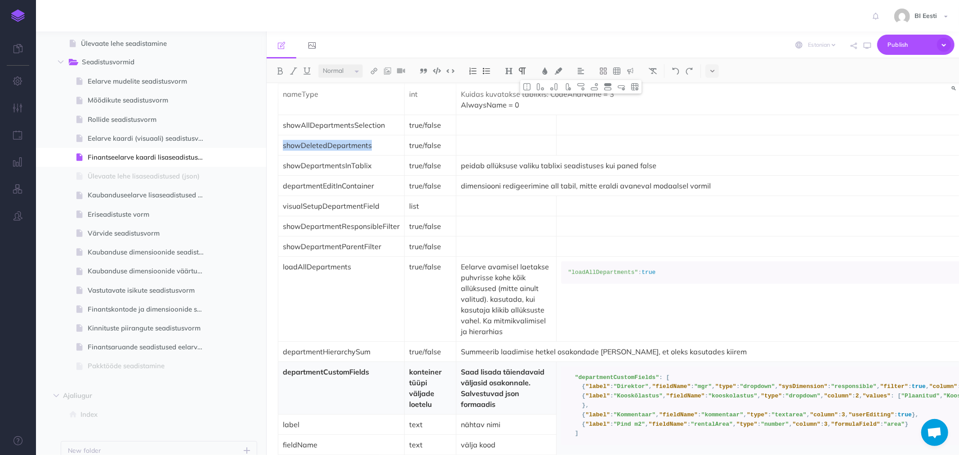
scroll to position [2399, 0]
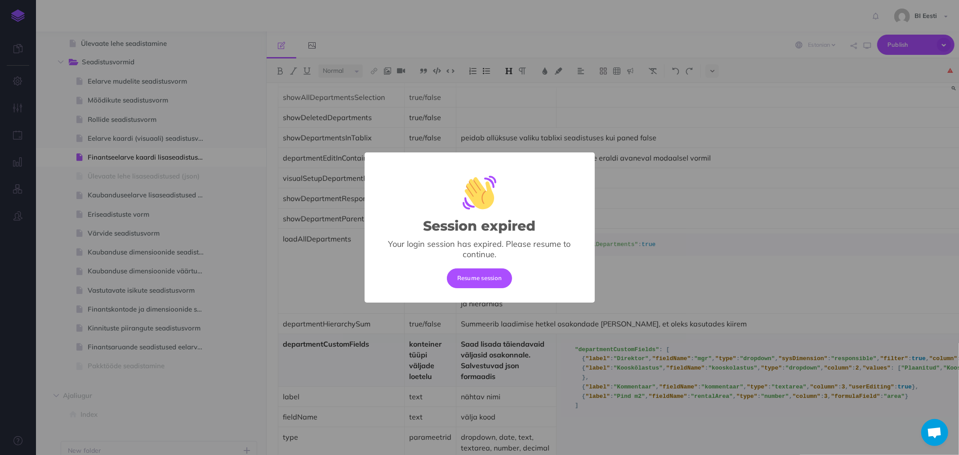
click at [316, 164] on div "Session expired × Your login session has expired. Please resume to continue. Re…" at bounding box center [479, 227] width 959 height 455
